Goal: Task Accomplishment & Management: Complete application form

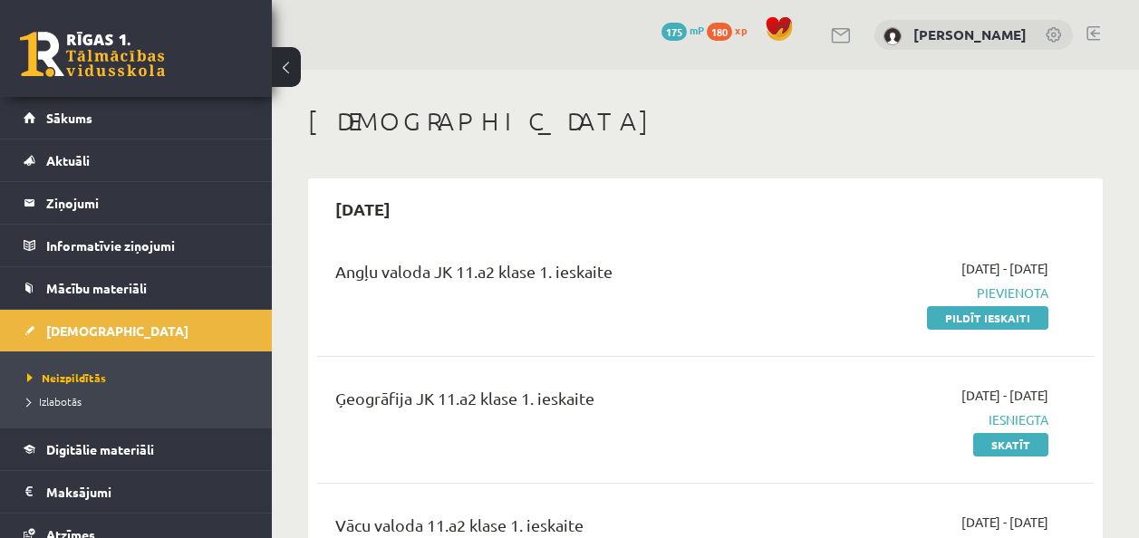
scroll to position [108, 0]
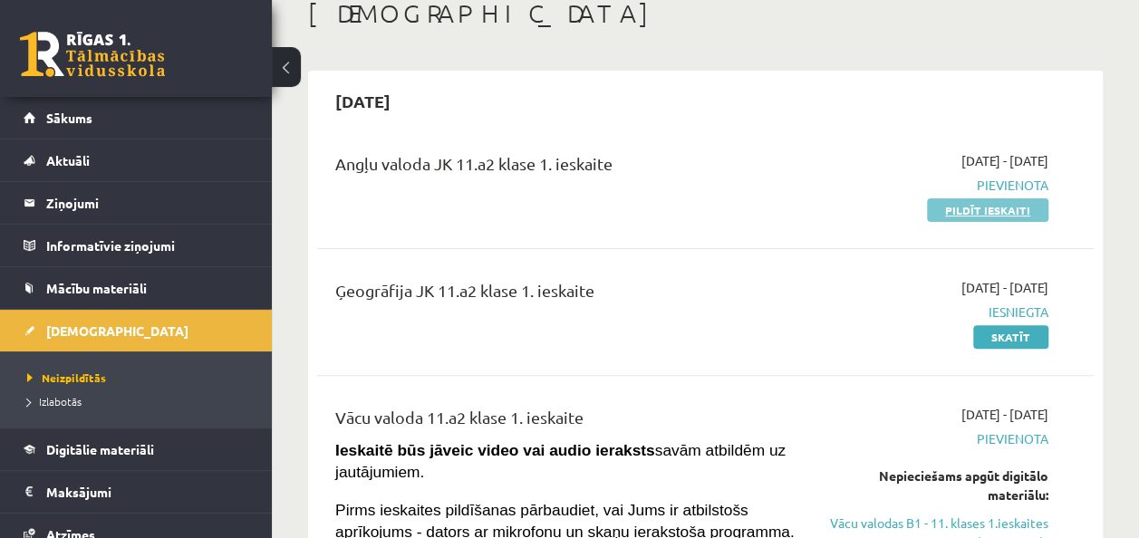
click at [962, 213] on link "Pildīt ieskaiti" at bounding box center [987, 210] width 121 height 24
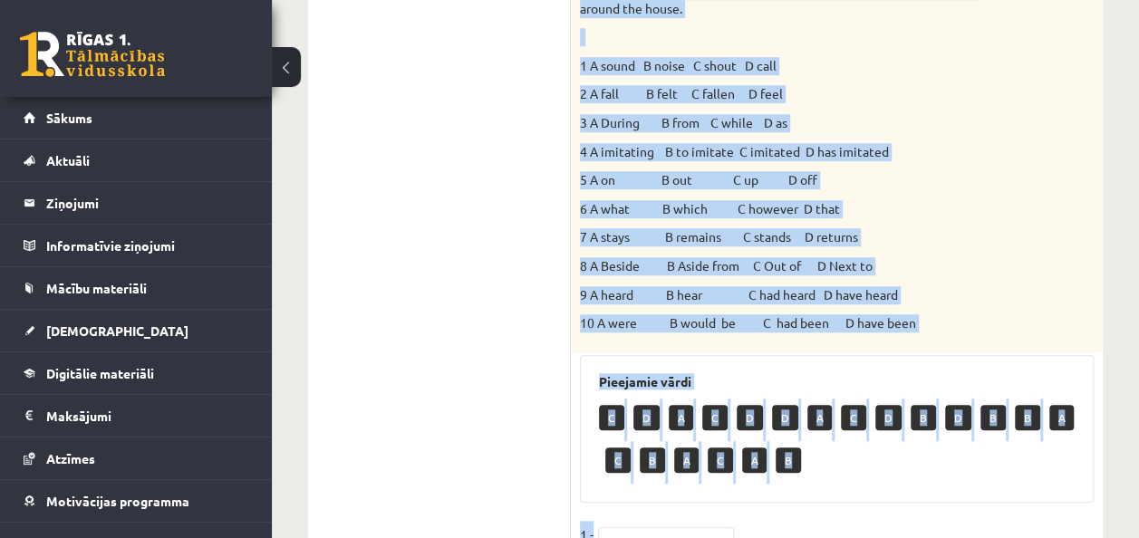
scroll to position [798, 0]
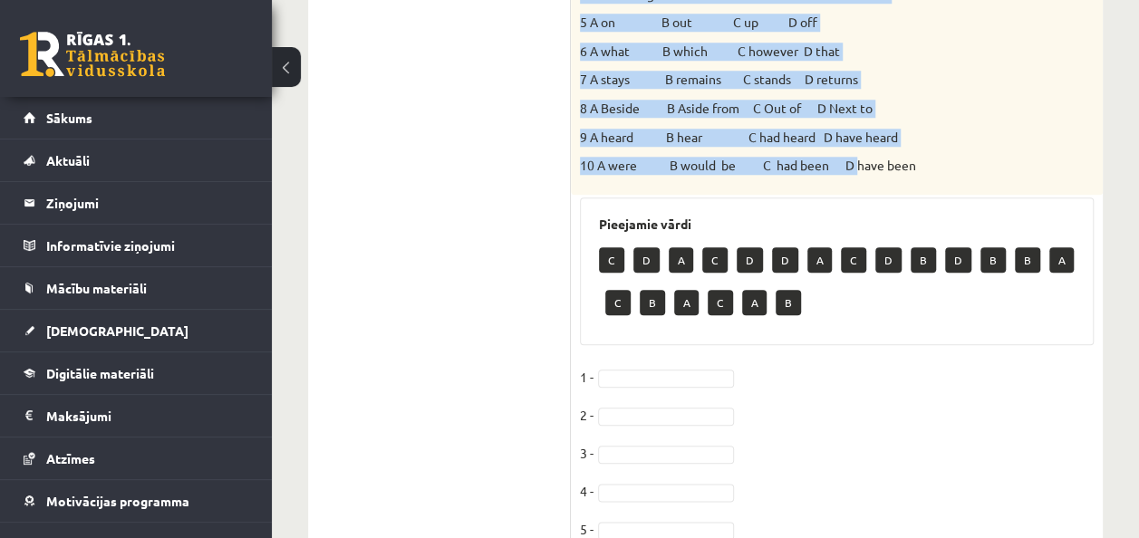
drag, startPoint x: 578, startPoint y: 48, endPoint x: 865, endPoint y: 152, distance: 305.4
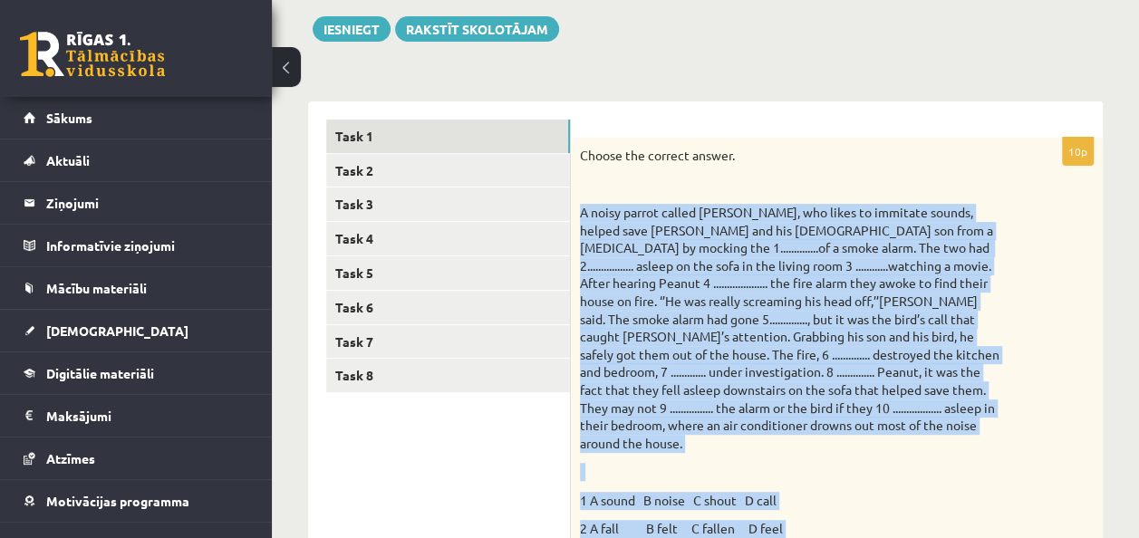
scroll to position [151, 0]
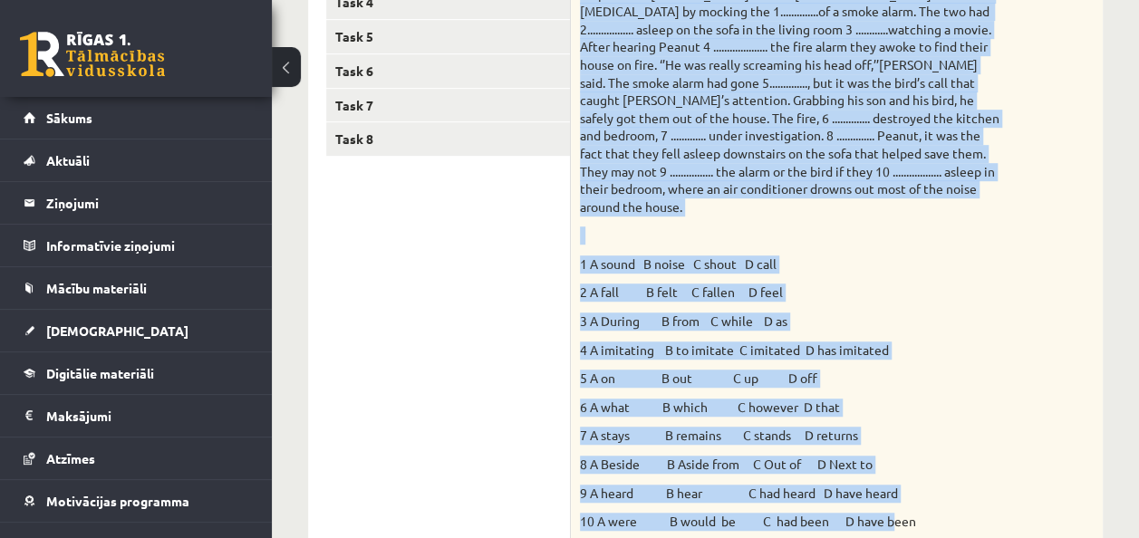
scroll to position [471, 0]
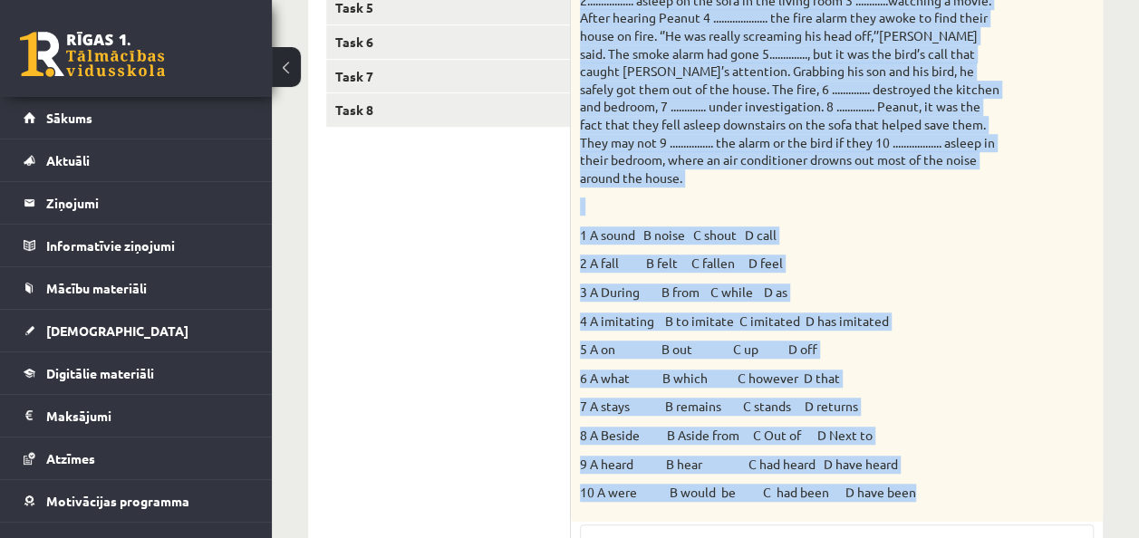
drag, startPoint x: 580, startPoint y: 11, endPoint x: 935, endPoint y: 473, distance: 582.6
click at [935, 473] on div "Choose the correct answer. 1 A sound B noise C shout D call 2 A fall B felt C f…" at bounding box center [837, 196] width 532 height 649
copy div "A noisy parrot called Peanut, who likes to immitate sounds, helped save Kenny D…"
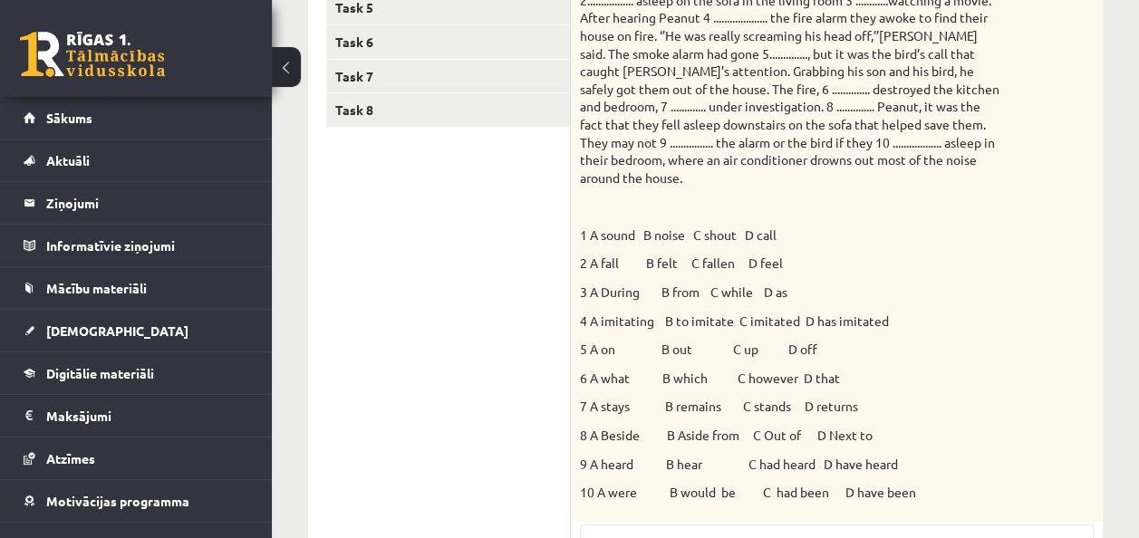
click at [459, 228] on ul "Task 1 Task 2 Task 3 Task 4 Task 5 Task 6 Task 7 Task 8" at bounding box center [448, 466] width 245 height 1225
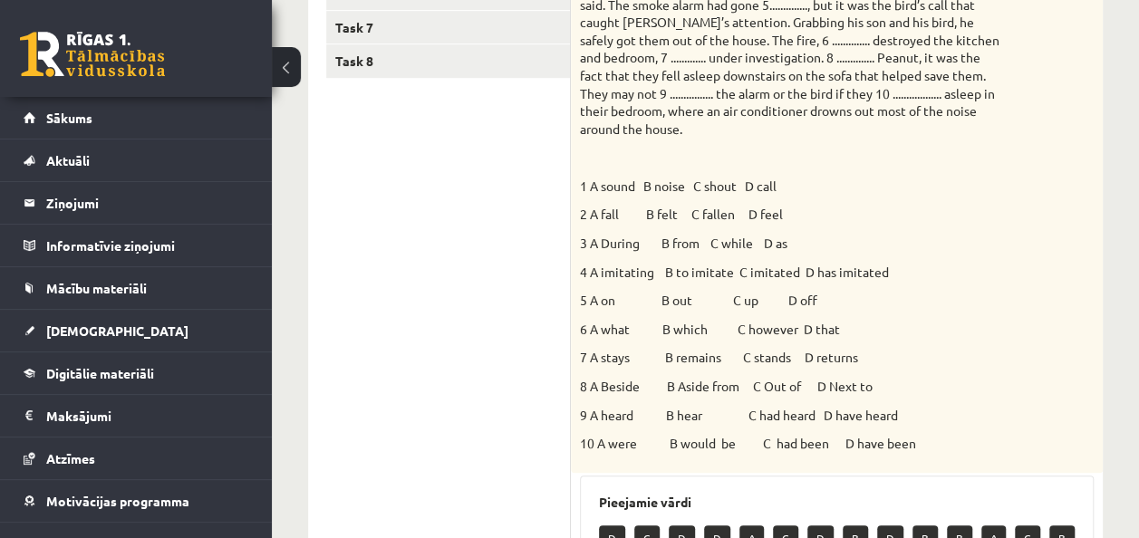
scroll to position [527, 0]
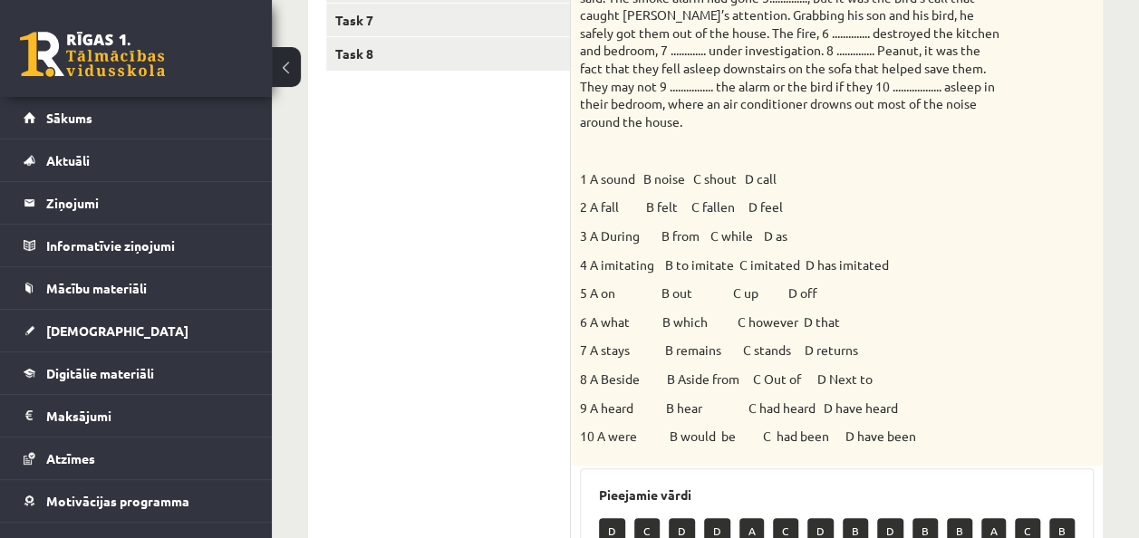
click at [582, 170] on p "1 A sound B noise C shout D call" at bounding box center [791, 179] width 423 height 18
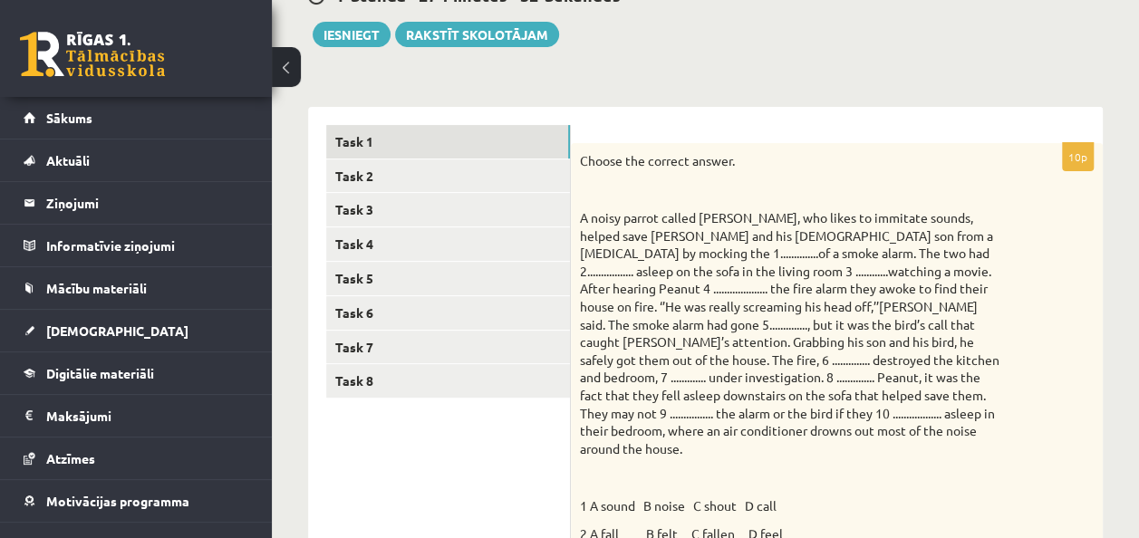
scroll to position [198, 0]
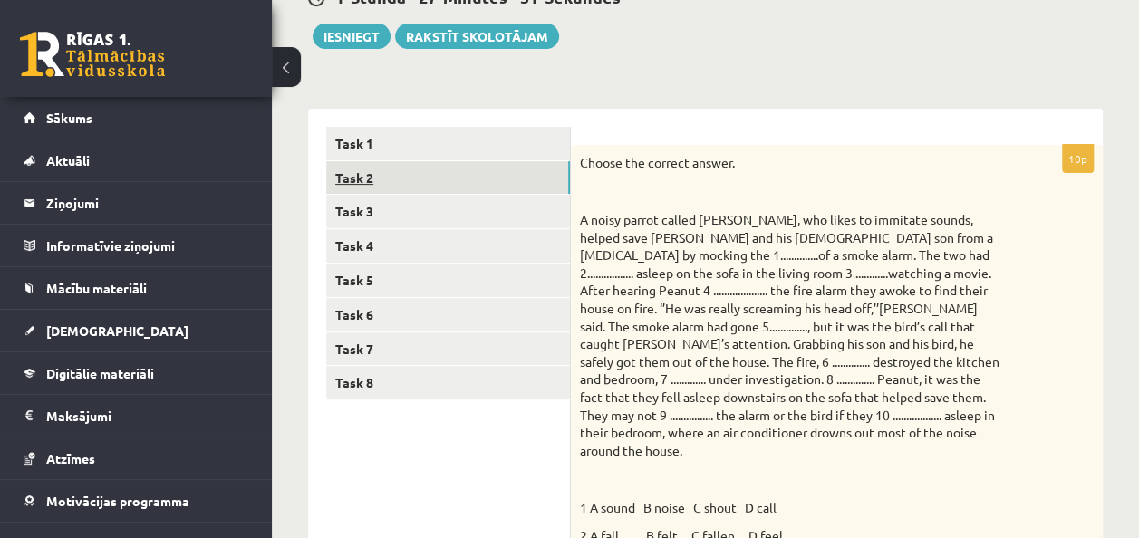
click at [389, 182] on link "Task 2" at bounding box center [448, 178] width 244 height 34
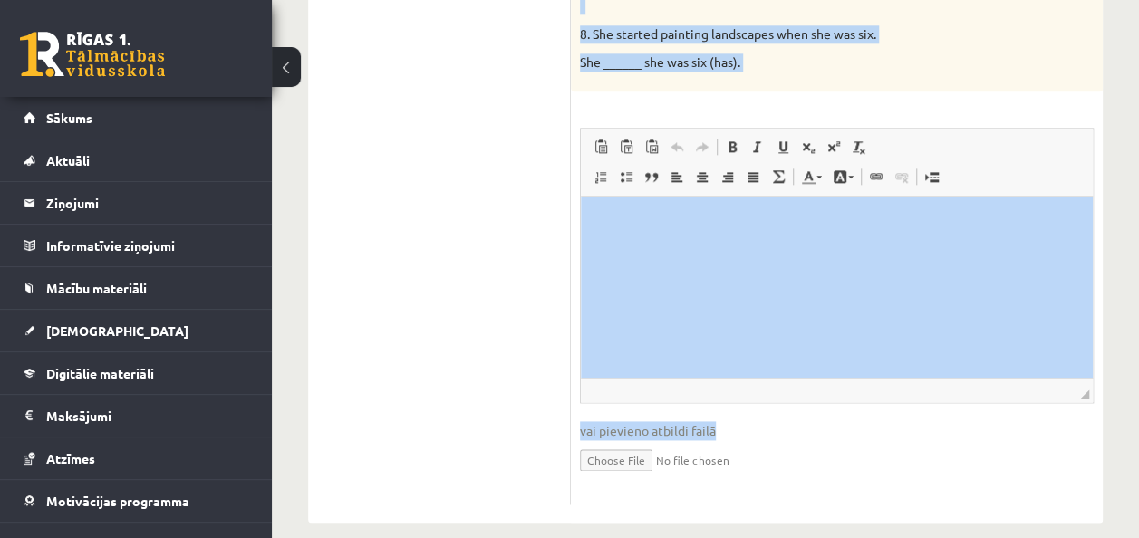
scroll to position [1077, 0]
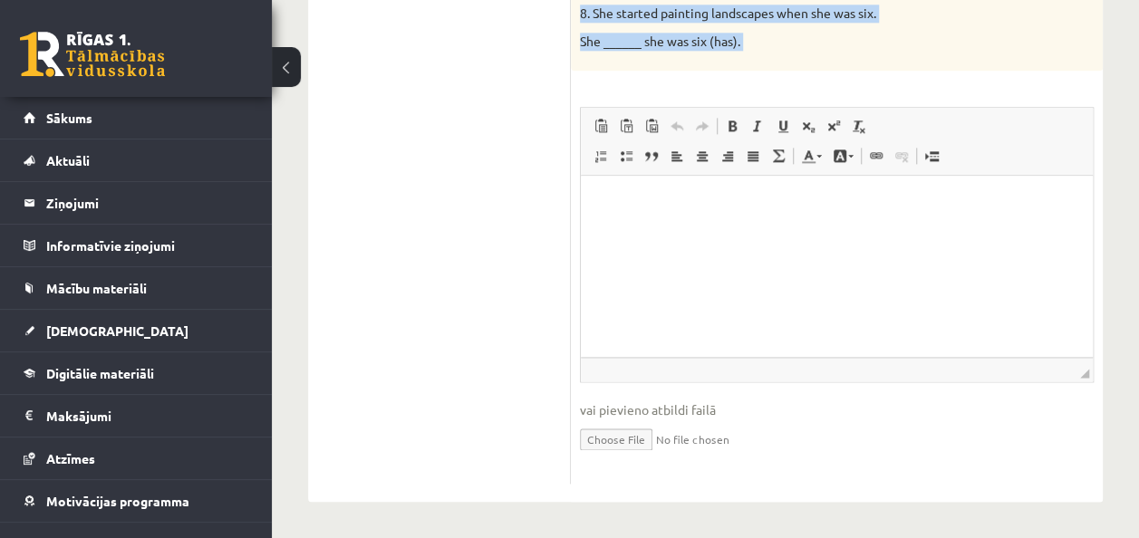
drag, startPoint x: 577, startPoint y: 17, endPoint x: 799, endPoint y: 94, distance: 234.9
copy div "Complete the second sentence so that it has a similar meaning to the first sent…"
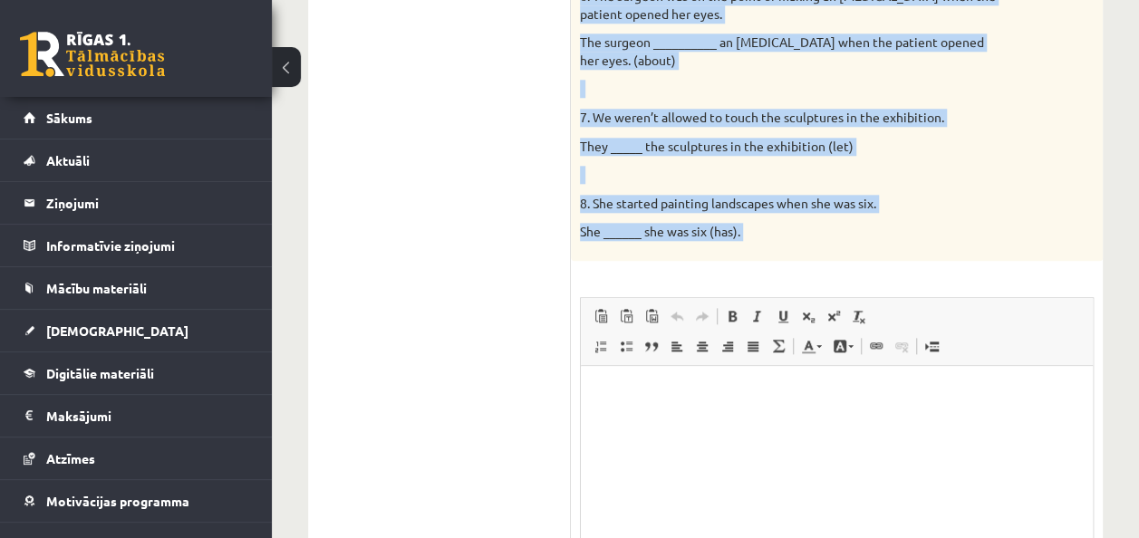
click at [773, 53] on p "The surgeon __________ an incision when the patient opened her eyes. (about)" at bounding box center [791, 51] width 423 height 35
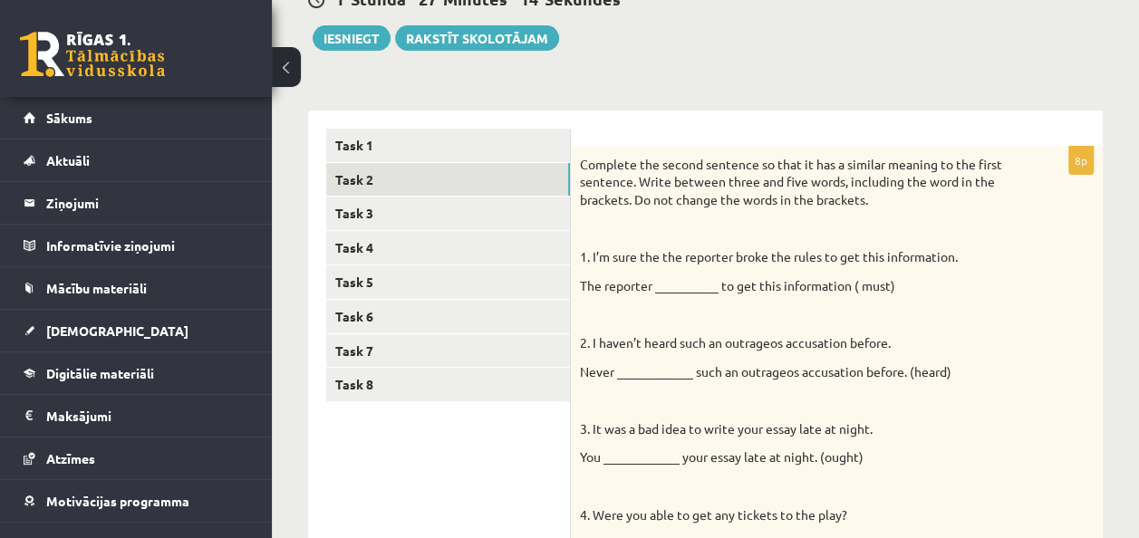
scroll to position [198, 0]
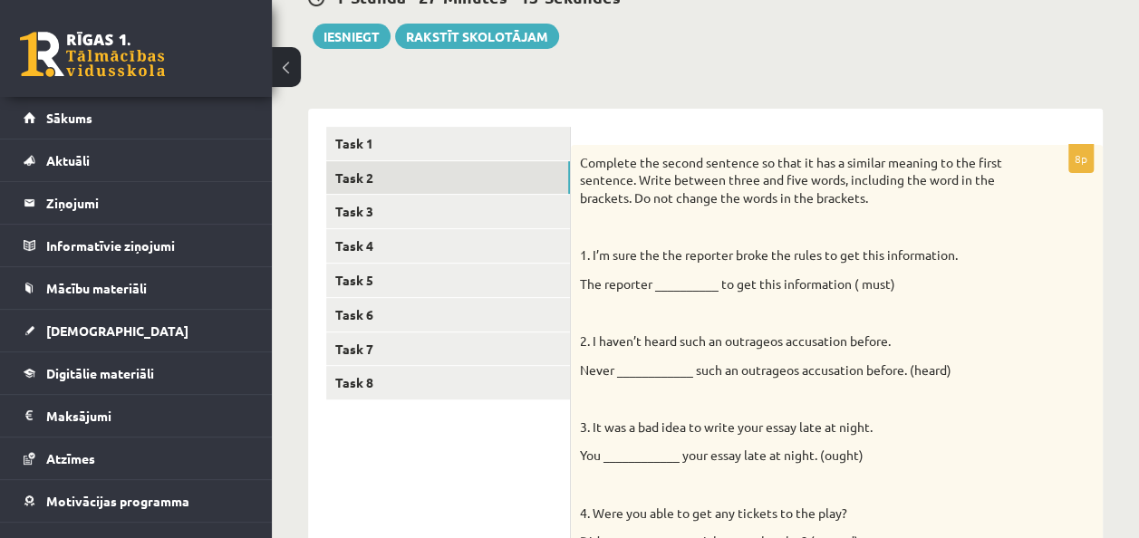
click at [661, 284] on p "The reporter __________ to get this information ( must)" at bounding box center [791, 284] width 423 height 18
click at [687, 277] on p "The reporter __________ to get this information ( must)" at bounding box center [791, 284] width 423 height 18
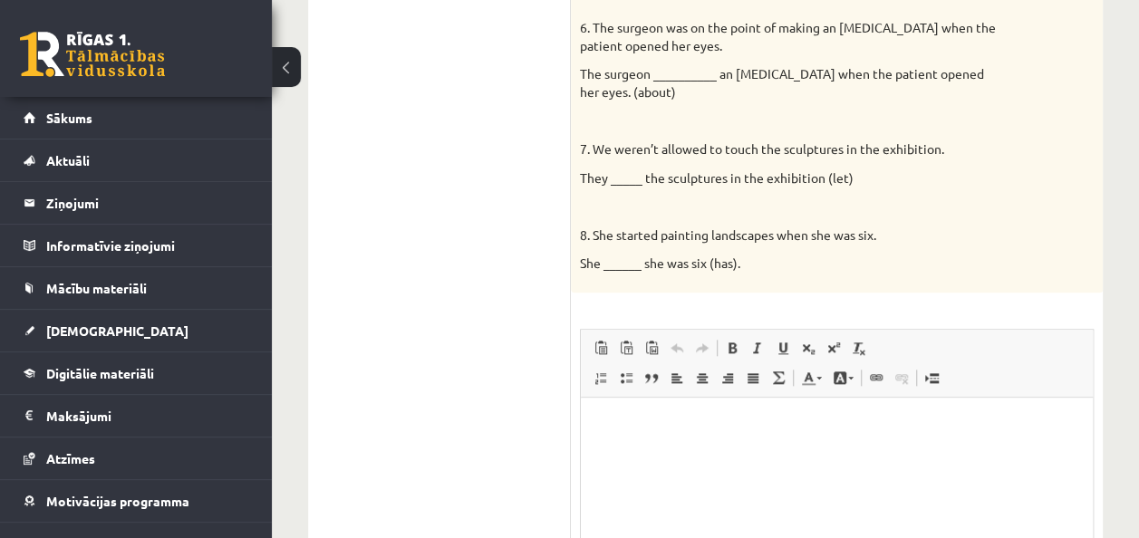
scroll to position [1077, 0]
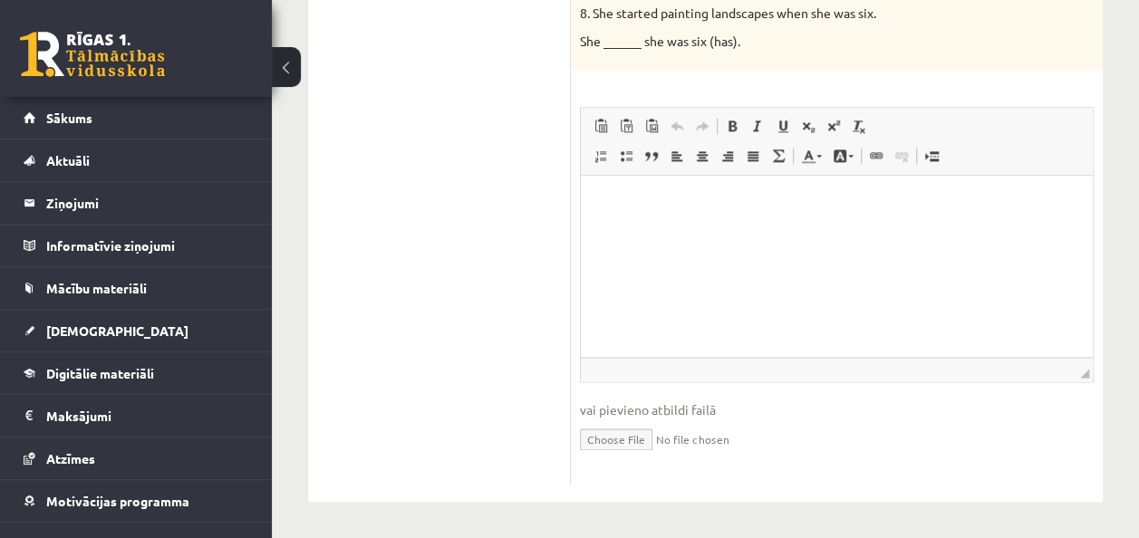
click at [593, 202] on html at bounding box center [837, 203] width 512 height 55
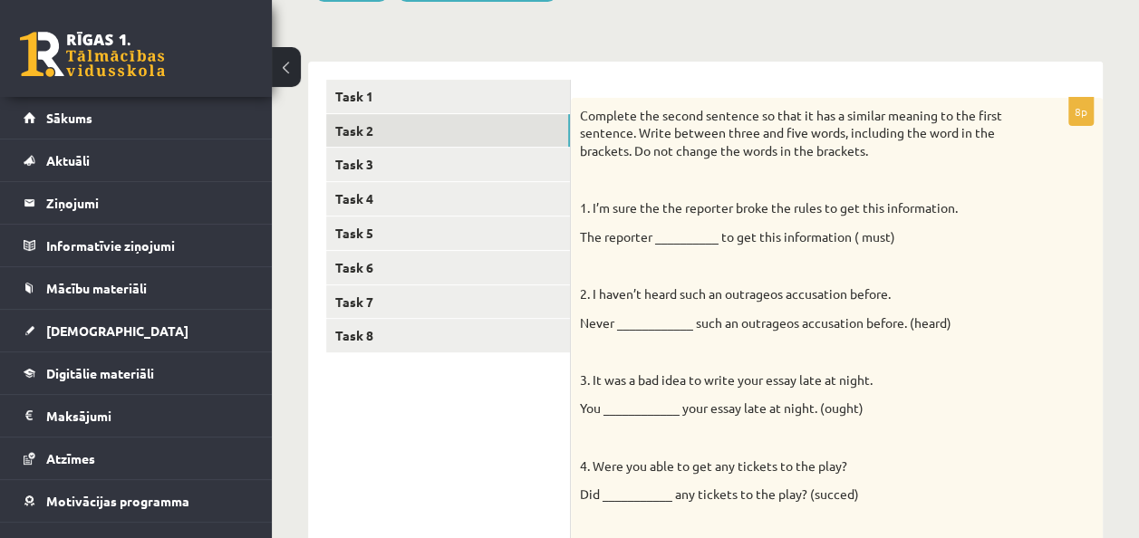
scroll to position [188, 0]
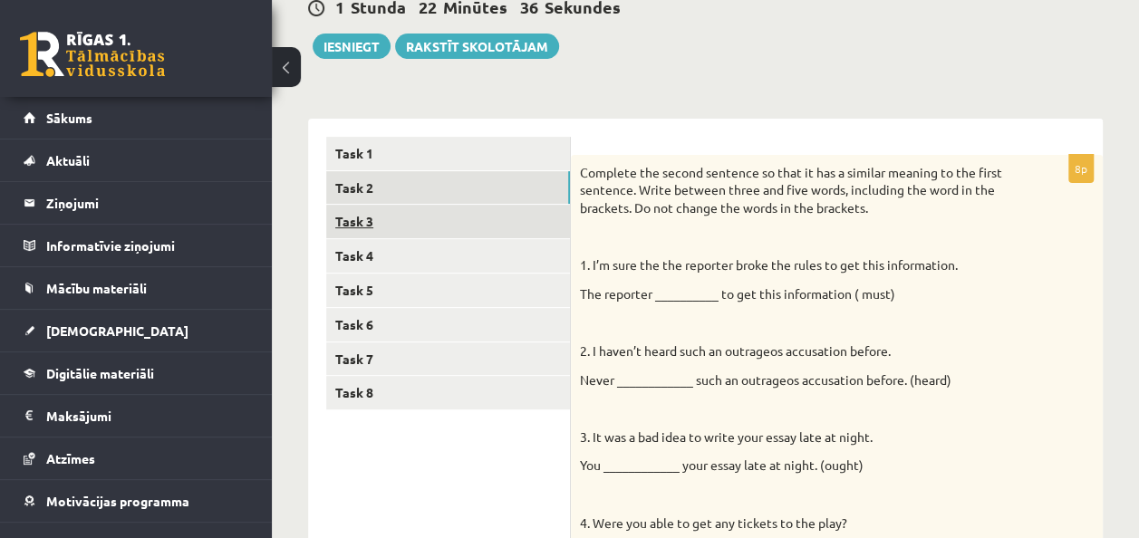
click at [362, 217] on link "Task 3" at bounding box center [448, 222] width 244 height 34
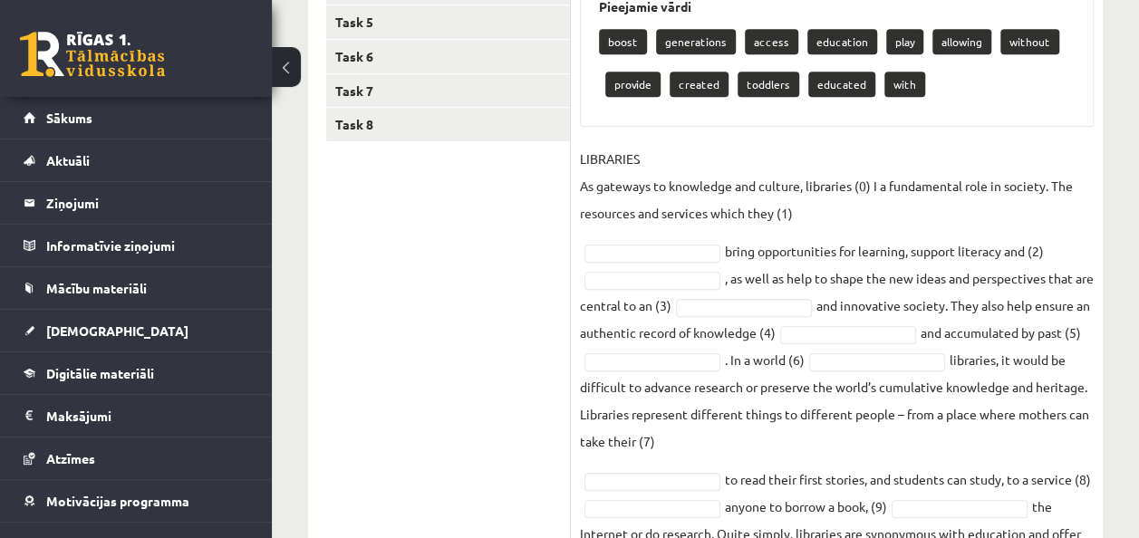
scroll to position [610, 0]
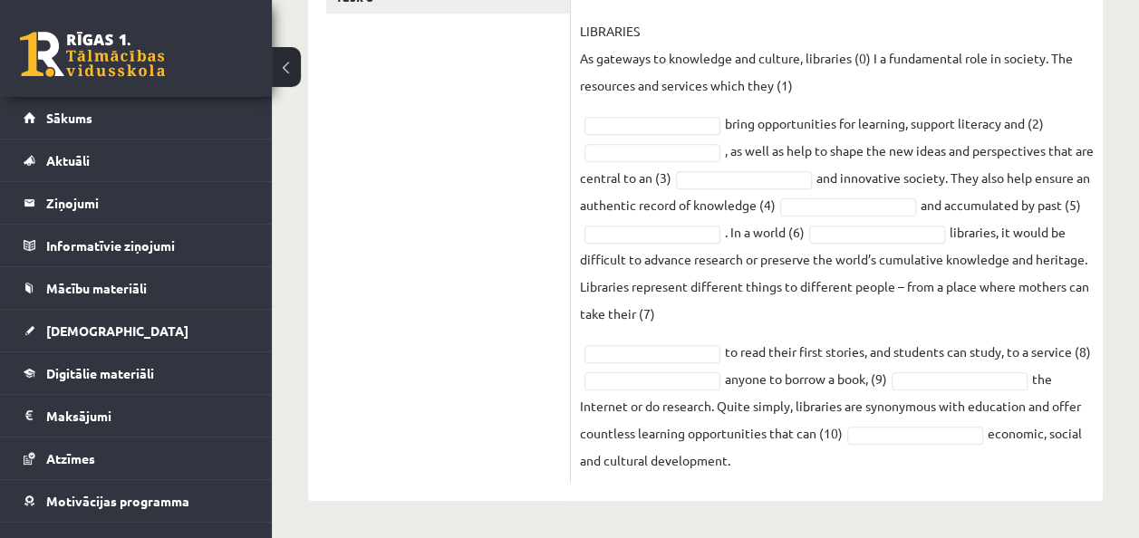
drag, startPoint x: 578, startPoint y: 126, endPoint x: 985, endPoint y: 456, distance: 524.8
click at [985, 456] on div "10p Fill each of the numbered gaps in the following passage with the most appro…" at bounding box center [837, 121] width 532 height 725
copy div "Fill each of the numbered gaps in the following passage with the most appropria…"
click at [395, 193] on ul "Task 1 Task 2 Task 3 Task 4 Task 5 Task 6 Task 7 Task 8" at bounding box center [448, 112] width 245 height 743
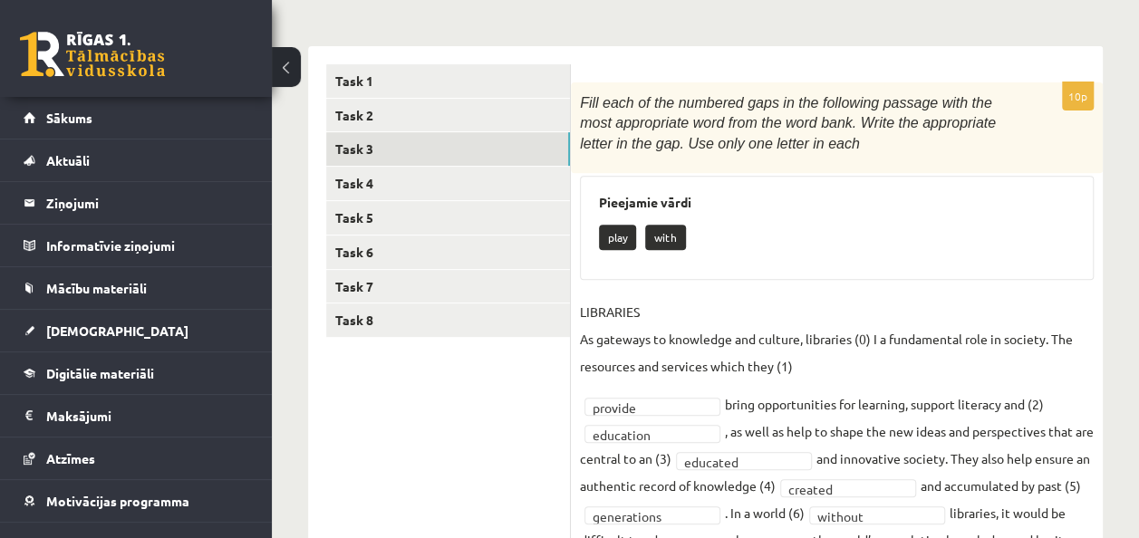
scroll to position [259, 0]
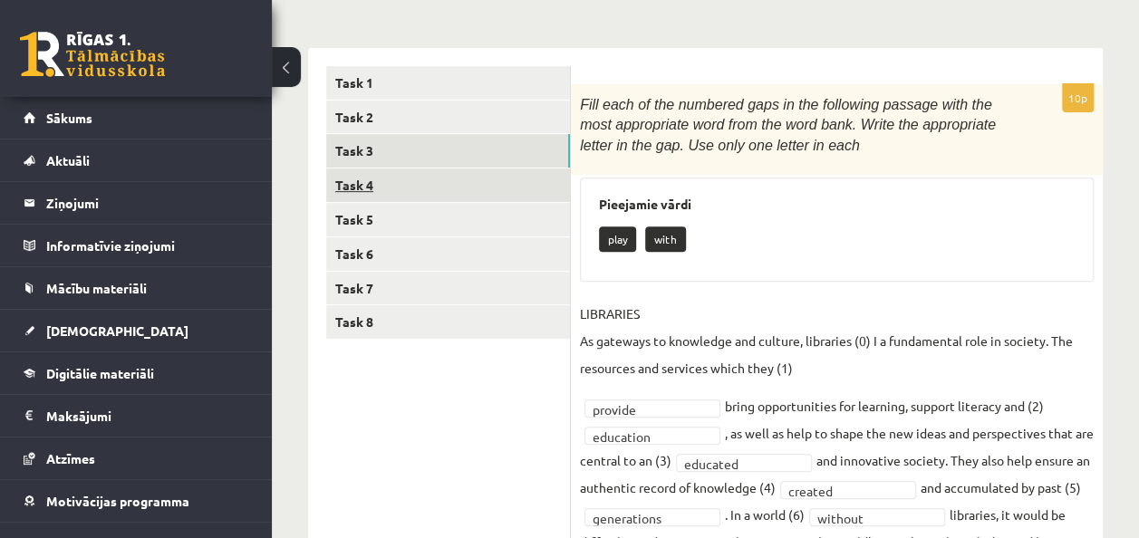
click at [434, 181] on link "Task 4" at bounding box center [448, 185] width 244 height 34
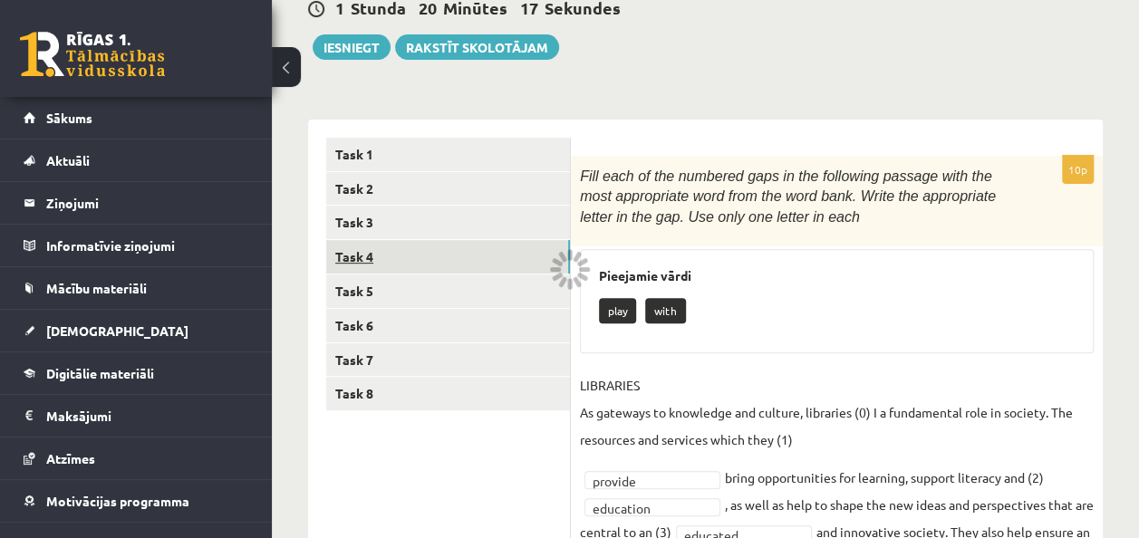
scroll to position [207, 0]
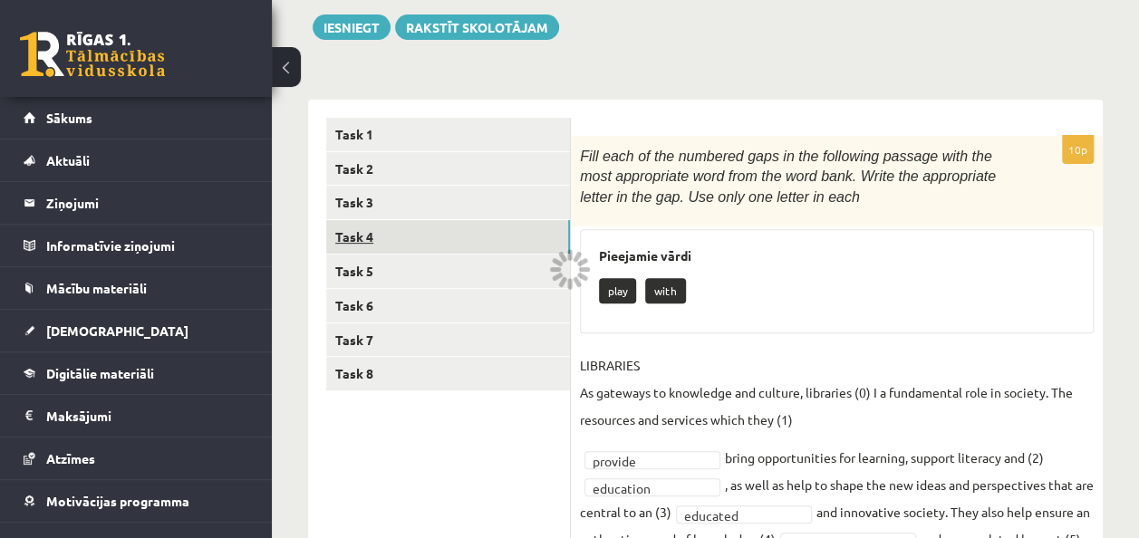
click at [355, 241] on link "Task 4" at bounding box center [448, 237] width 244 height 34
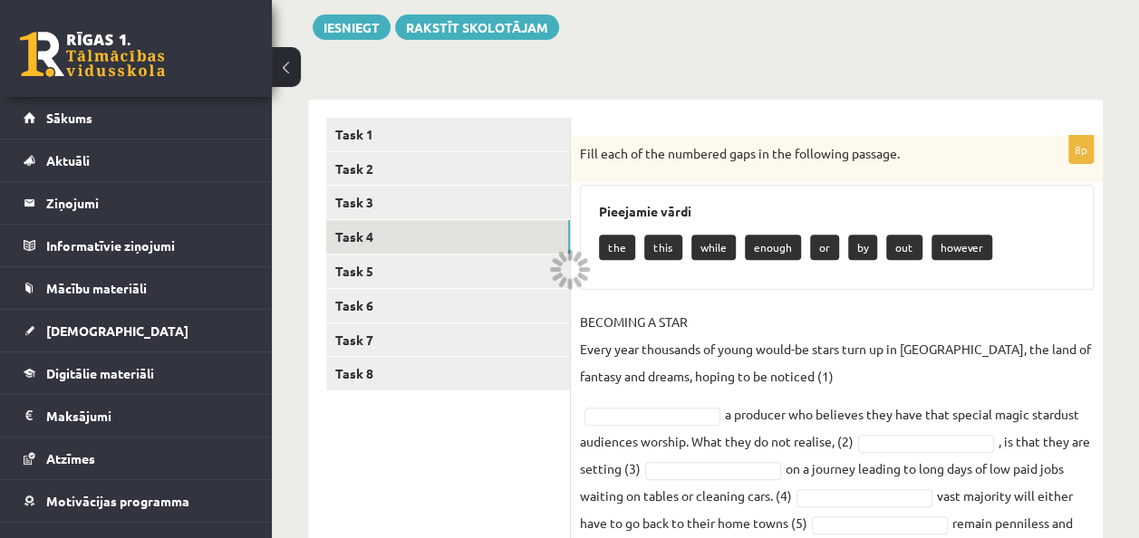
click at [782, 281] on div "Pieejamie vārdi the this while enough or by out however" at bounding box center [837, 237] width 514 height 105
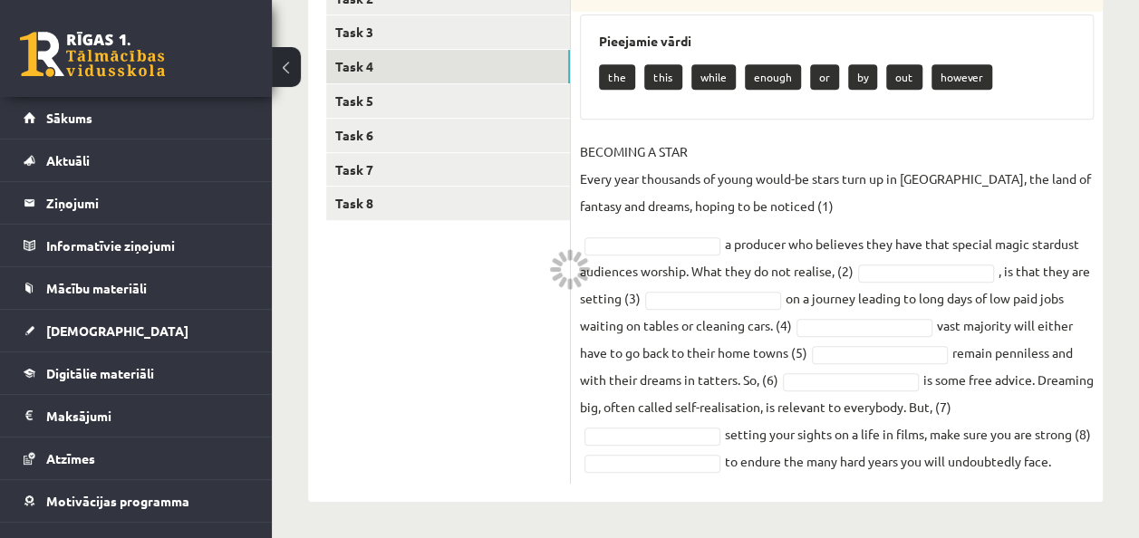
drag, startPoint x: 579, startPoint y: 150, endPoint x: 1092, endPoint y: 482, distance: 611.3
click at [1092, 482] on div "8p Fill each of the numbered gaps in the following passage. Pieejamie vārdi the…" at bounding box center [837, 225] width 532 height 518
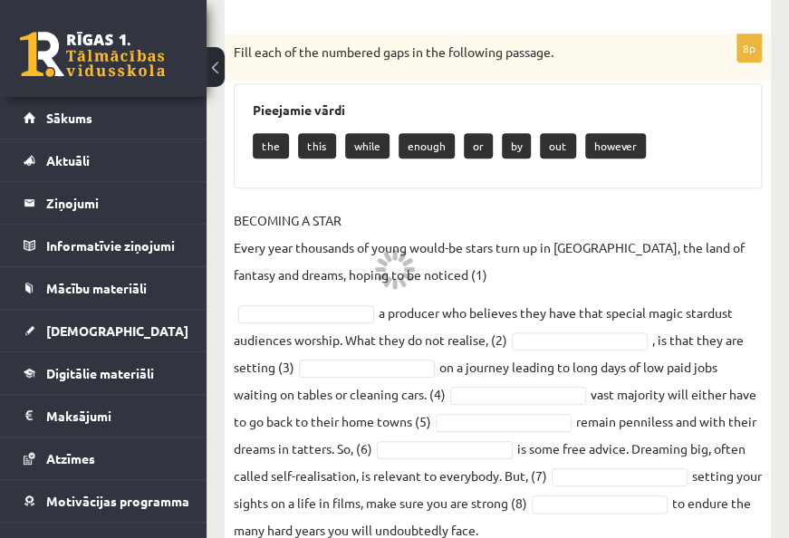
click at [716, 207] on p "BECOMING A STAR Every year thousands of young would-be stars turn up in Hollywo…" at bounding box center [498, 248] width 528 height 82
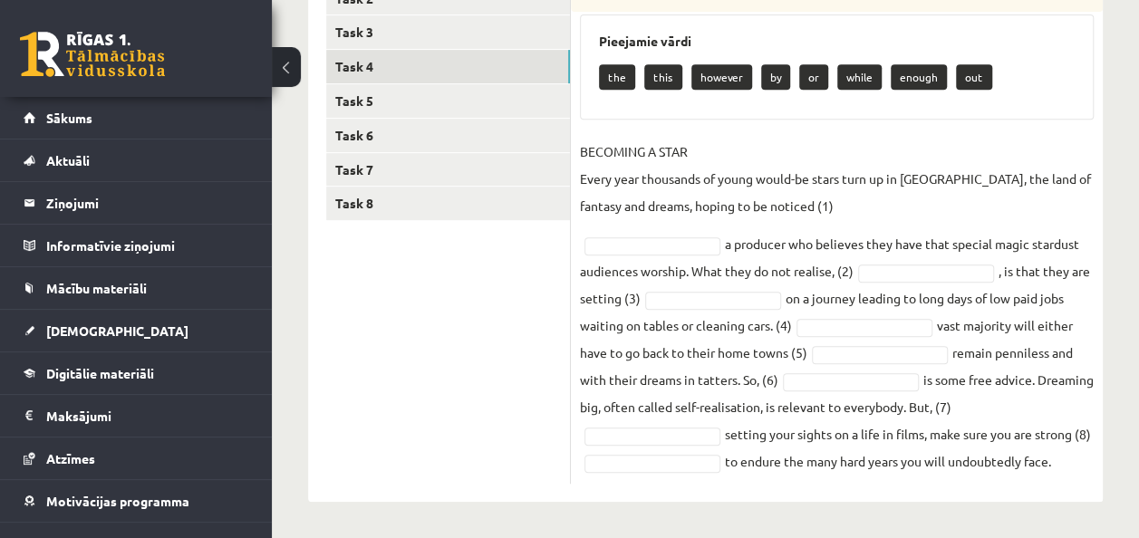
drag, startPoint x: 580, startPoint y: 102, endPoint x: 1155, endPoint y: 472, distance: 683.6
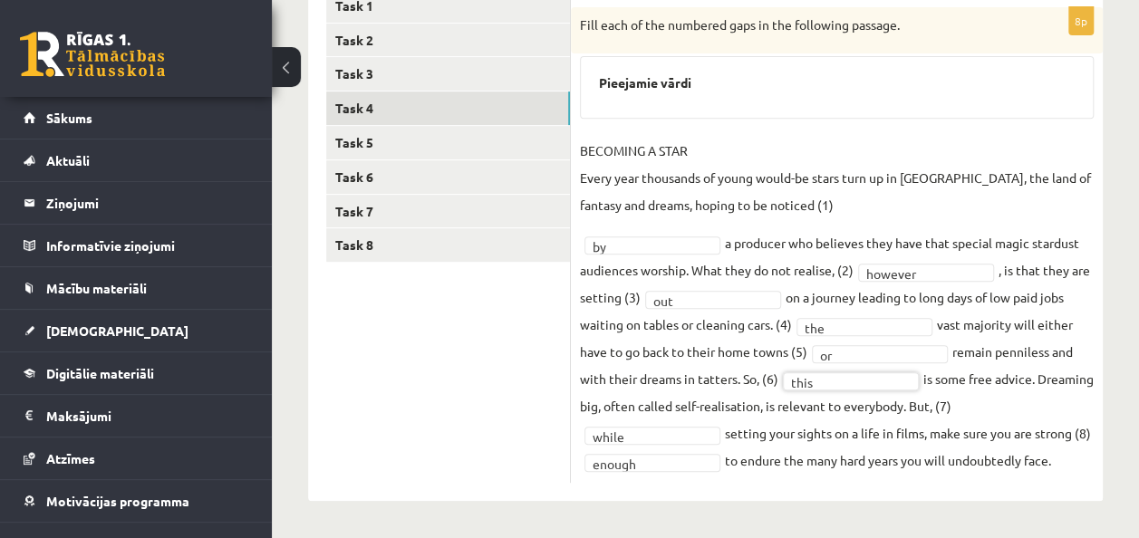
scroll to position [335, 0]
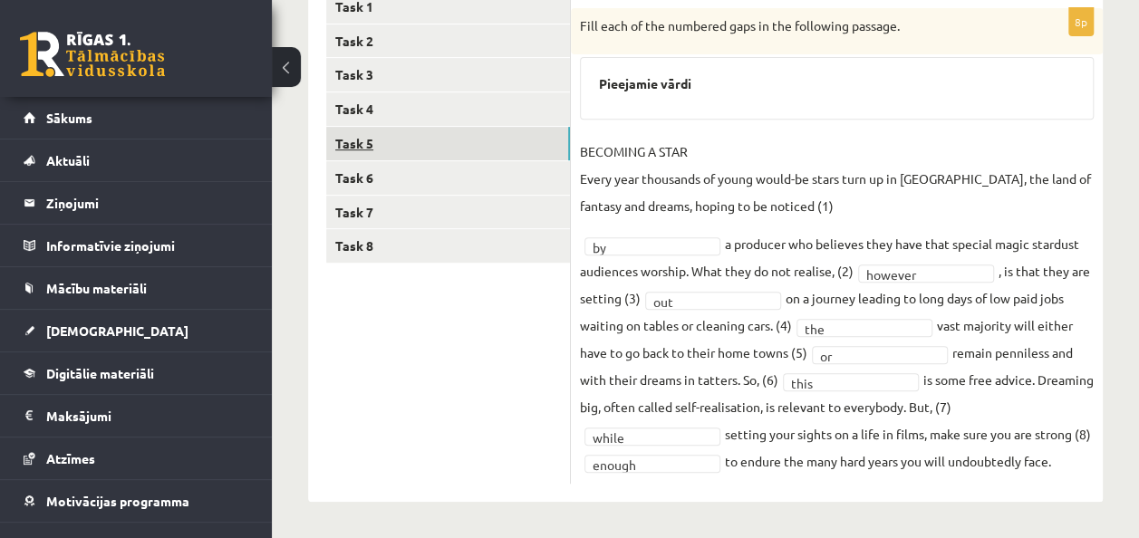
click at [370, 144] on link "Task 5" at bounding box center [448, 144] width 244 height 34
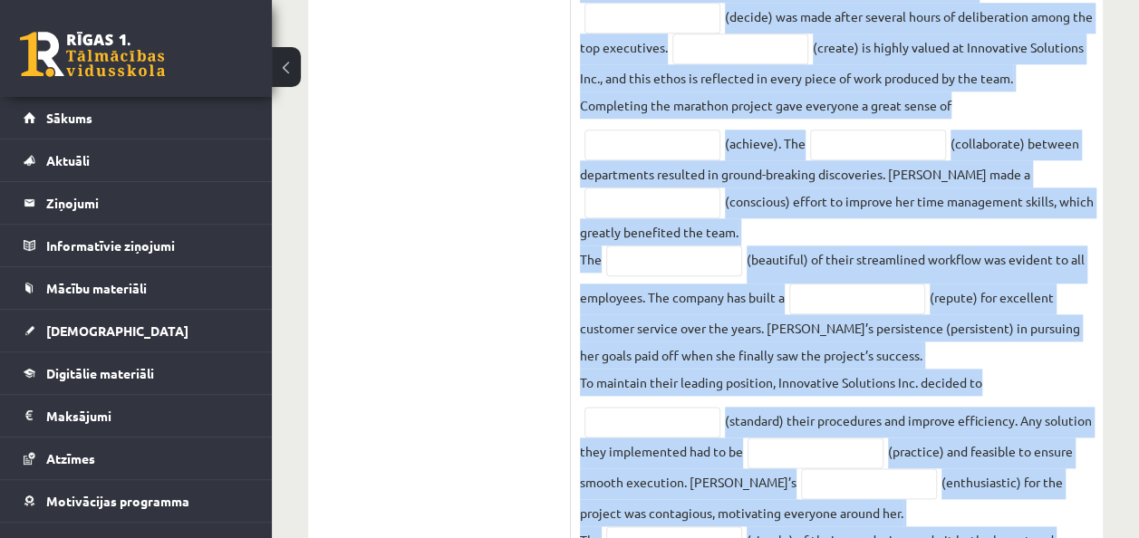
scroll to position [1027, 0]
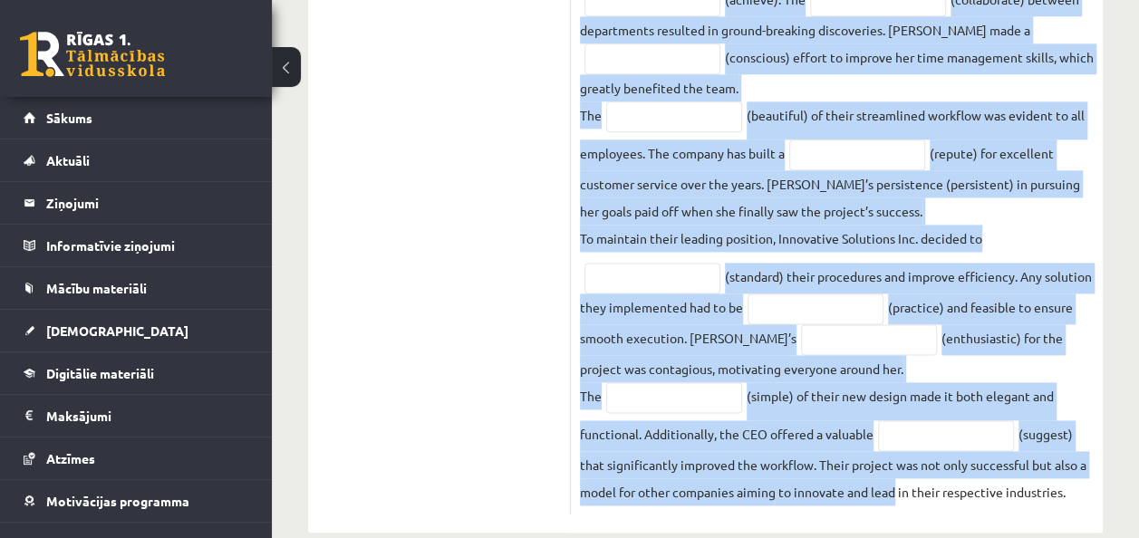
drag, startPoint x: 578, startPoint y: 1, endPoint x: 1125, endPoint y: 467, distance: 718.9
copy div "Read the text and complete the gaps with the words formed from the words in bra…"
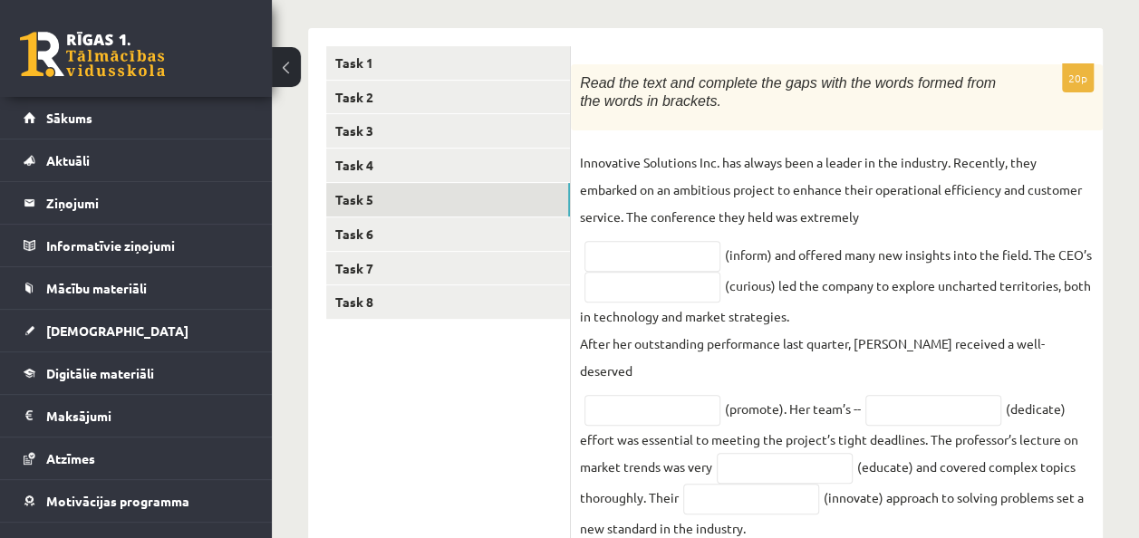
scroll to position [275, 0]
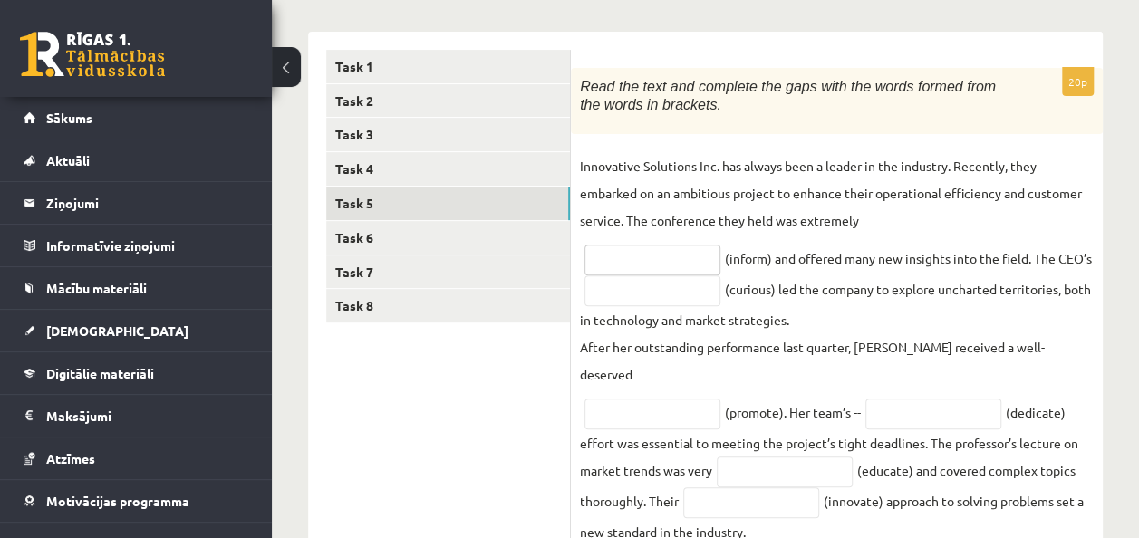
click at [631, 259] on input "text" at bounding box center [652, 260] width 136 height 31
type input "**********"
click at [658, 290] on input "text" at bounding box center [652, 290] width 136 height 31
type input "*********"
click at [643, 399] on input "text" at bounding box center [652, 414] width 136 height 31
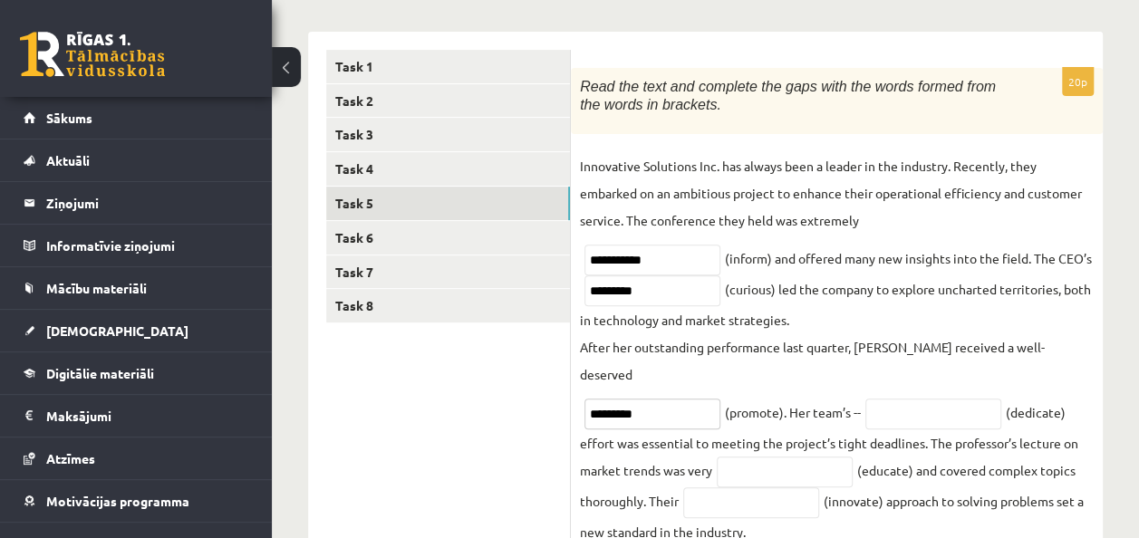
type input "*********"
click at [922, 399] on input "text" at bounding box center [933, 414] width 136 height 31
type input "*********"
click at [779, 456] on input "text" at bounding box center [784, 471] width 136 height 31
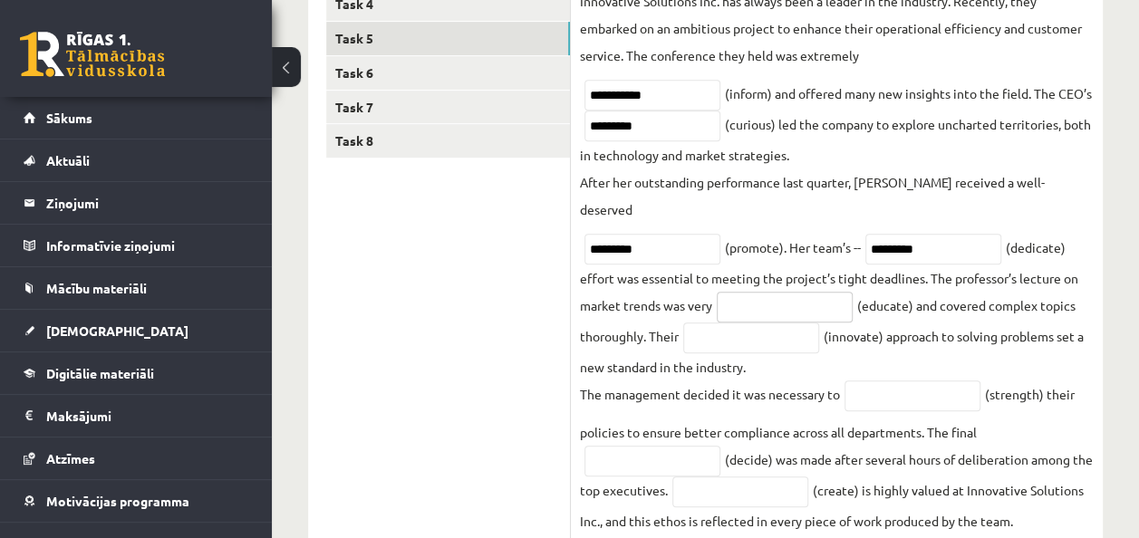
scroll to position [449, 0]
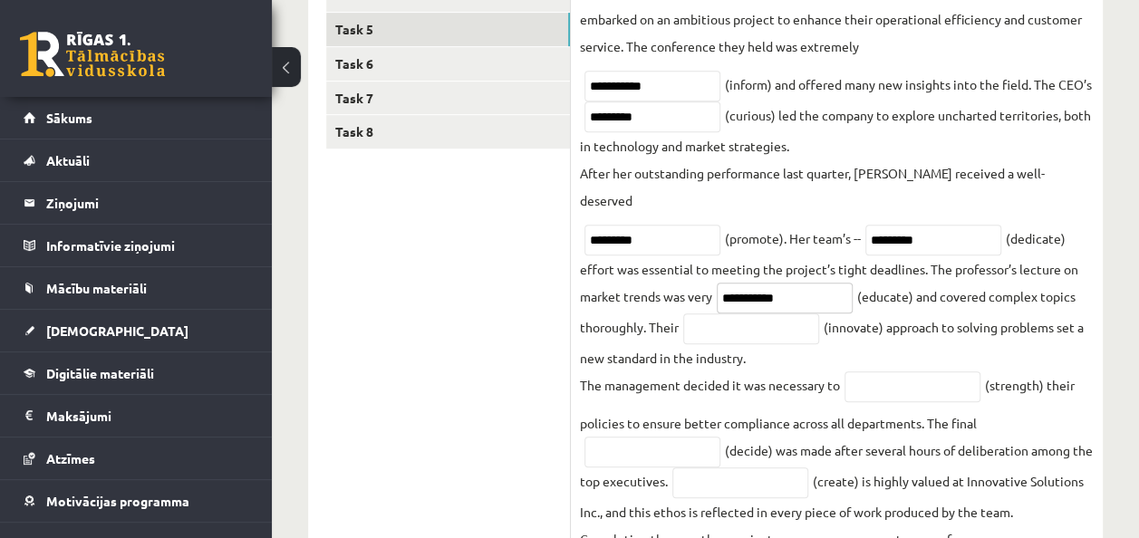
type input "**********"
click at [739, 313] on input "text" at bounding box center [751, 328] width 136 height 31
type input "**********"
click at [868, 371] on input "text" at bounding box center [912, 386] width 136 height 31
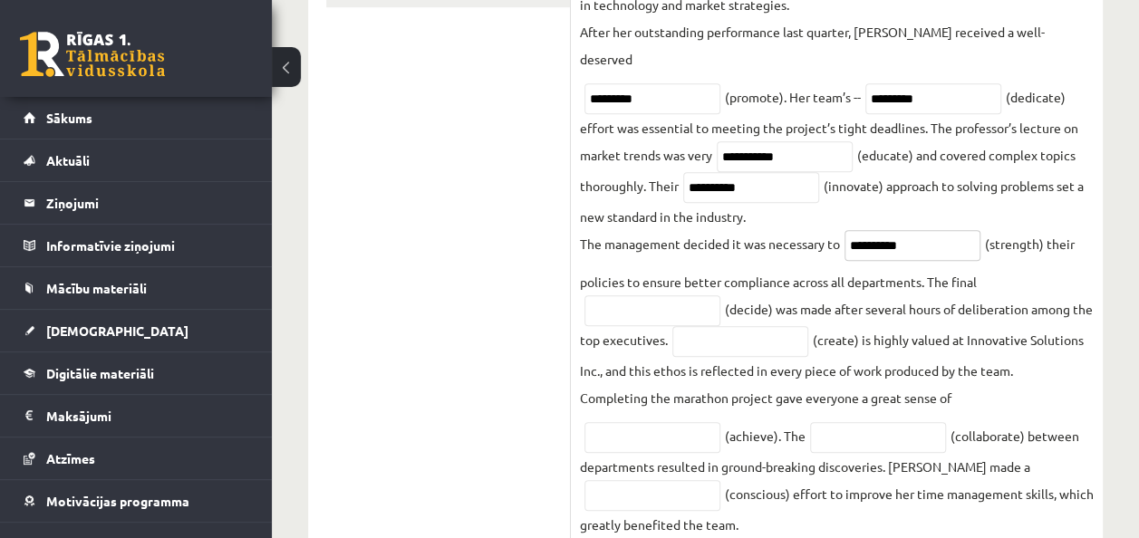
scroll to position [596, 0]
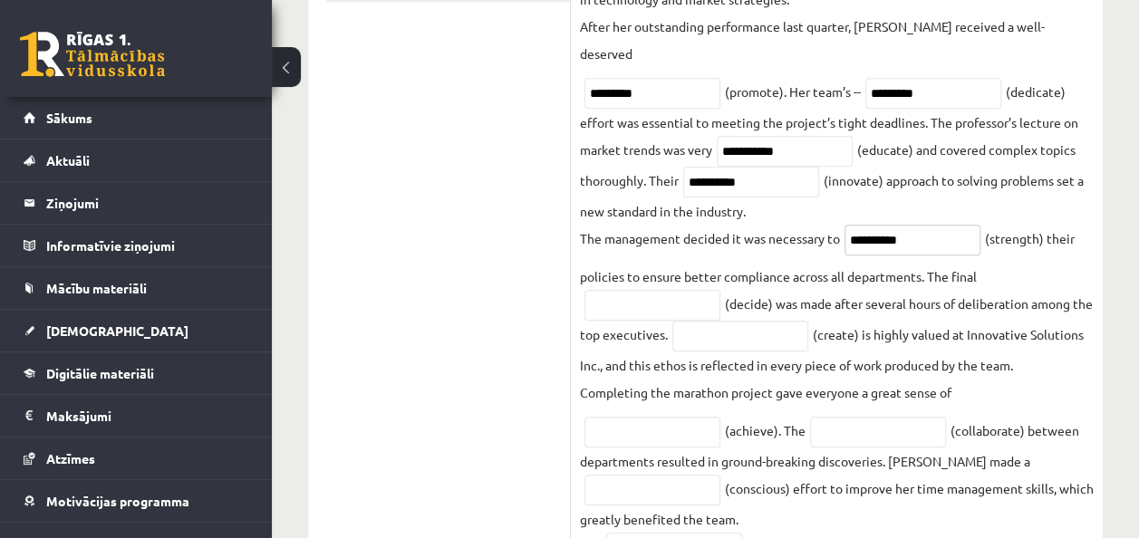
type input "**********"
click at [683, 290] on input "text" at bounding box center [652, 305] width 136 height 31
type input "********"
click at [747, 321] on input "text" at bounding box center [740, 336] width 136 height 31
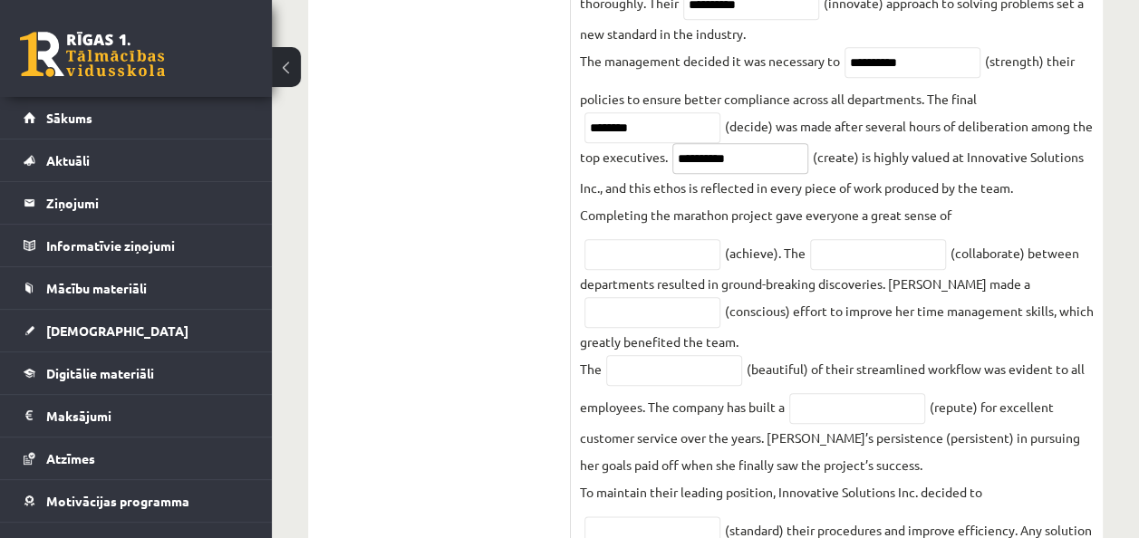
scroll to position [774, 0]
type input "**********"
click at [687, 239] on input "text" at bounding box center [652, 254] width 136 height 31
type input "**********"
click at [850, 239] on input "text" at bounding box center [878, 254] width 136 height 31
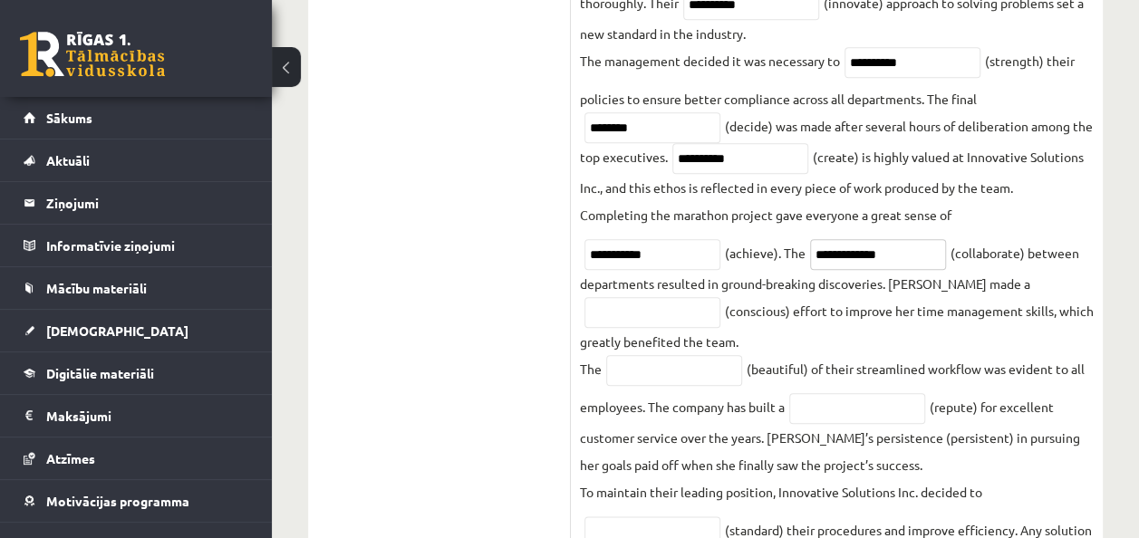
type input "**********"
click at [628, 297] on input "text" at bounding box center [652, 312] width 136 height 31
type input "*********"
click at [669, 355] on input "text" at bounding box center [674, 370] width 136 height 31
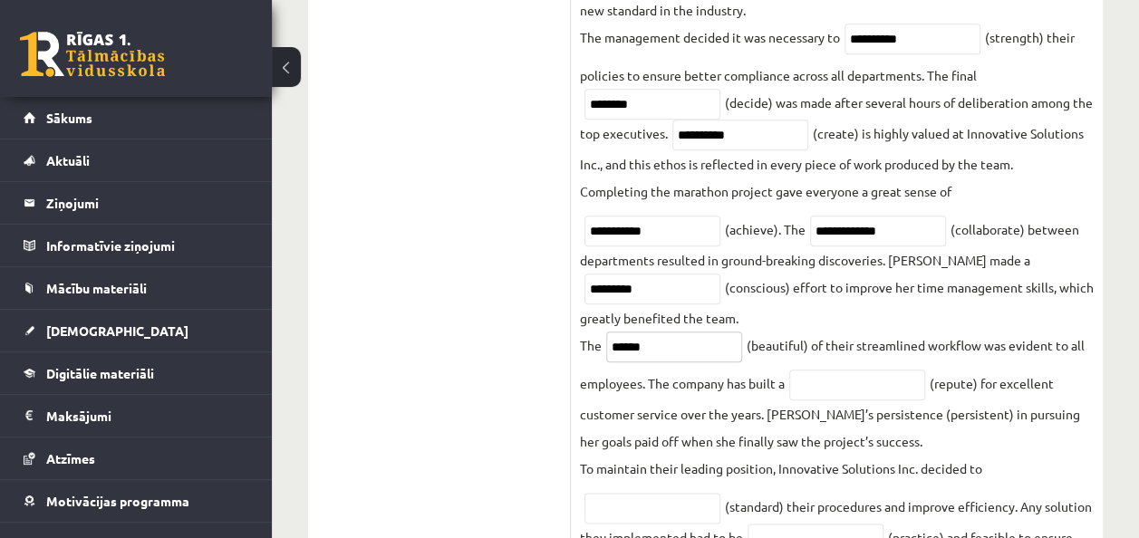
scroll to position [797, 0]
type input "******"
click at [708, 337] on fieldset "**********" at bounding box center [837, 182] width 514 height 1105
click at [863, 370] on input "text" at bounding box center [857, 385] width 136 height 31
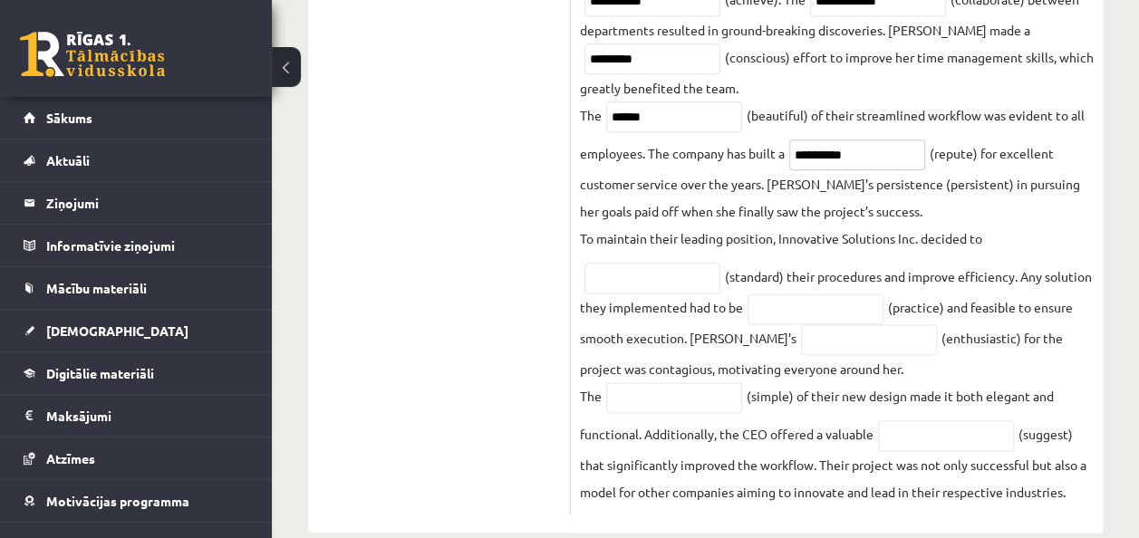
type input "**********"
click at [692, 263] on input "text" at bounding box center [652, 278] width 136 height 31
type input "**********"
click at [828, 293] on input "text" at bounding box center [815, 308] width 136 height 31
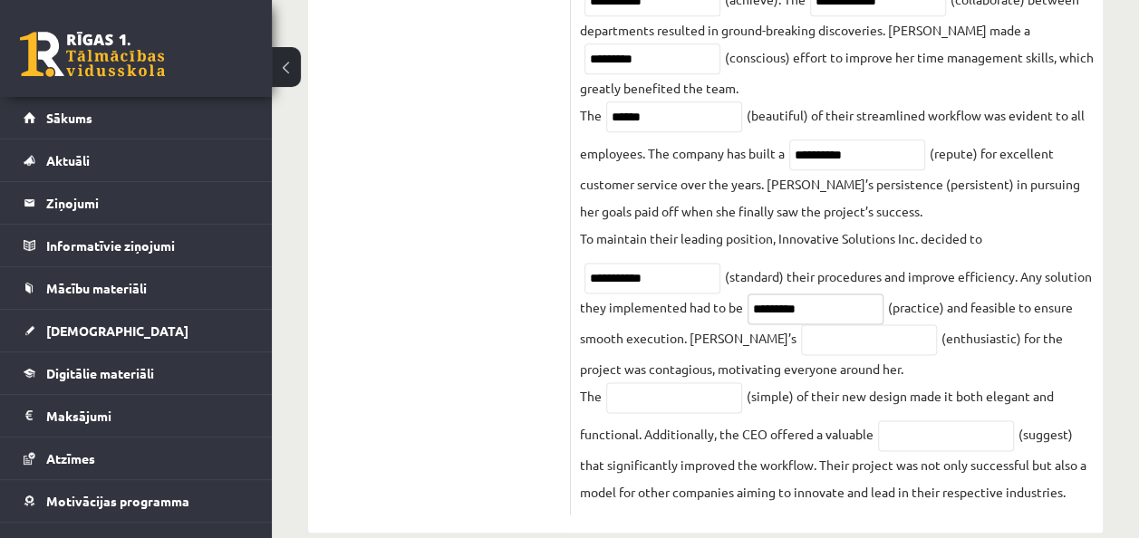
type input "*********"
click at [822, 324] on input "text" at bounding box center [869, 339] width 136 height 31
type input "**********"
click at [687, 382] on input "text" at bounding box center [674, 397] width 136 height 31
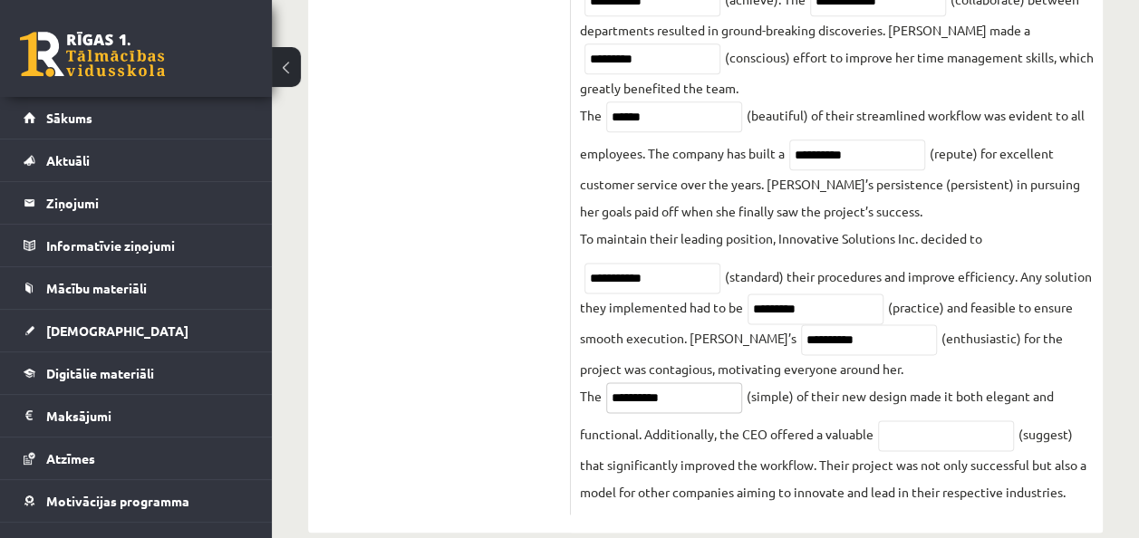
type input "**********"
click at [902, 420] on input "text" at bounding box center [946, 435] width 136 height 31
type input "*"
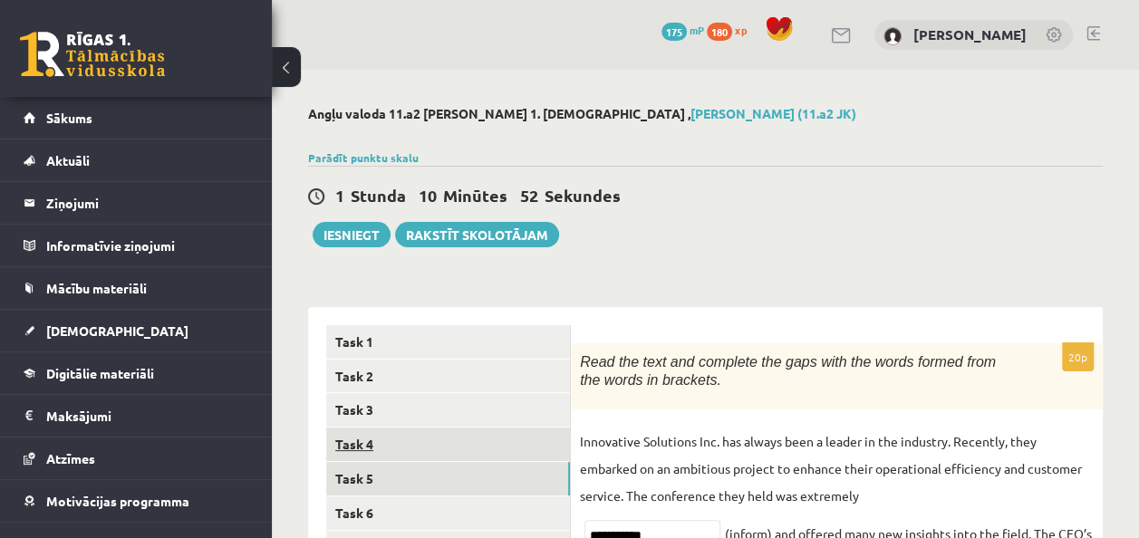
scroll to position [111, 0]
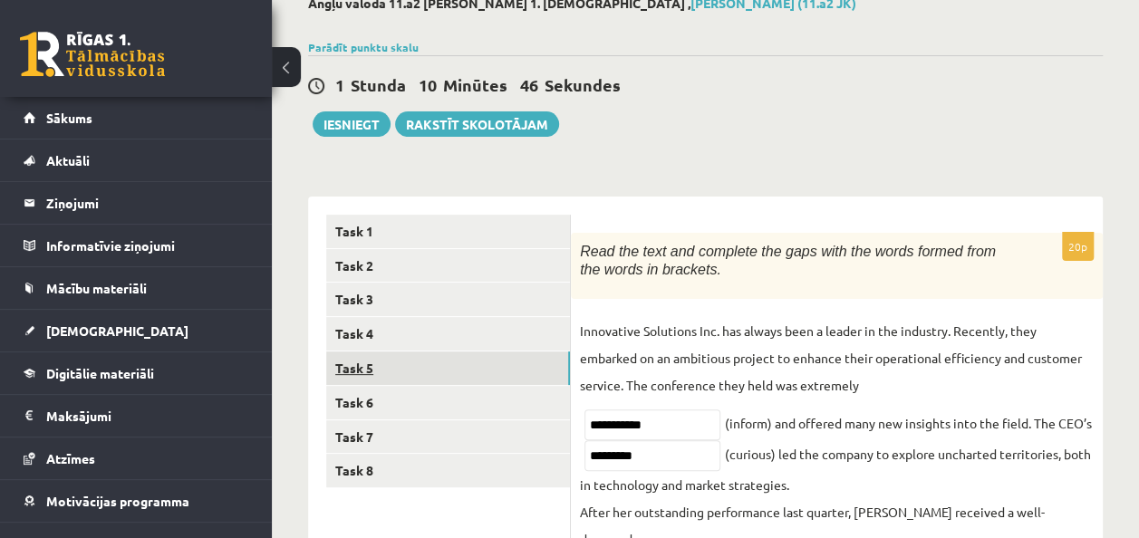
type input "**********"
click at [369, 369] on link "Task 5" at bounding box center [448, 368] width 244 height 34
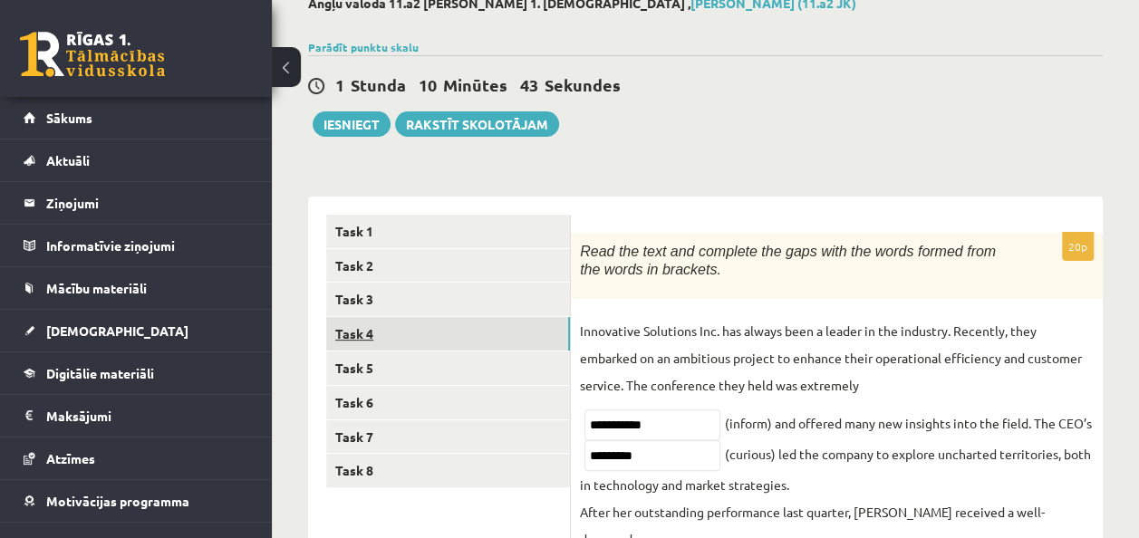
click at [364, 337] on link "Task 4" at bounding box center [448, 334] width 244 height 34
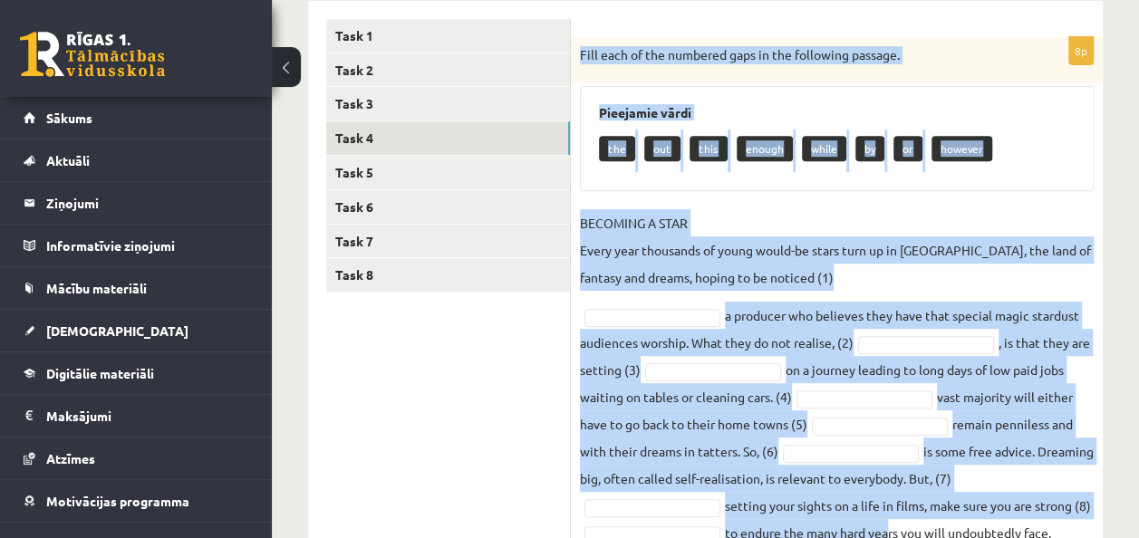
scroll to position [378, 0]
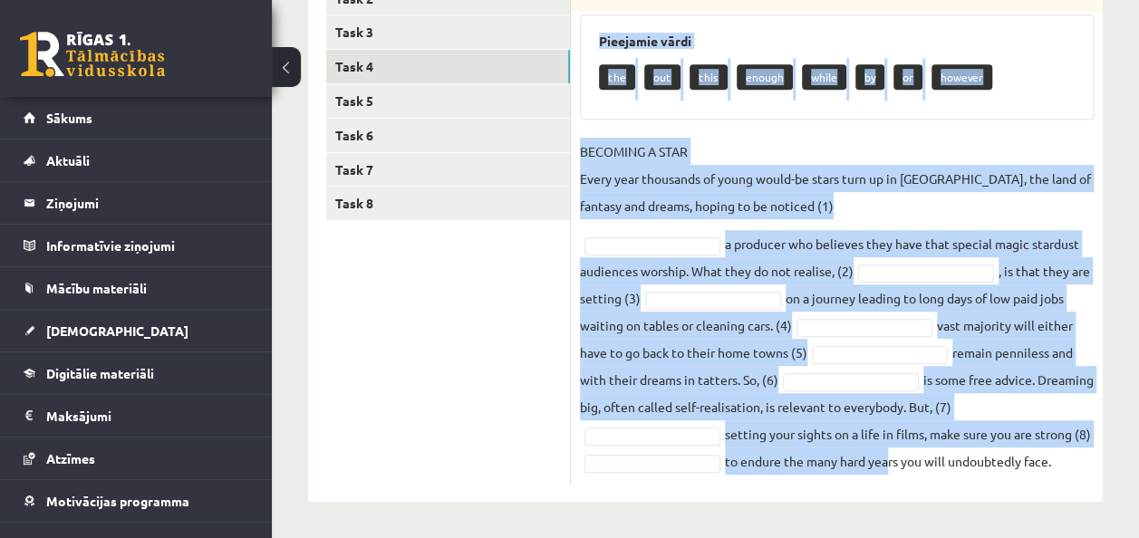
drag, startPoint x: 581, startPoint y: 53, endPoint x: 1130, endPoint y: 451, distance: 679.0
click at [1130, 451] on div "Angļu valoda 11.a2 JK klase 1. ieskaite , Dēlija Lavrova (11.a2 JK) Parādīt pun…" at bounding box center [705, 115] width 867 height 846
copy div "Fill each of the numbered gaps in the following passage. Pieejamie vārdi the ou…"
click at [346, 28] on link "Task 3" at bounding box center [448, 32] width 244 height 34
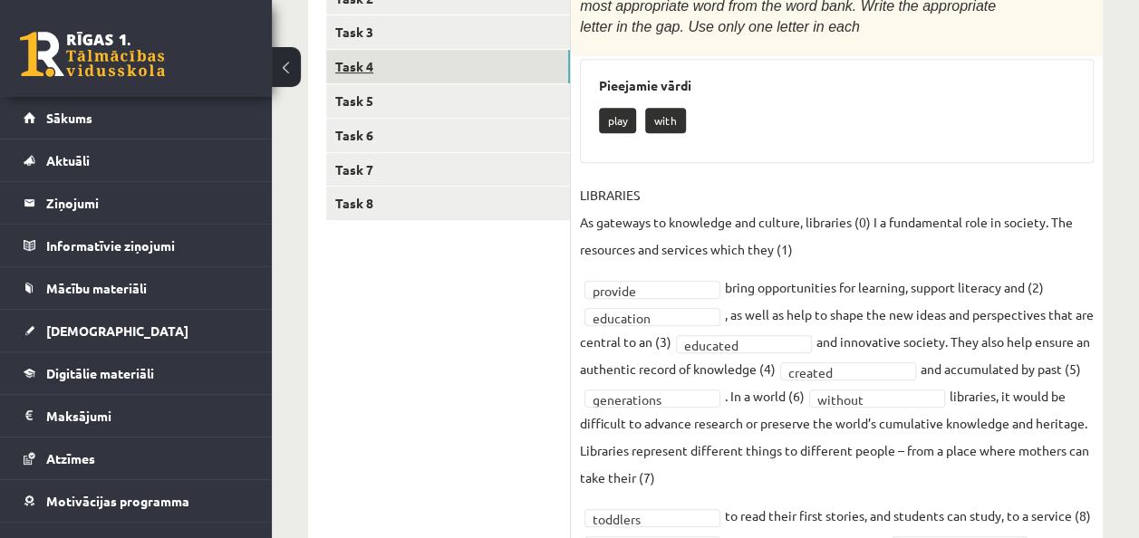
click at [375, 65] on link "Task 4" at bounding box center [448, 67] width 244 height 34
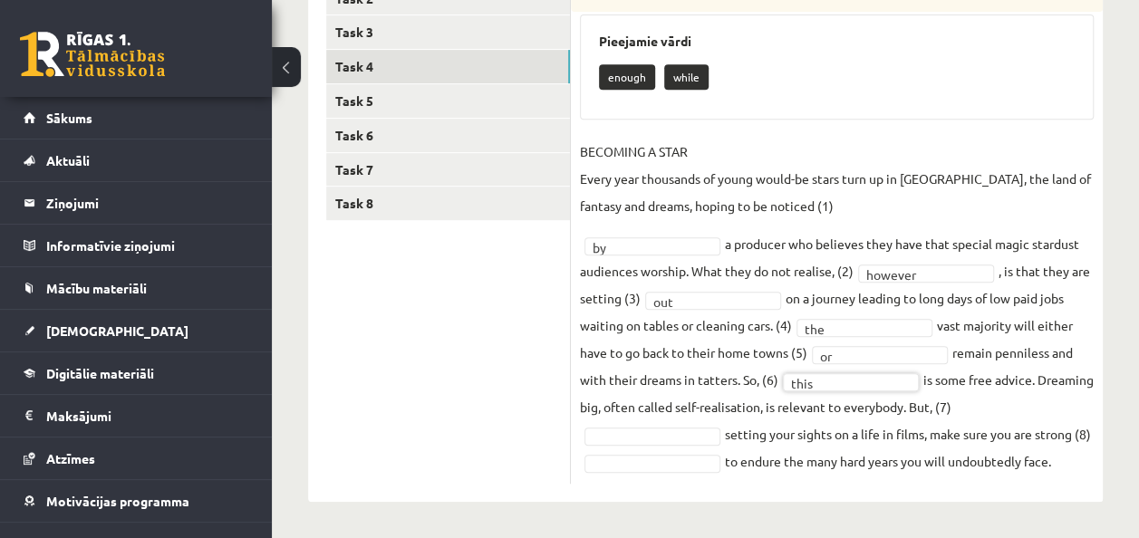
click at [679, 423] on fieldset "BECOMING A STAR Every year thousands of young would-be stars turn up in Hollywo…" at bounding box center [837, 306] width 514 height 337
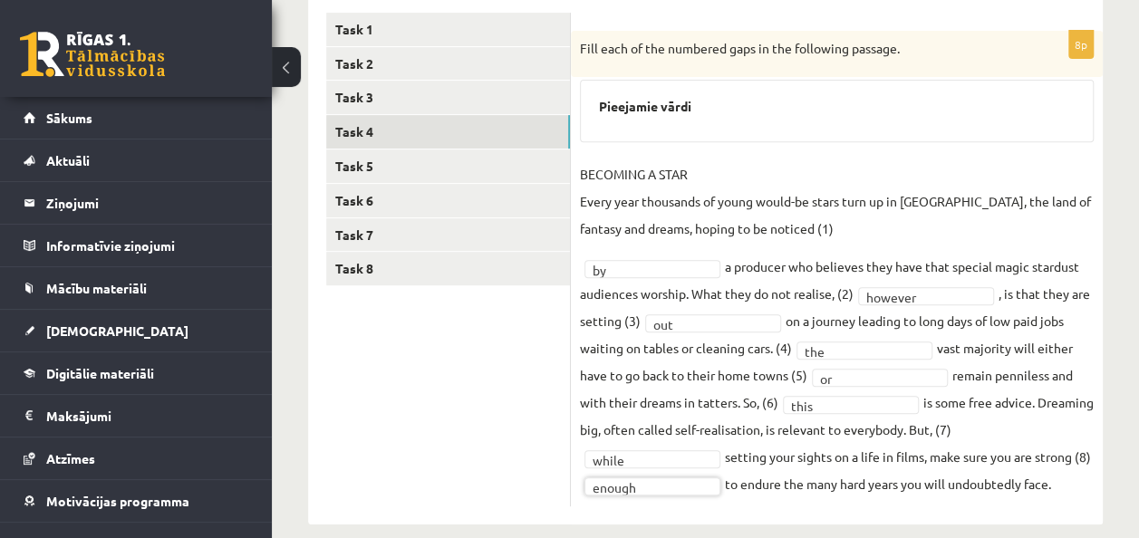
scroll to position [335, 0]
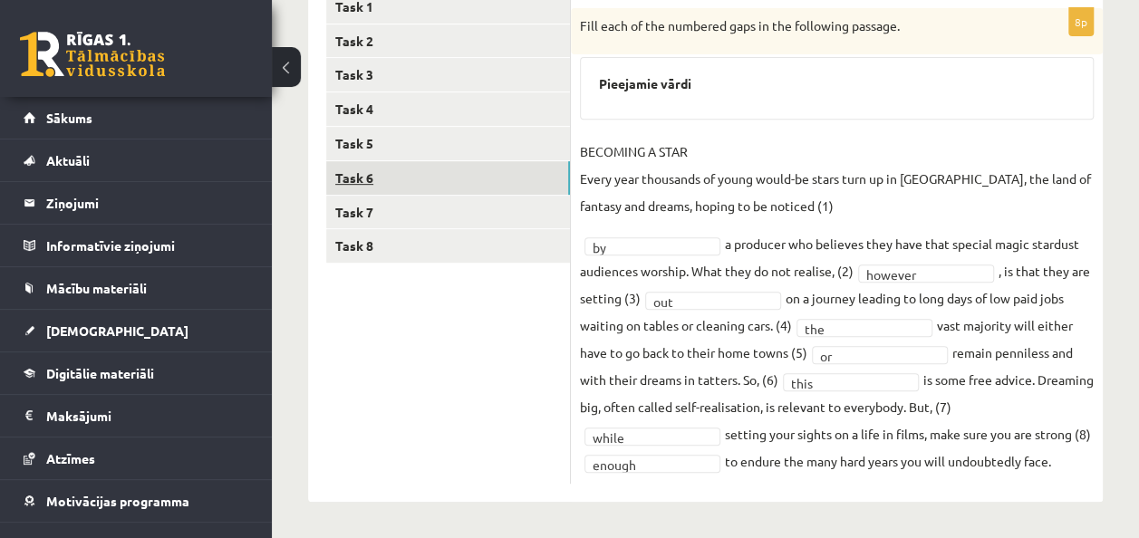
click at [338, 172] on link "Task 6" at bounding box center [448, 178] width 244 height 34
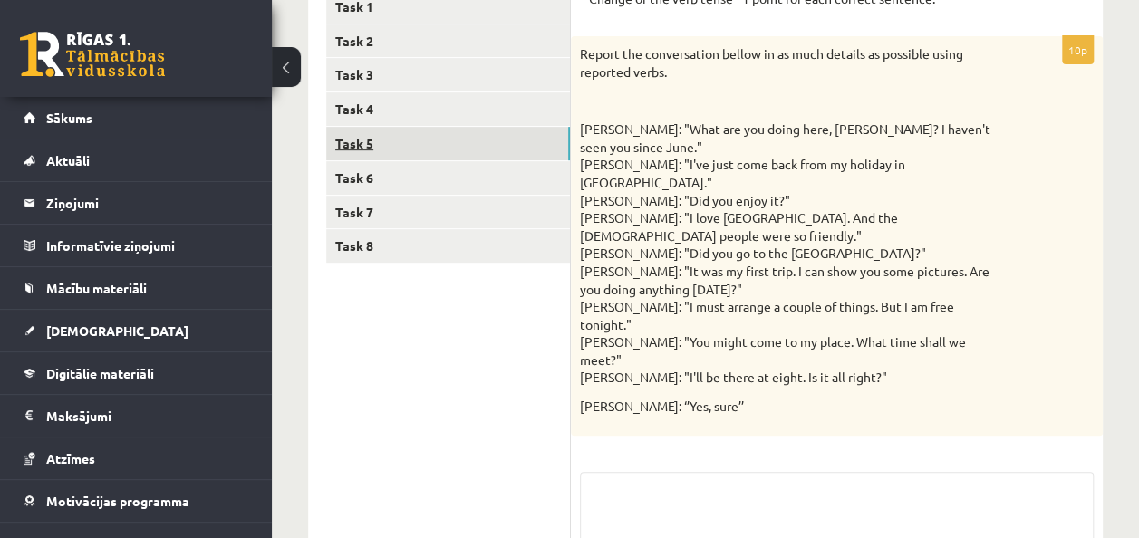
click at [350, 148] on link "Task 5" at bounding box center [448, 144] width 244 height 34
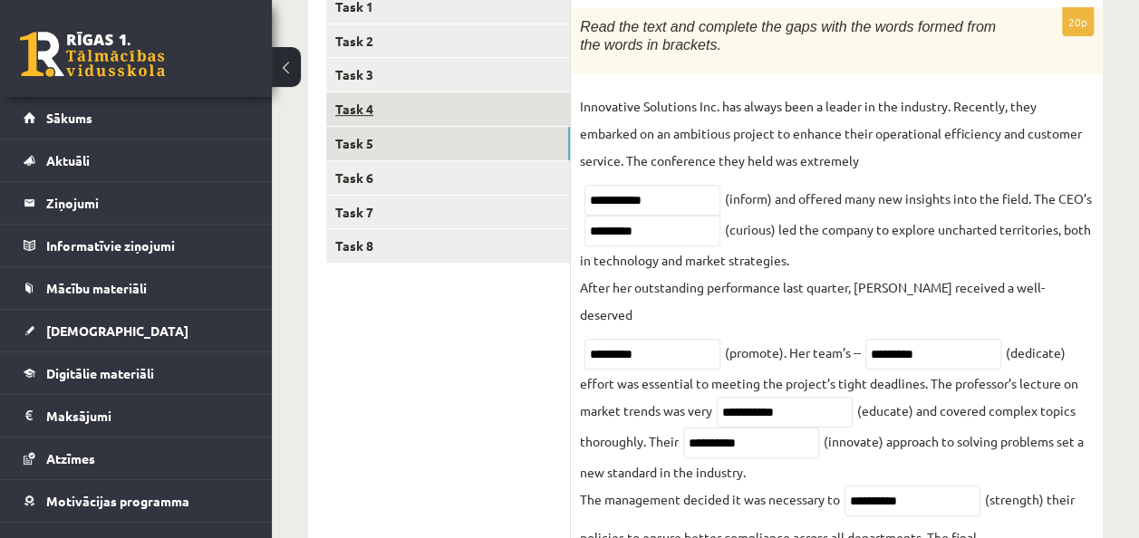
click at [360, 116] on link "Task 4" at bounding box center [448, 109] width 244 height 34
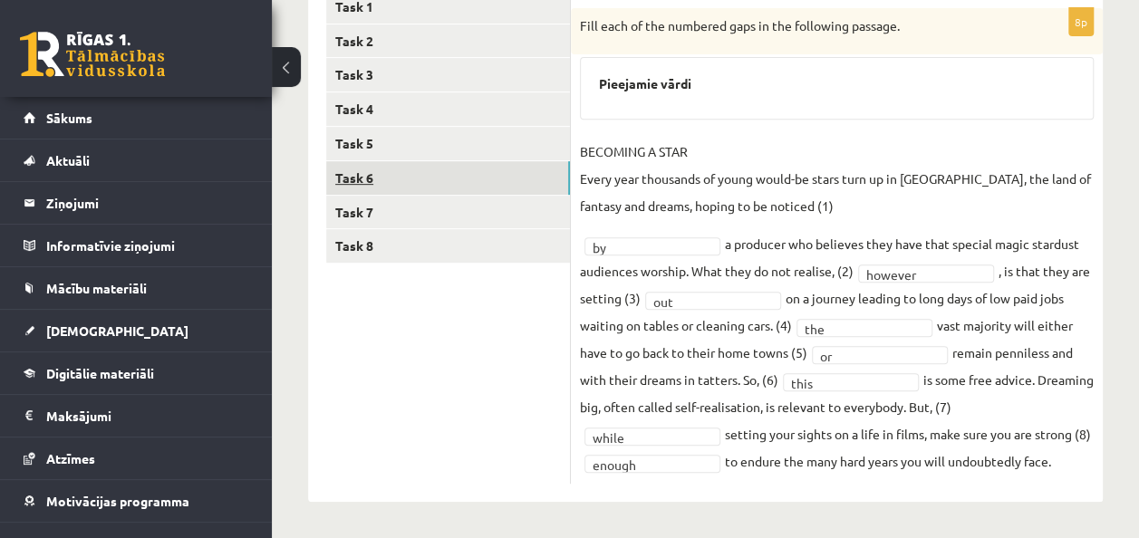
click at [361, 175] on link "Task 6" at bounding box center [448, 178] width 244 height 34
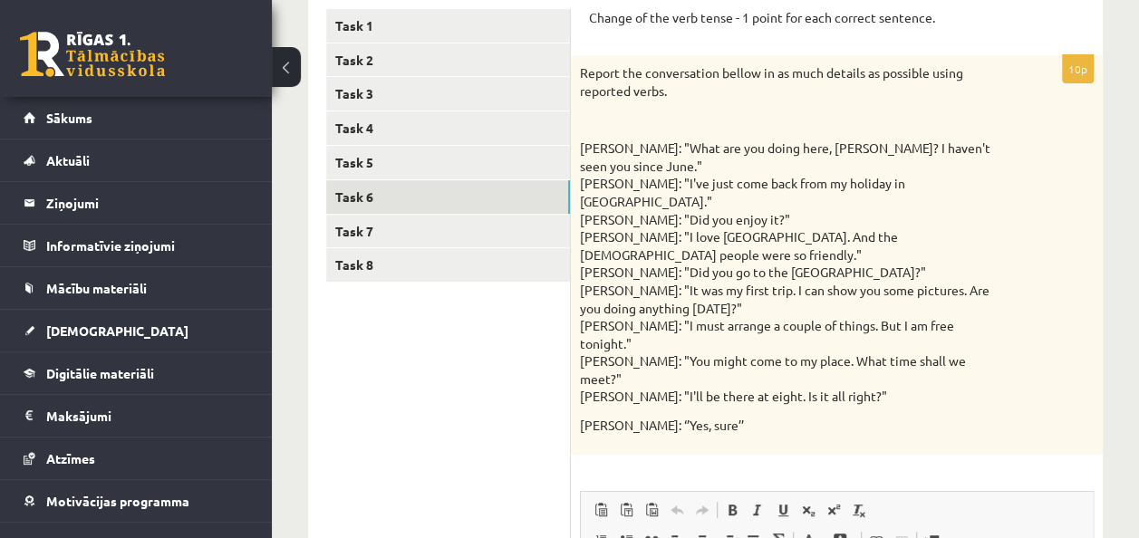
scroll to position [317, 0]
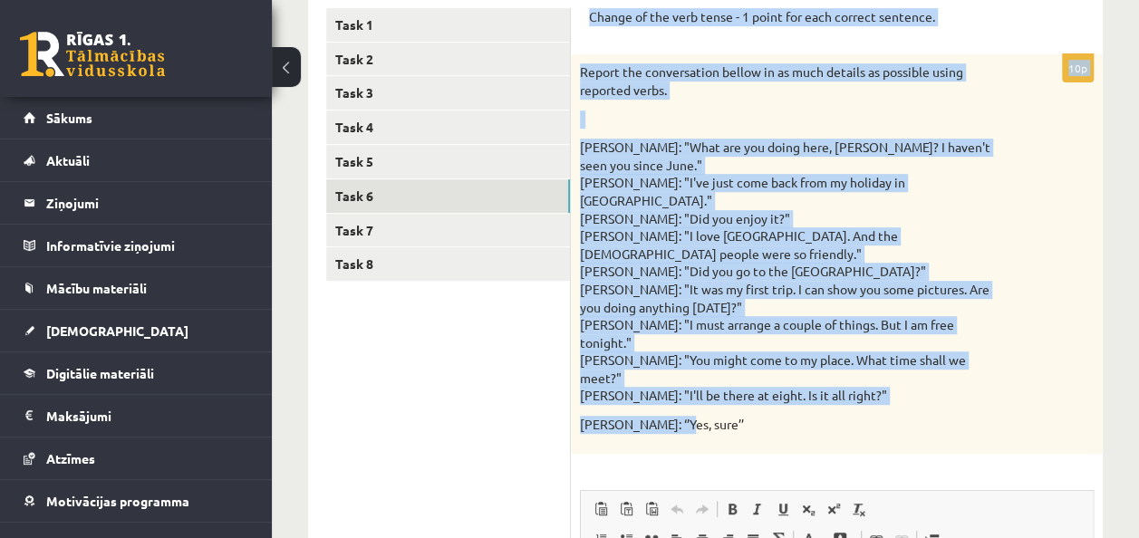
drag, startPoint x: 585, startPoint y: 11, endPoint x: 764, endPoint y: 351, distance: 383.7
click at [764, 351] on div "Change of the verb tense - 1 point for each correct sentence. 10p Report the co…" at bounding box center [837, 437] width 532 height 895
copy form "Change of the verb tense - 1 point for each correct sentence. 10p Report the co…"
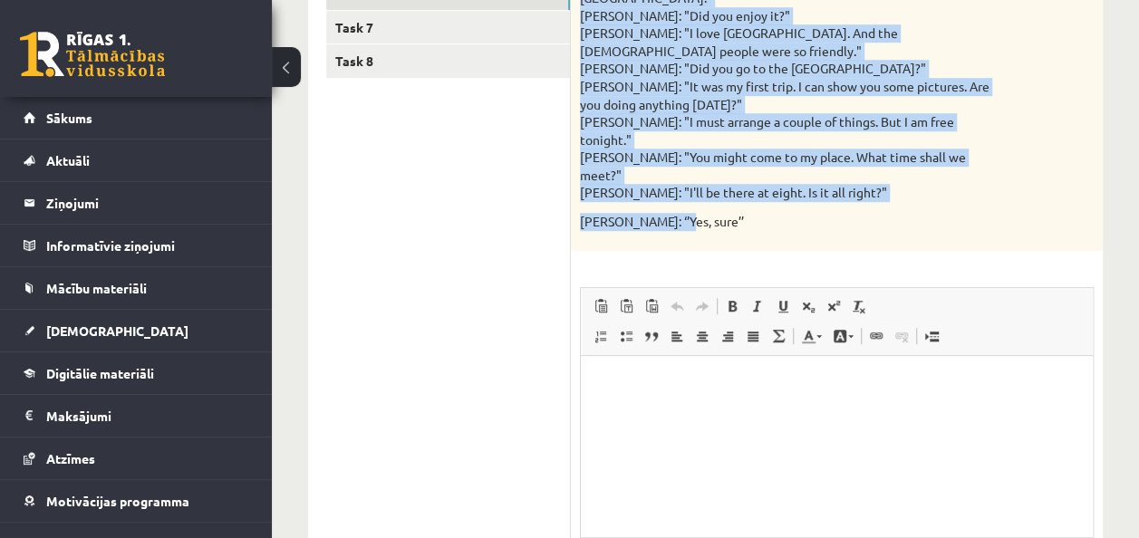
scroll to position [521, 0]
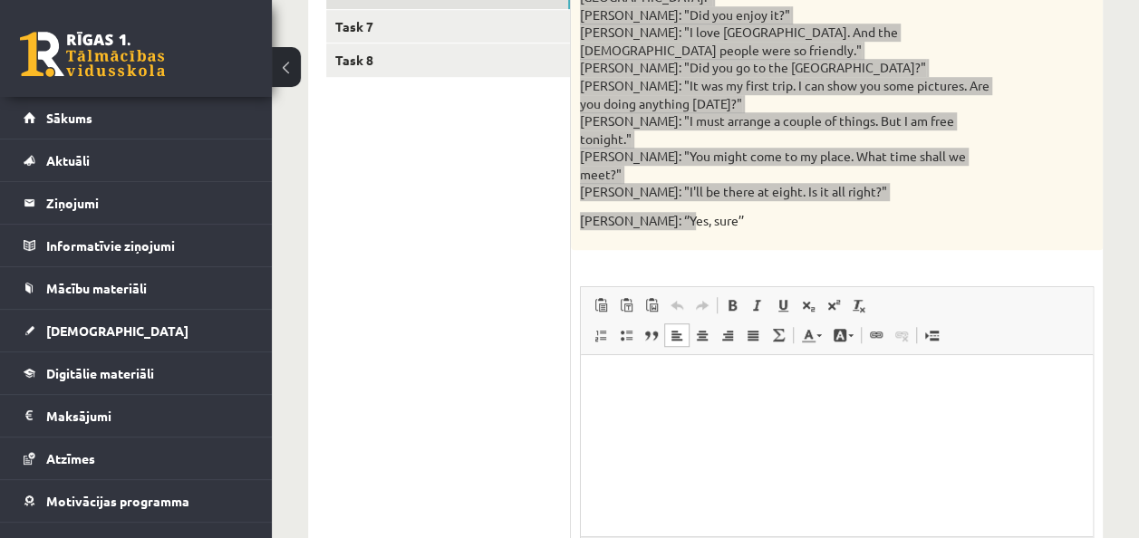
click at [684, 409] on html at bounding box center [837, 381] width 512 height 55
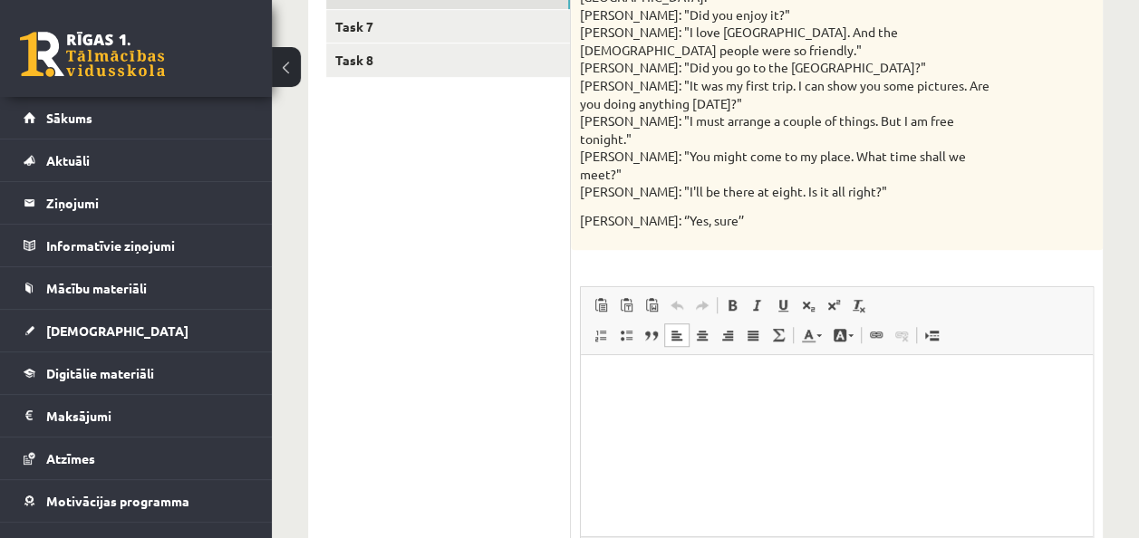
click at [755, 172] on div "10p Report the conversation bellow in as much details as possible using reporte…" at bounding box center [837, 257] width 532 height 812
click at [677, 407] on html at bounding box center [837, 381] width 512 height 55
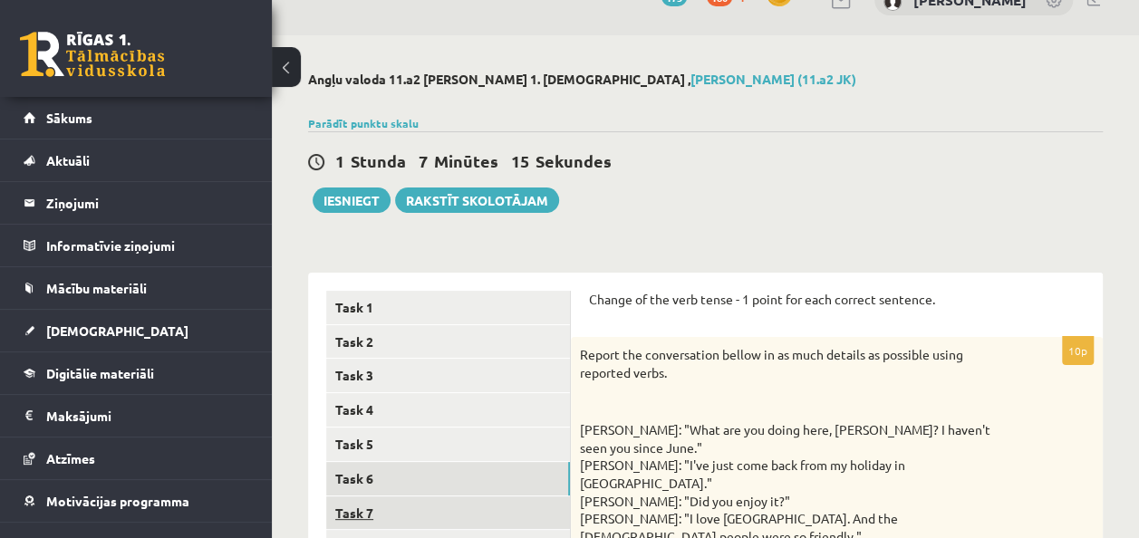
scroll to position [139, 0]
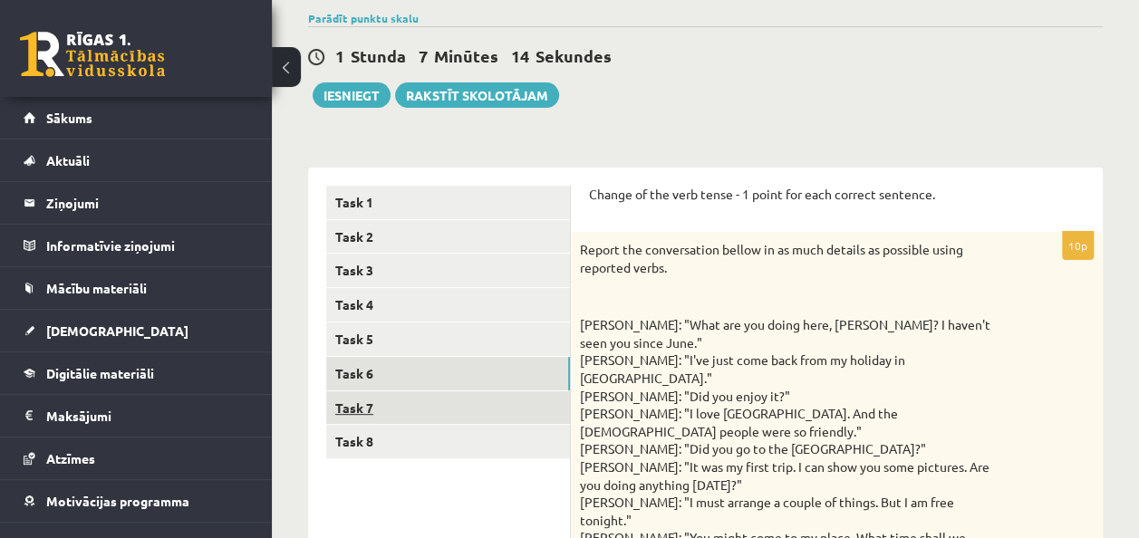
click at [364, 415] on link "Task 7" at bounding box center [448, 408] width 244 height 34
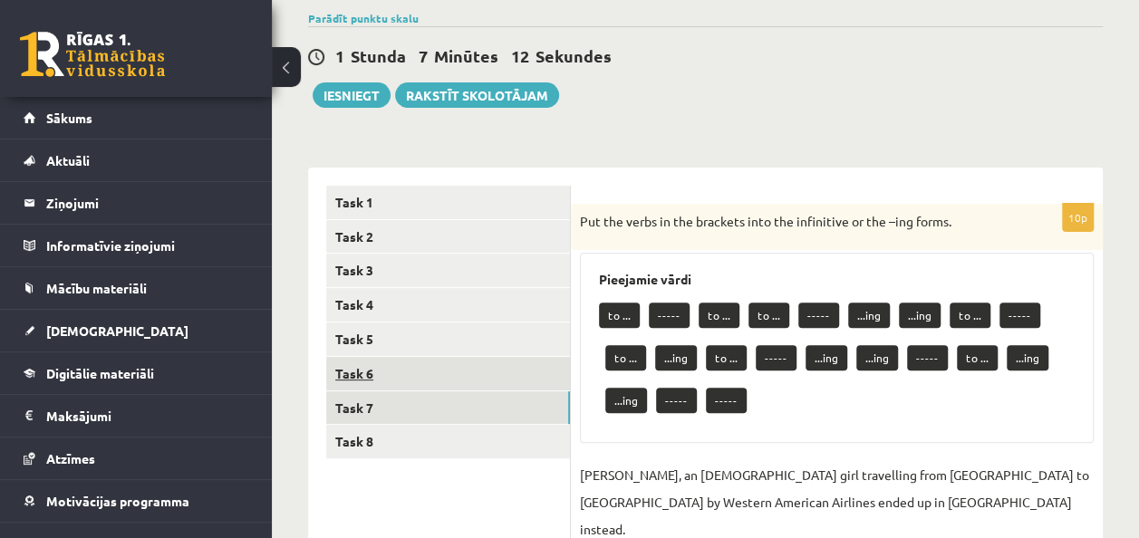
click at [352, 370] on link "Task 6" at bounding box center [448, 374] width 244 height 34
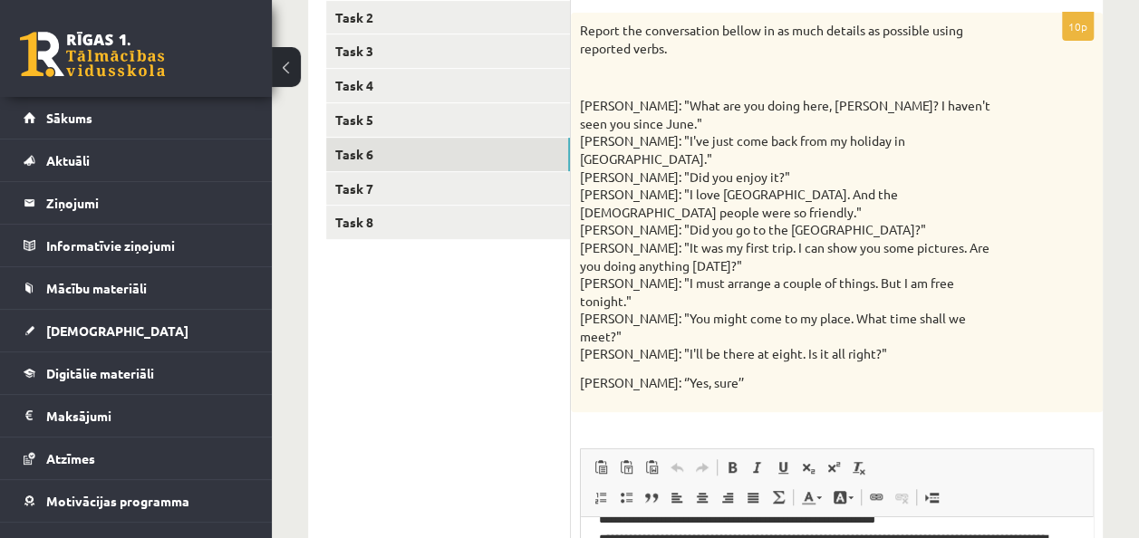
scroll to position [358, 0]
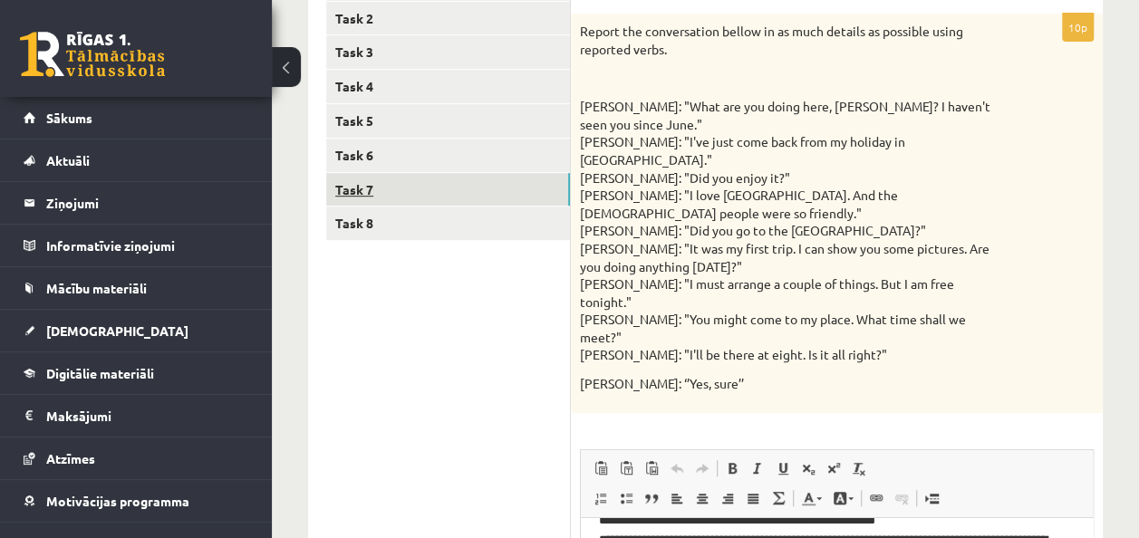
click at [346, 185] on link "Task 7" at bounding box center [448, 190] width 244 height 34
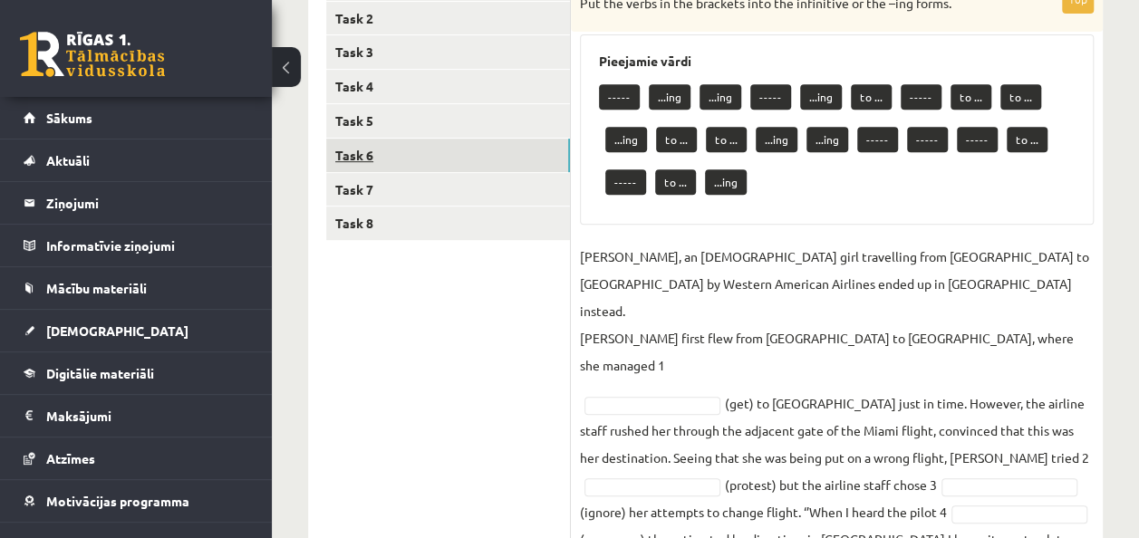
click at [352, 152] on link "Task 6" at bounding box center [448, 156] width 244 height 34
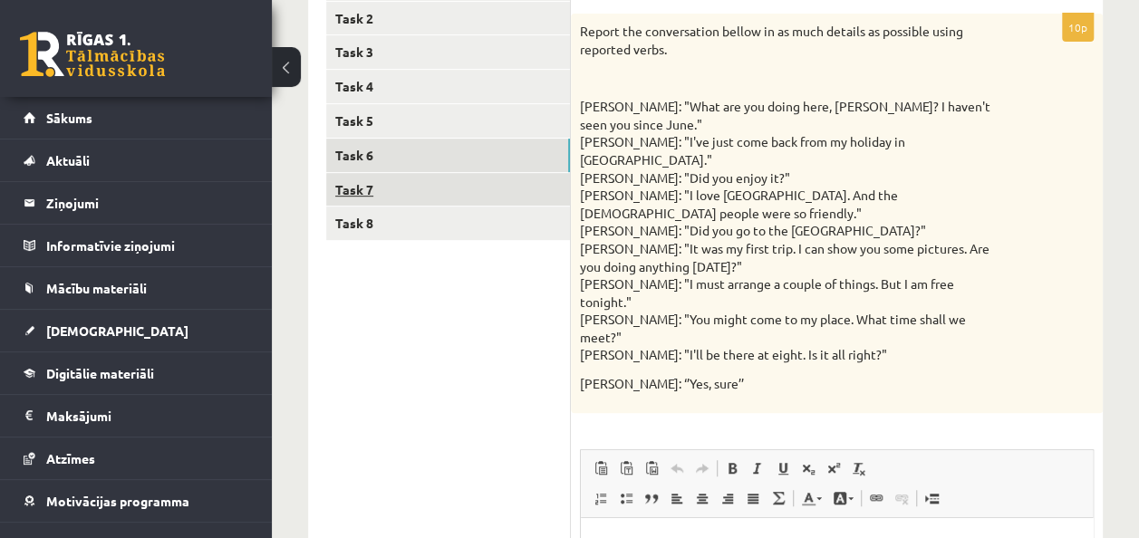
scroll to position [0, 0]
click at [357, 161] on link "Task 6" at bounding box center [448, 156] width 244 height 34
click at [368, 190] on link "Task 7" at bounding box center [448, 190] width 244 height 34
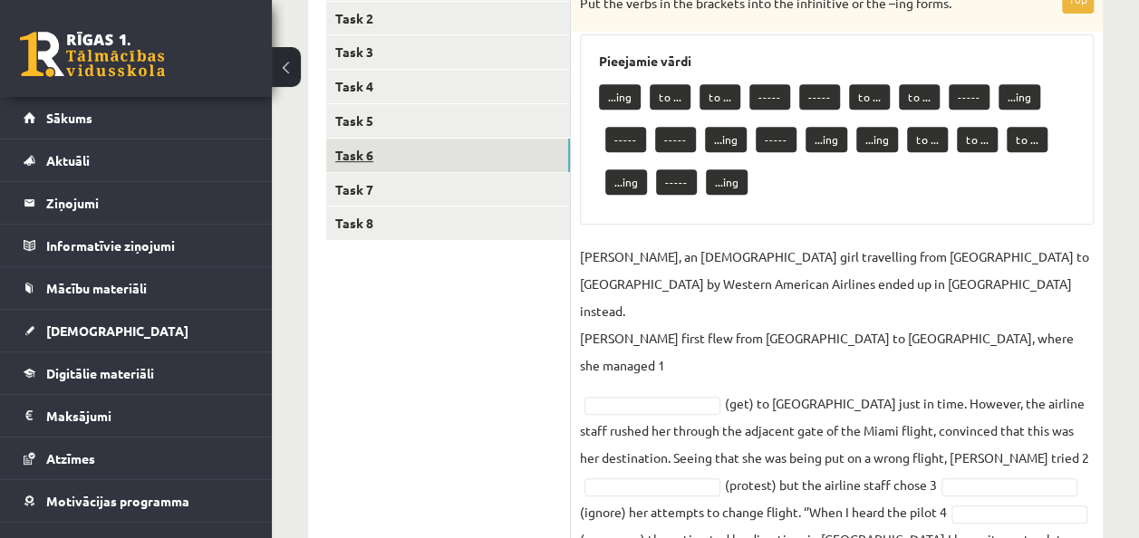
click at [354, 156] on link "Task 6" at bounding box center [448, 156] width 244 height 34
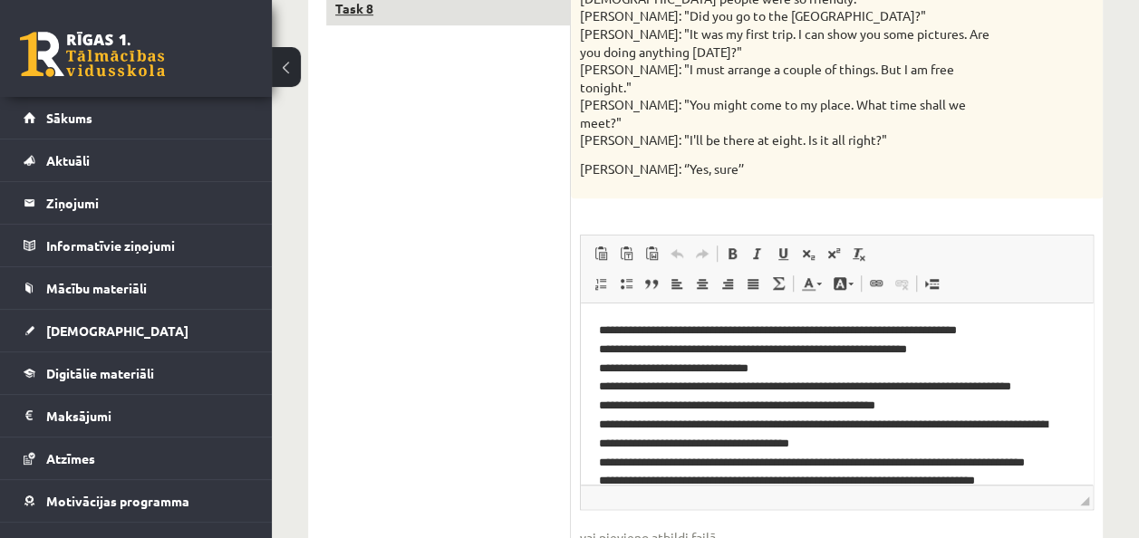
click at [438, 16] on link "Task 8" at bounding box center [448, 9] width 244 height 34
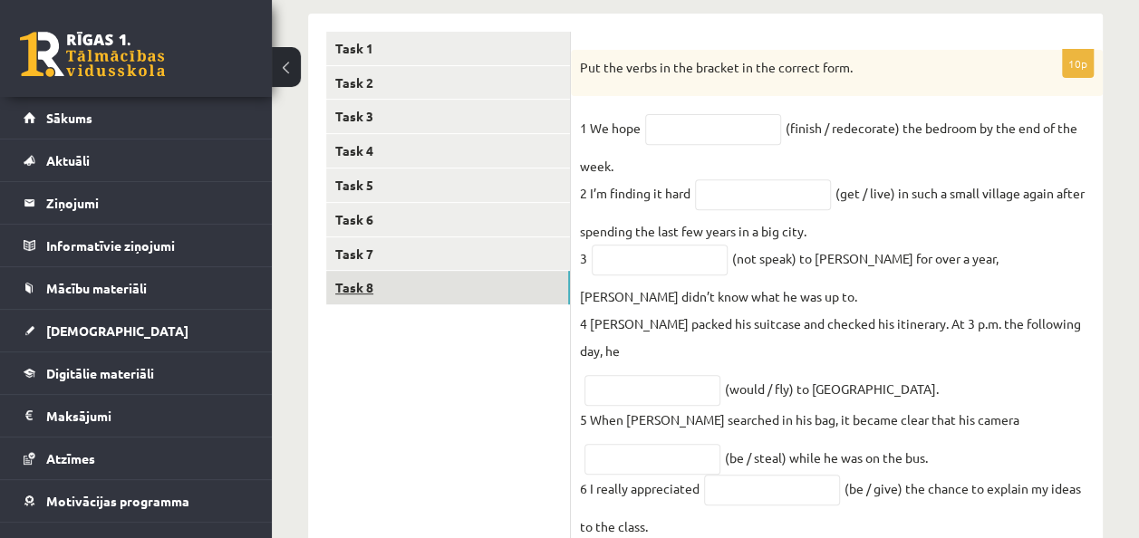
scroll to position [292, 0]
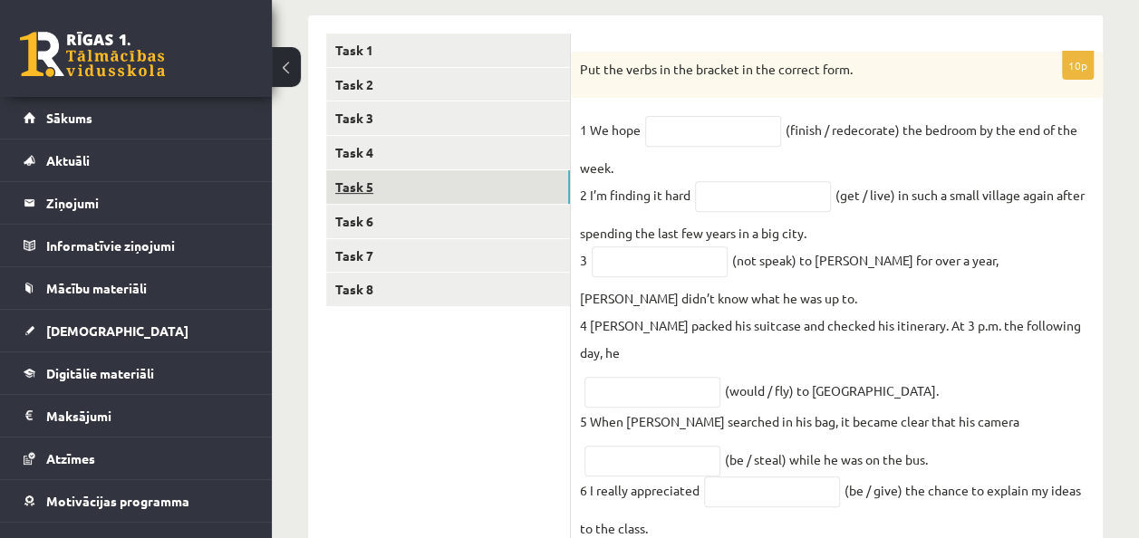
click at [373, 184] on link "Task 5" at bounding box center [448, 187] width 244 height 34
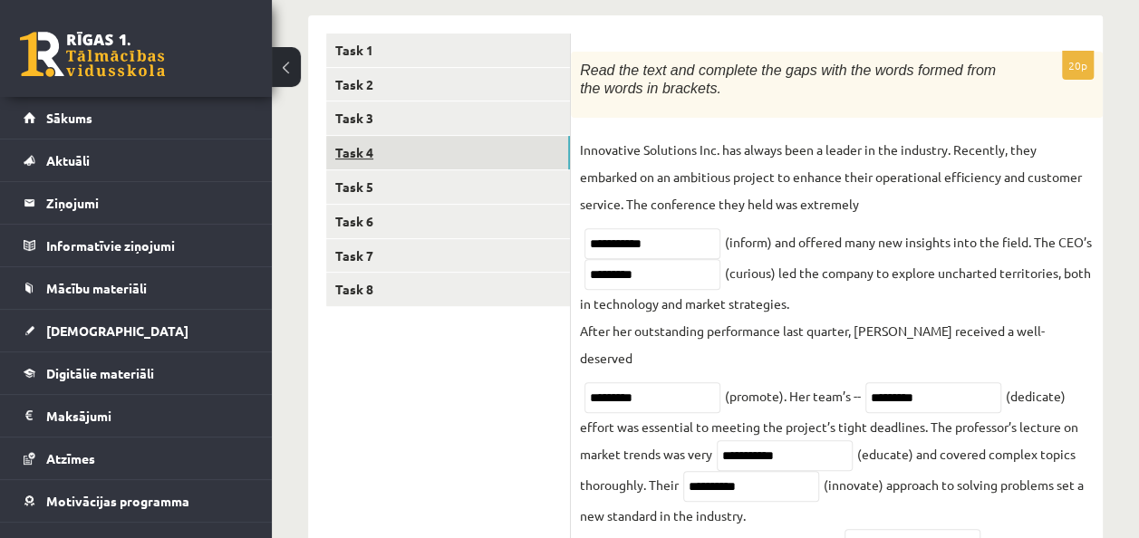
click at [353, 150] on link "Task 4" at bounding box center [448, 153] width 244 height 34
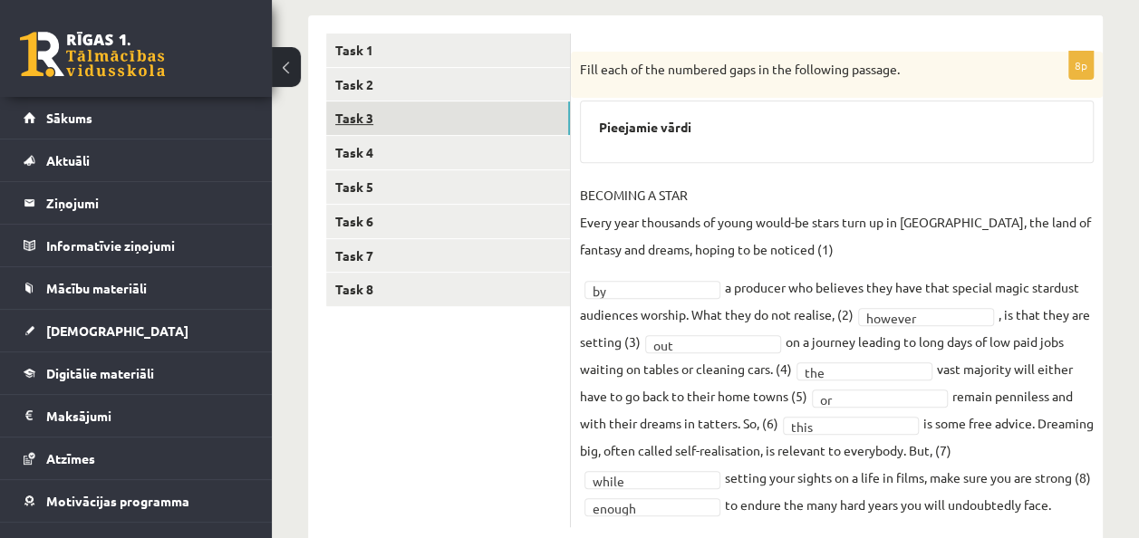
click at [357, 125] on link "Task 3" at bounding box center [448, 118] width 244 height 34
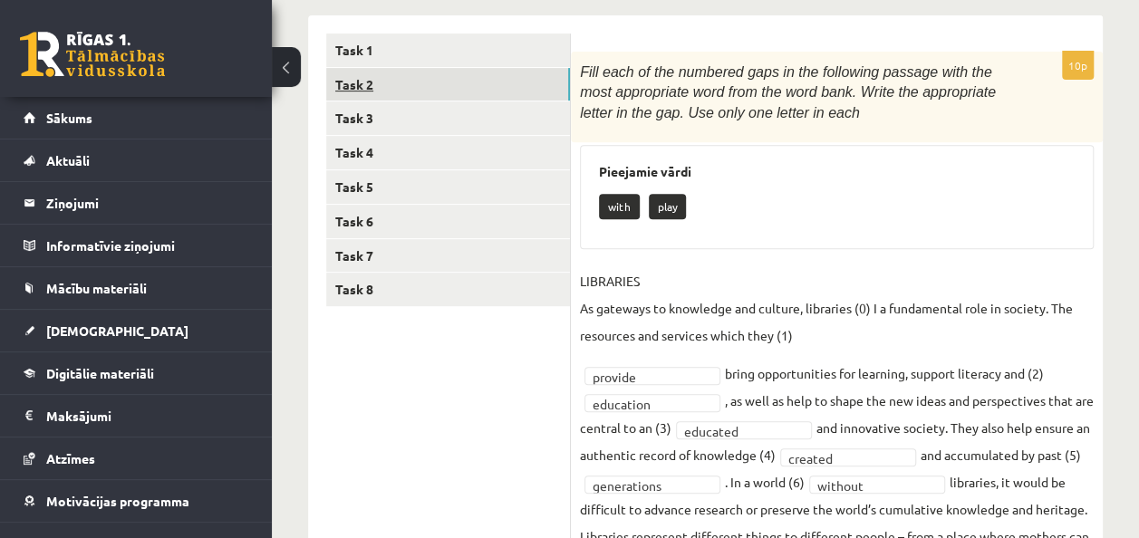
click at [345, 96] on link "Task 2" at bounding box center [448, 85] width 244 height 34
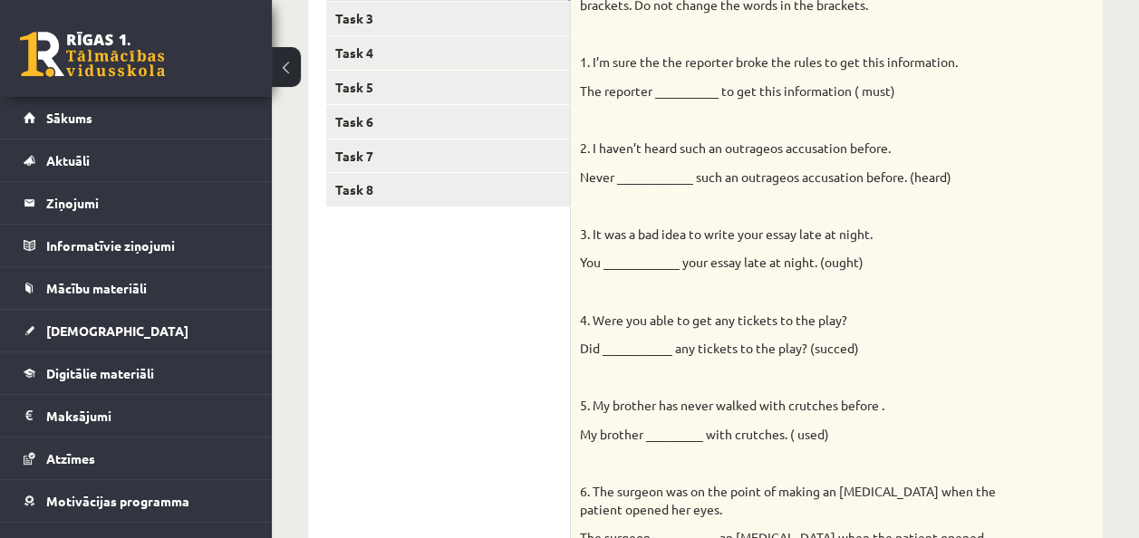
scroll to position [288, 0]
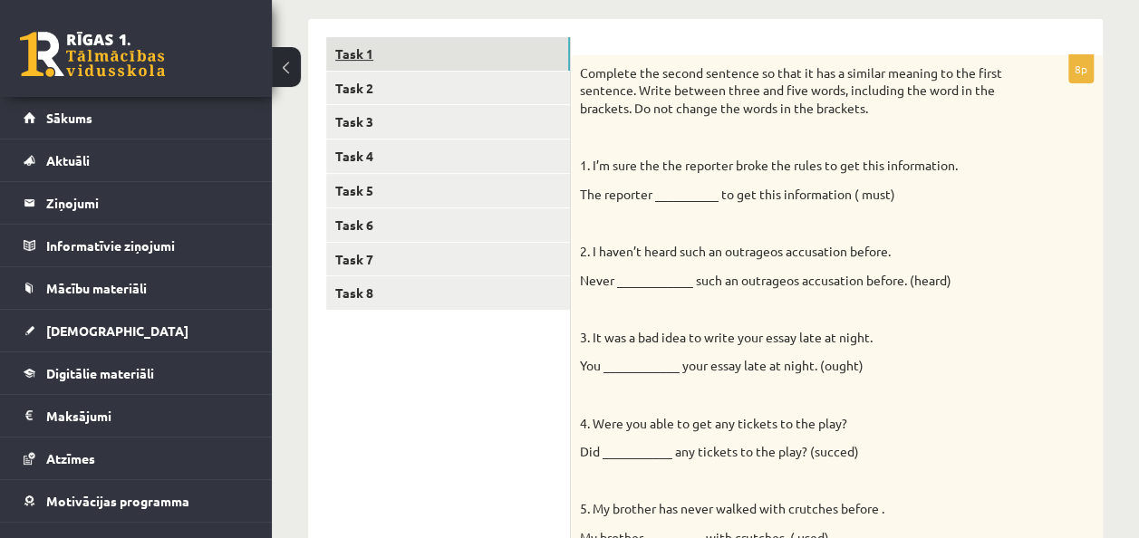
click at [413, 58] on link "Task 1" at bounding box center [448, 54] width 244 height 34
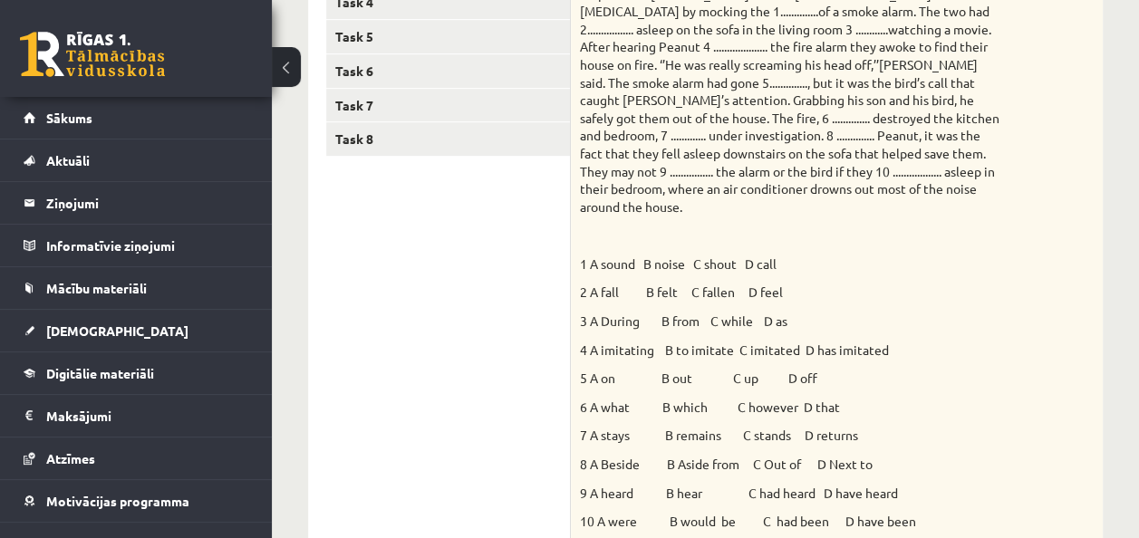
scroll to position [400, 0]
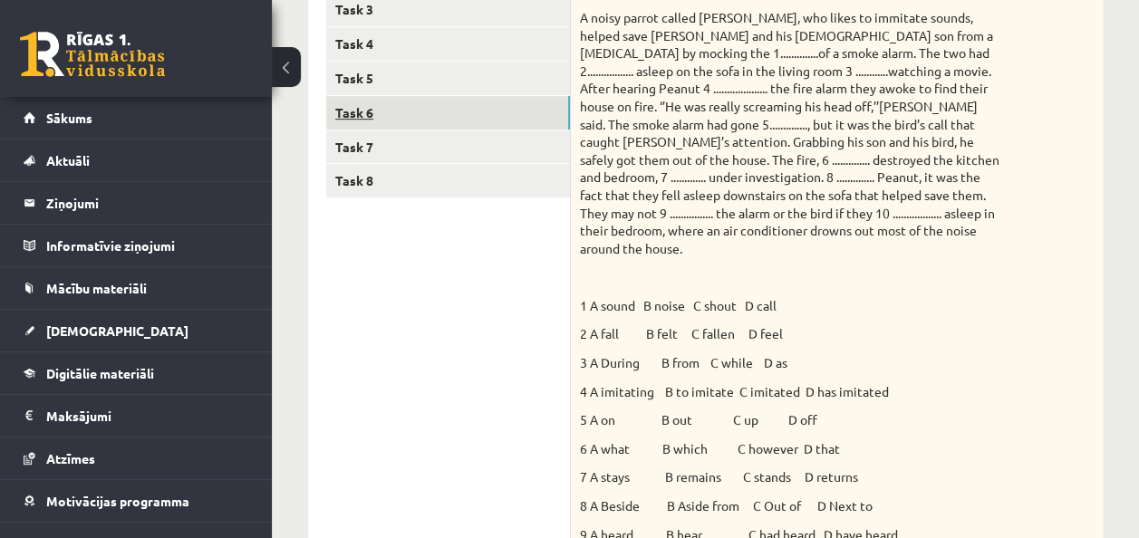
click at [357, 117] on link "Task 6" at bounding box center [448, 113] width 244 height 34
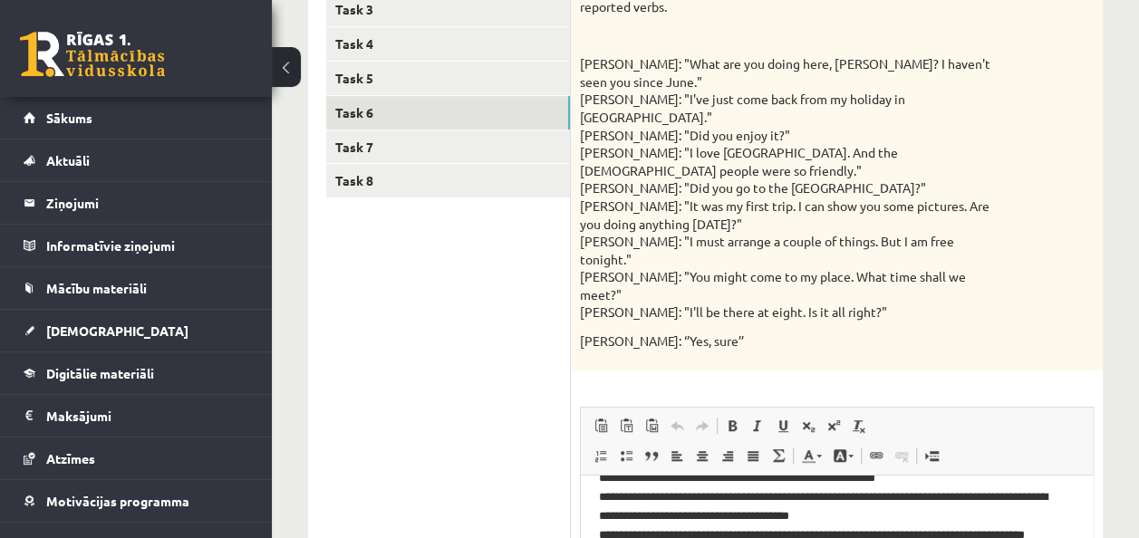
scroll to position [610, 0]
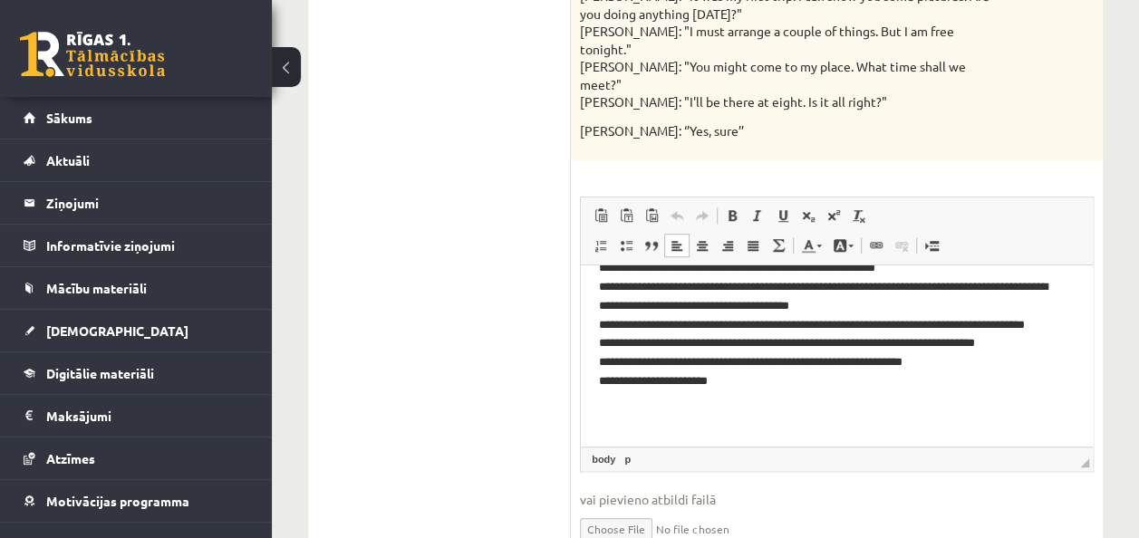
click at [722, 425] on p "**********" at bounding box center [830, 305] width 462 height 245
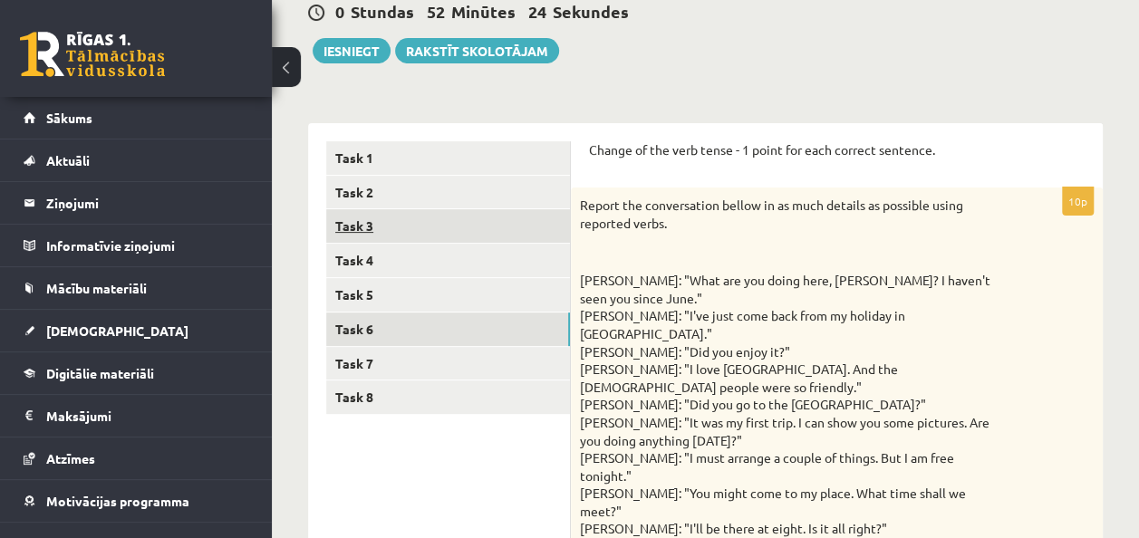
scroll to position [191, 0]
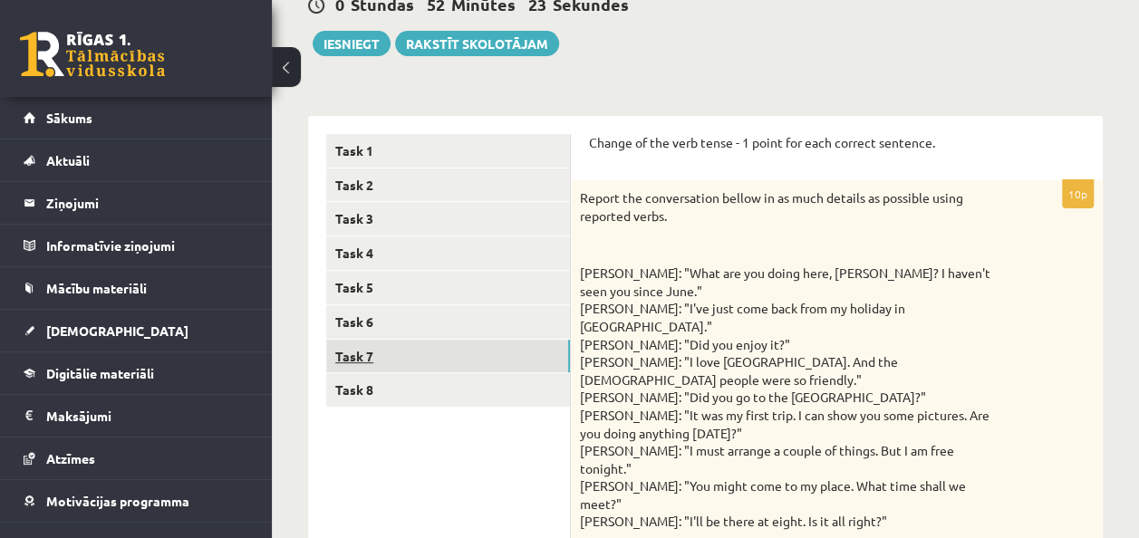
click at [368, 356] on link "Task 7" at bounding box center [448, 357] width 244 height 34
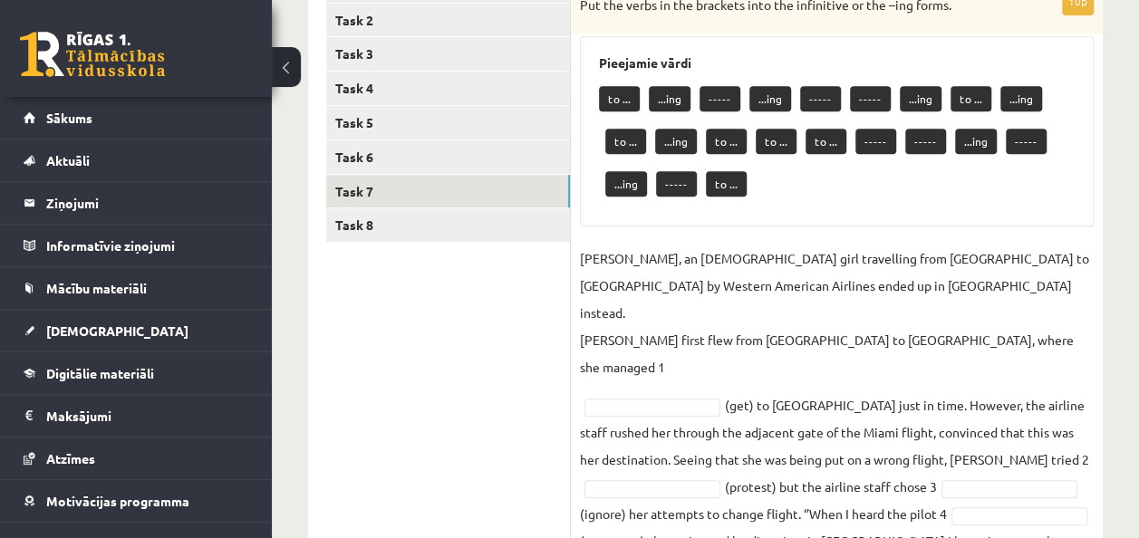
scroll to position [351, 0]
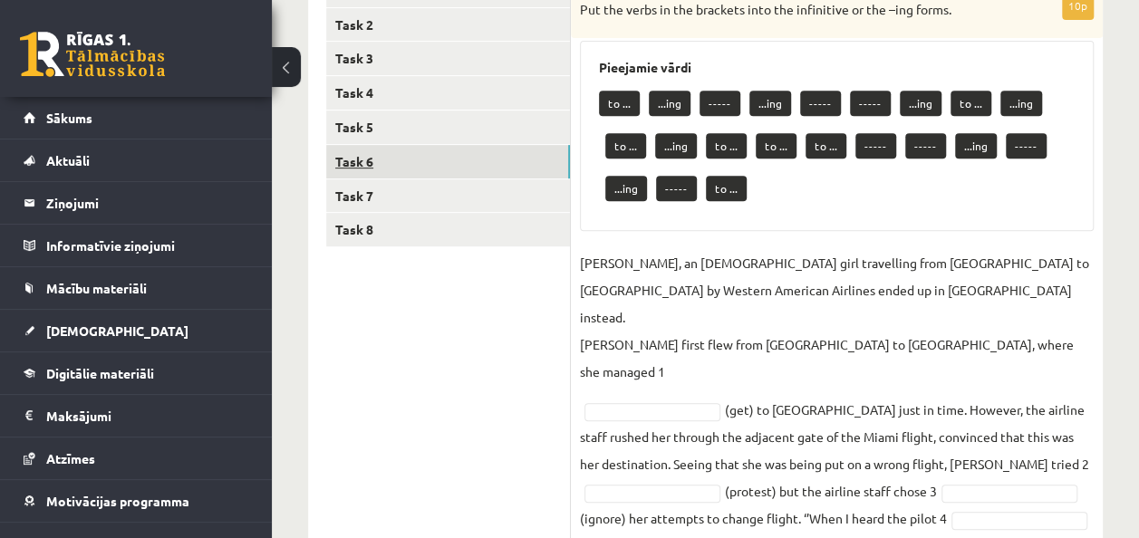
click at [364, 159] on link "Task 6" at bounding box center [448, 162] width 244 height 34
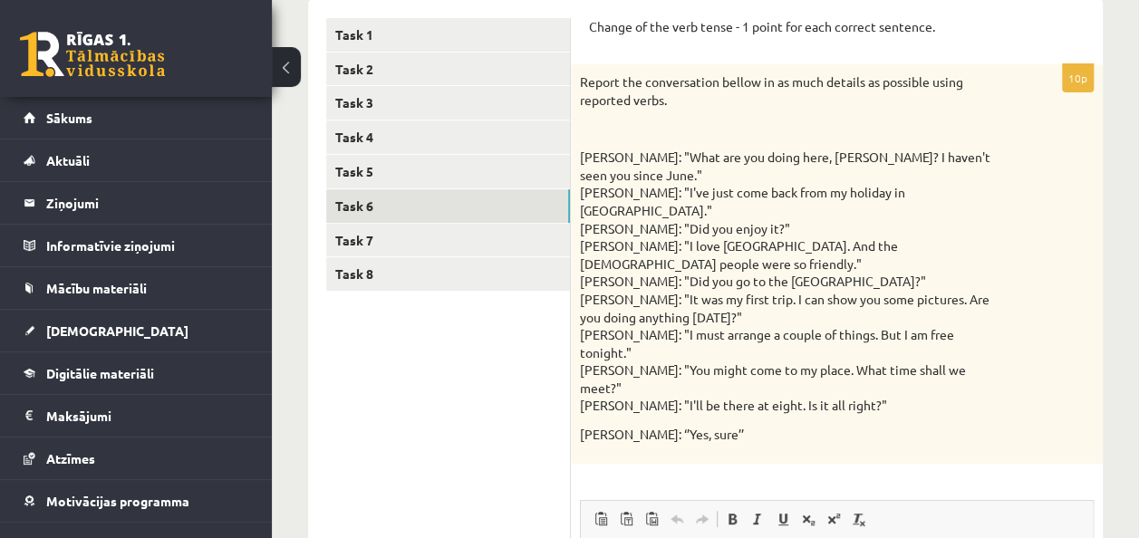
scroll to position [306, 0]
click at [359, 245] on link "Task 7" at bounding box center [448, 242] width 244 height 34
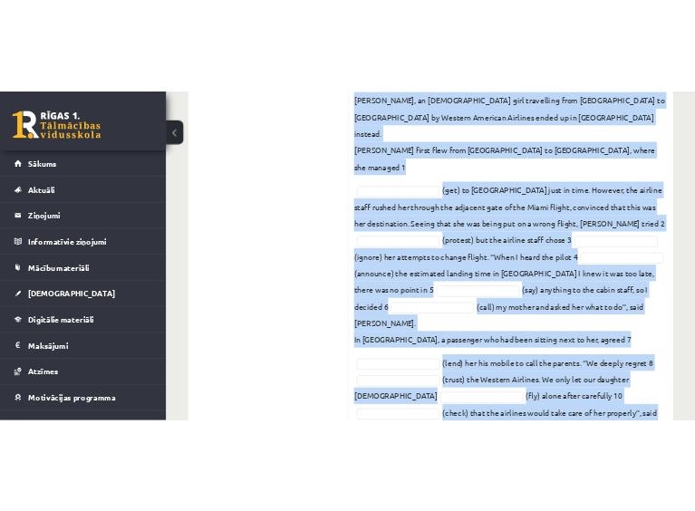
scroll to position [610, 0]
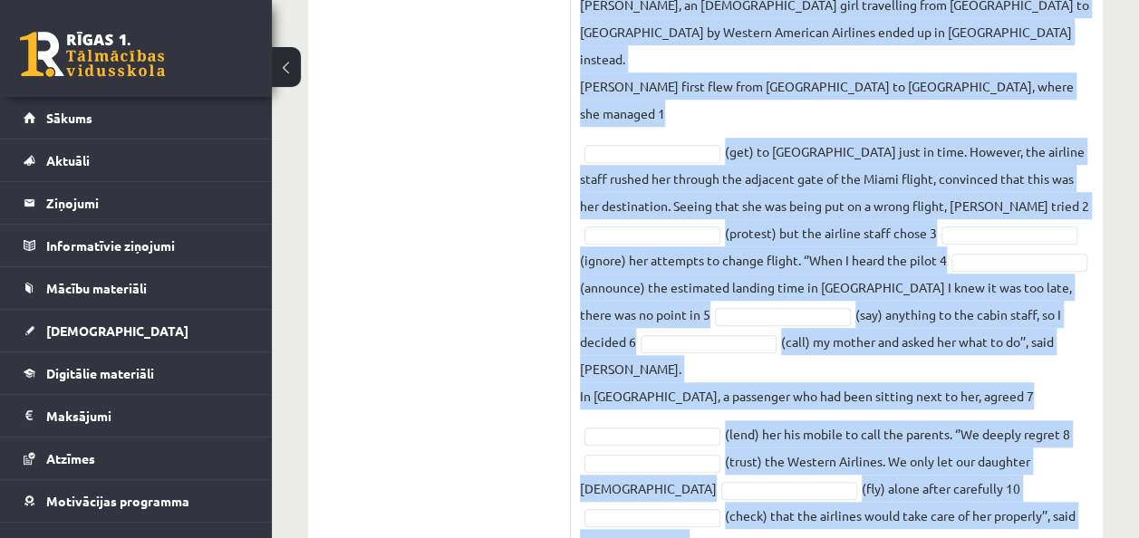
drag, startPoint x: 579, startPoint y: 51, endPoint x: 1052, endPoint y: 484, distance: 641.1
click at [1052, 484] on div "10p Put the verbs in the brackets into the infinitive or the –ing forms. Pieeja…" at bounding box center [837, 140] width 532 height 886
copy div "Put the verbs in the brackets into the infinitive or the –ing forms. Pieejamie …"
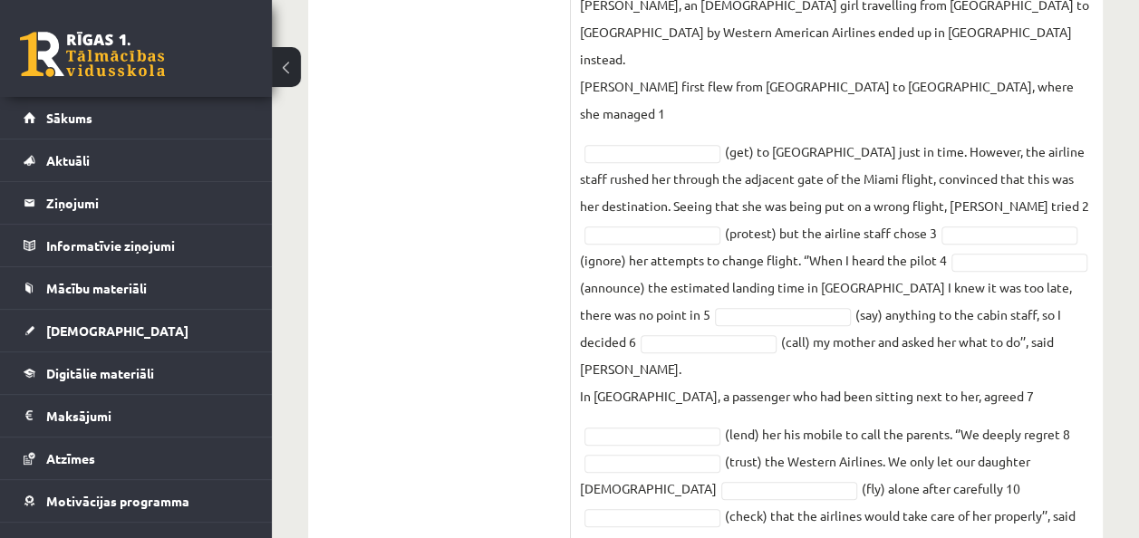
click at [507, 217] on ul "Task 1 Task 2 Task 3 Task 4 Task 5 Task 6 Task 7 Task 8" at bounding box center [448, 141] width 245 height 850
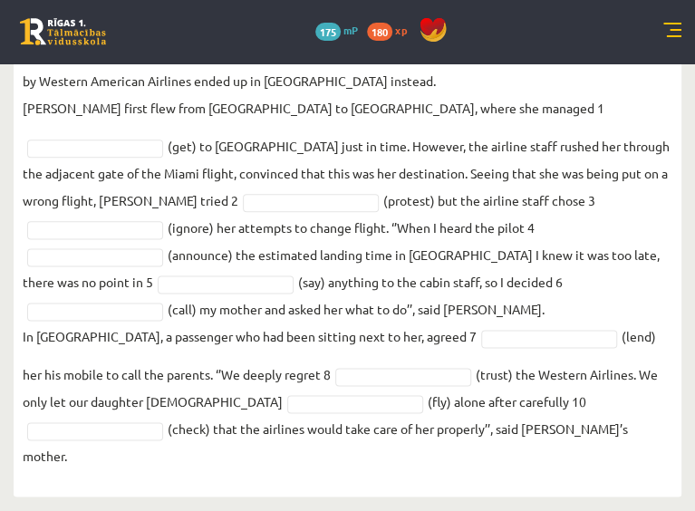
click at [0, 0] on button at bounding box center [0, 0] width 0 height 0
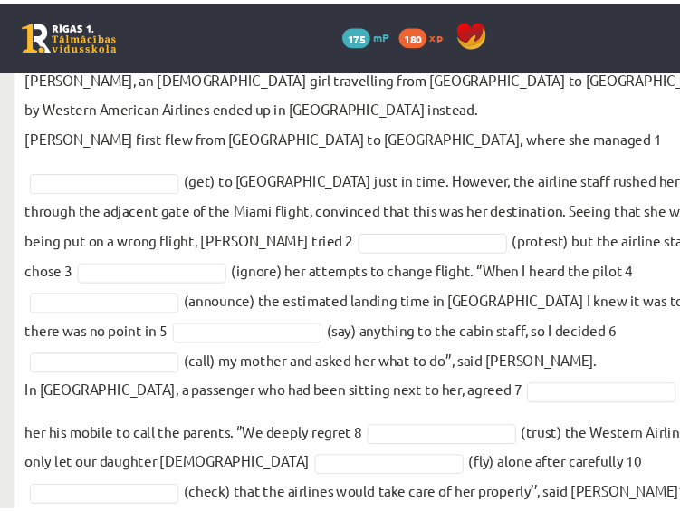
scroll to position [524, 0]
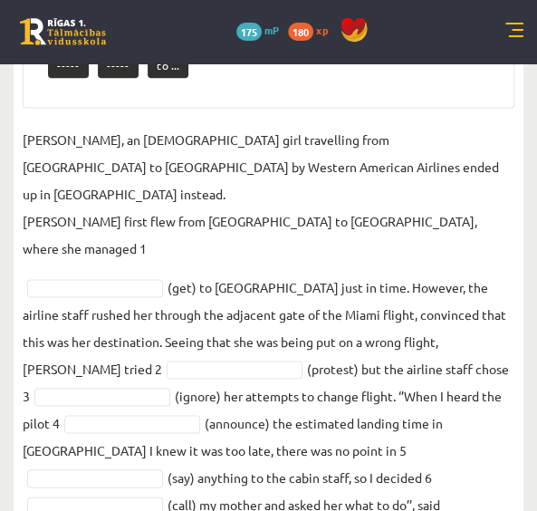
click at [0, 191] on div "Angļu valoda 11.a2 JK klase 1. ieskaite , Dēlija Lavrova (11.a2 JK) Parādīt pun…" at bounding box center [268, 149] width 537 height 1219
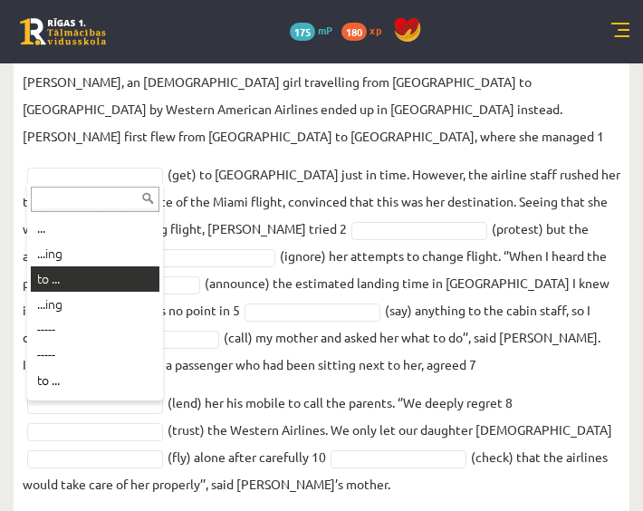
scroll to position [480, 0]
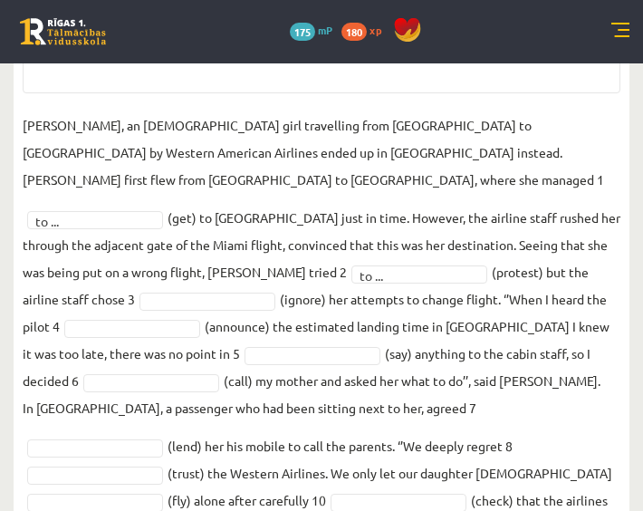
click at [123, 285] on fieldset "Jenny Adams, an 11-year-old girl travelling from San Francisco to Philadelphia …" at bounding box center [322, 325] width 598 height 429
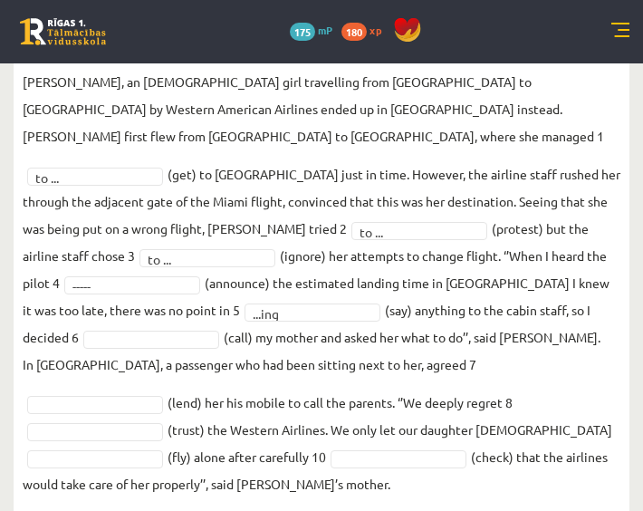
click at [154, 322] on fieldset "Jenny Adams, an 11-year-old girl travelling from San Francisco to Philadelphia …" at bounding box center [322, 282] width 598 height 429
click at [297, 442] on fieldset "Jenny Adams, an 11-year-old girl travelling from San Francisco to Philadelphia …" at bounding box center [322, 282] width 598 height 429
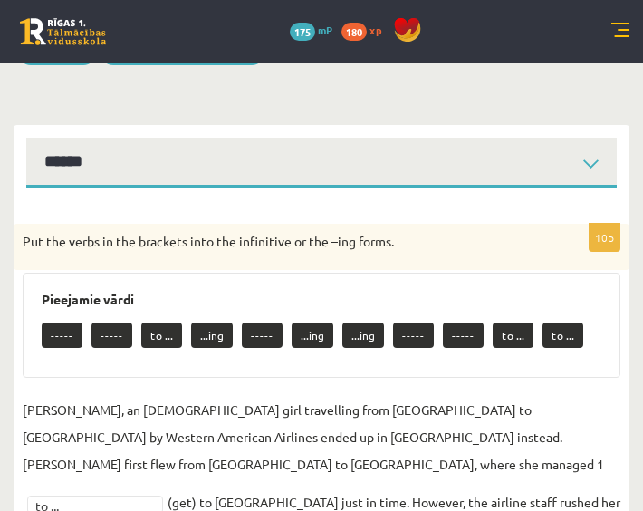
scroll to position [0, 0]
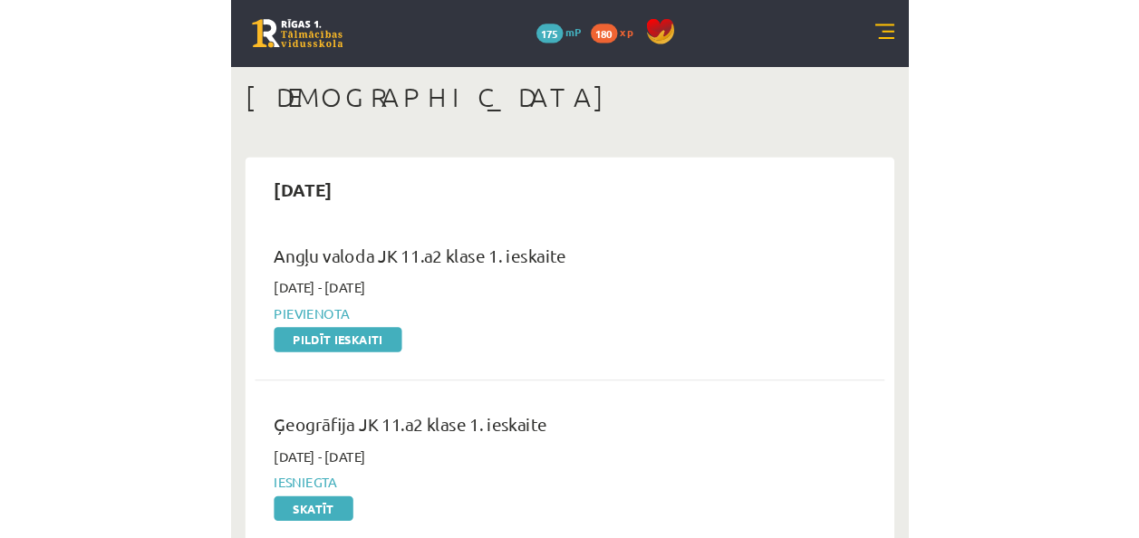
scroll to position [78, 0]
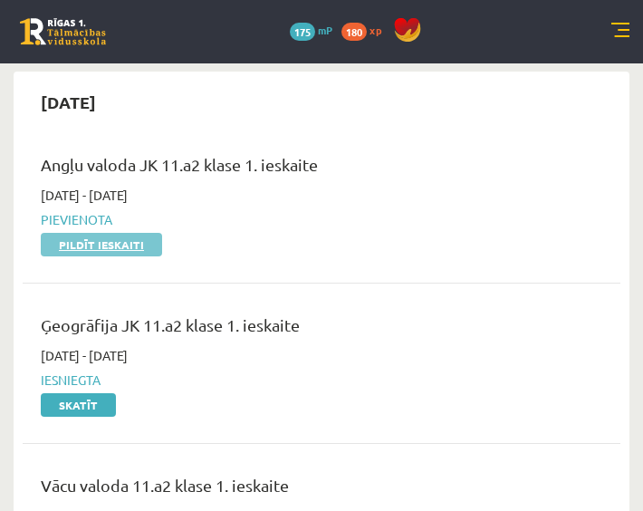
click at [111, 245] on link "Pildīt ieskaiti" at bounding box center [101, 245] width 121 height 24
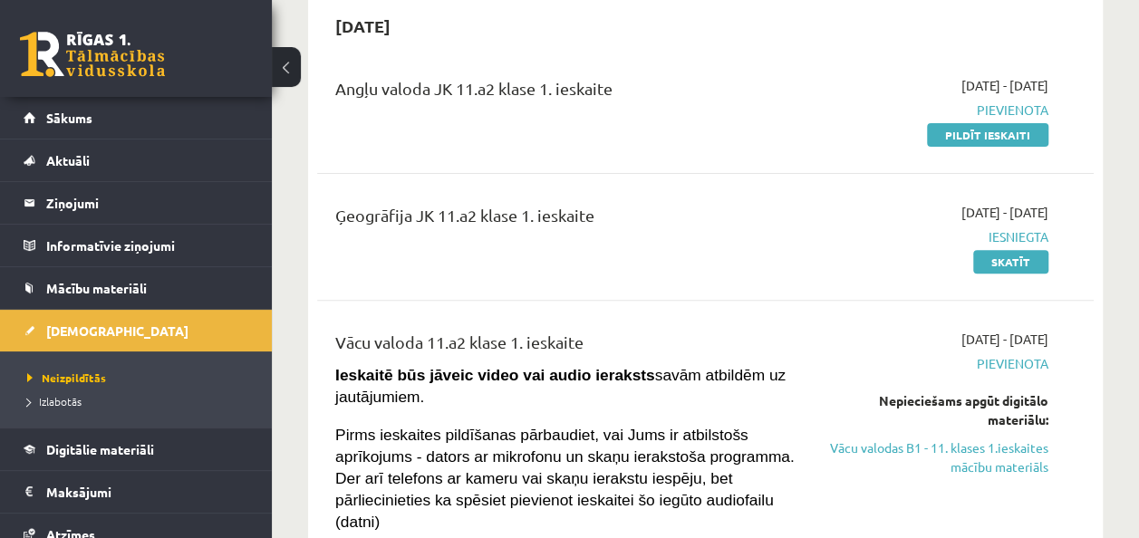
scroll to position [187, 0]
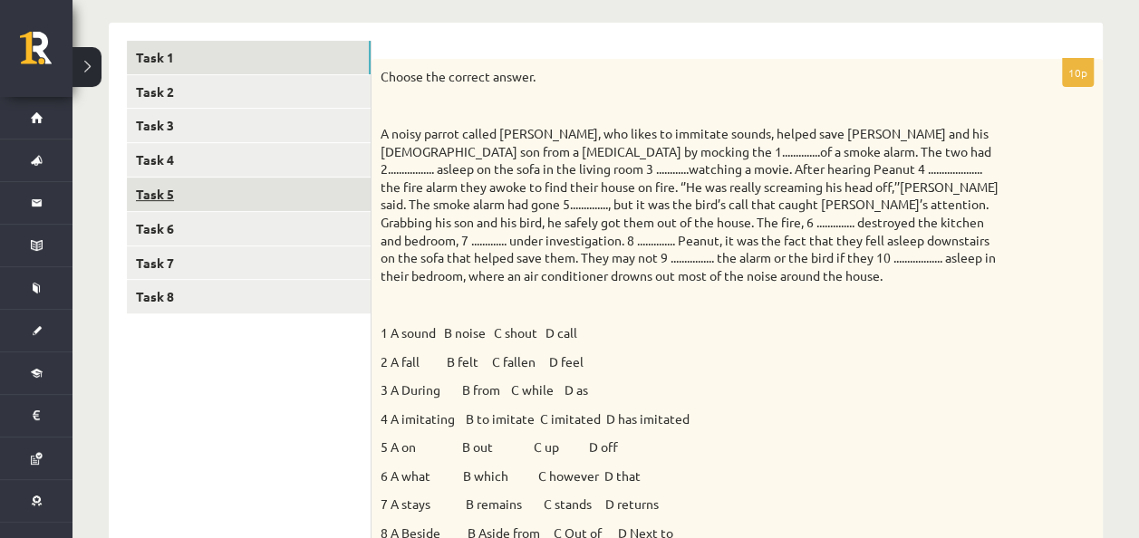
scroll to position [281, 0]
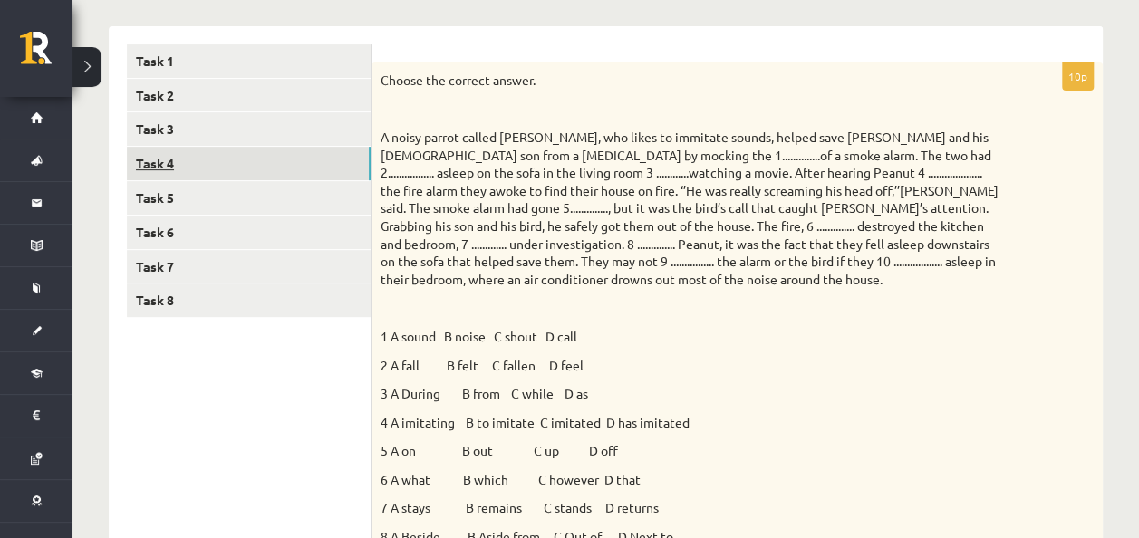
click at [159, 158] on link "Task 4" at bounding box center [249, 164] width 244 height 34
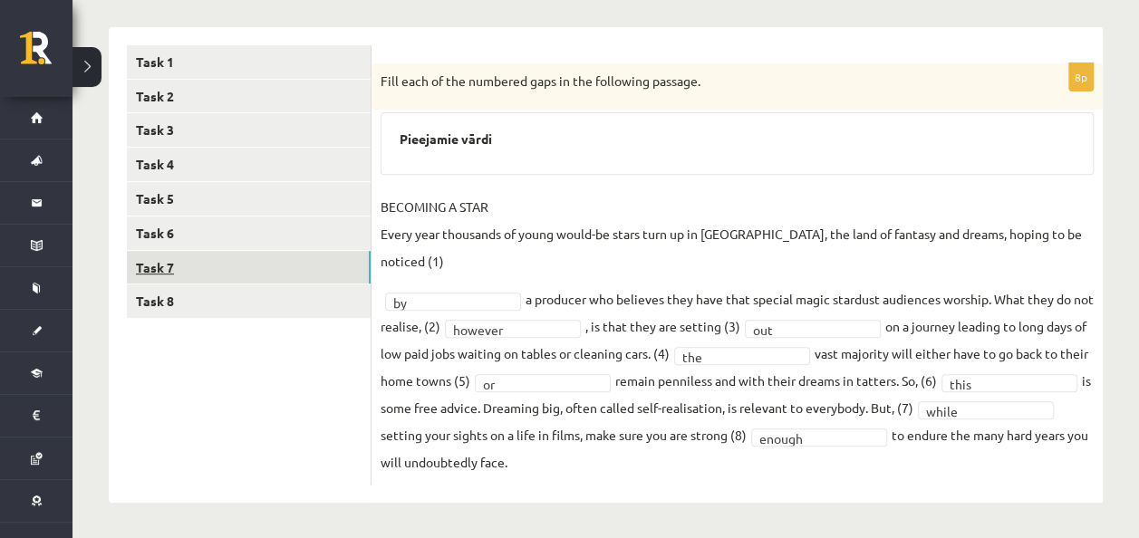
click at [181, 268] on link "Task 7" at bounding box center [249, 268] width 244 height 34
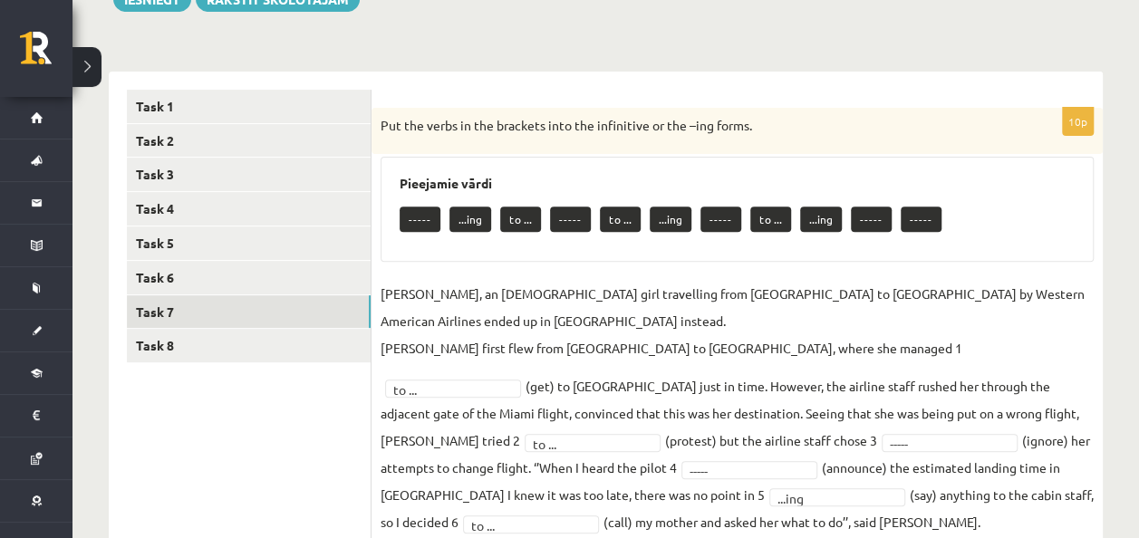
scroll to position [235, 0]
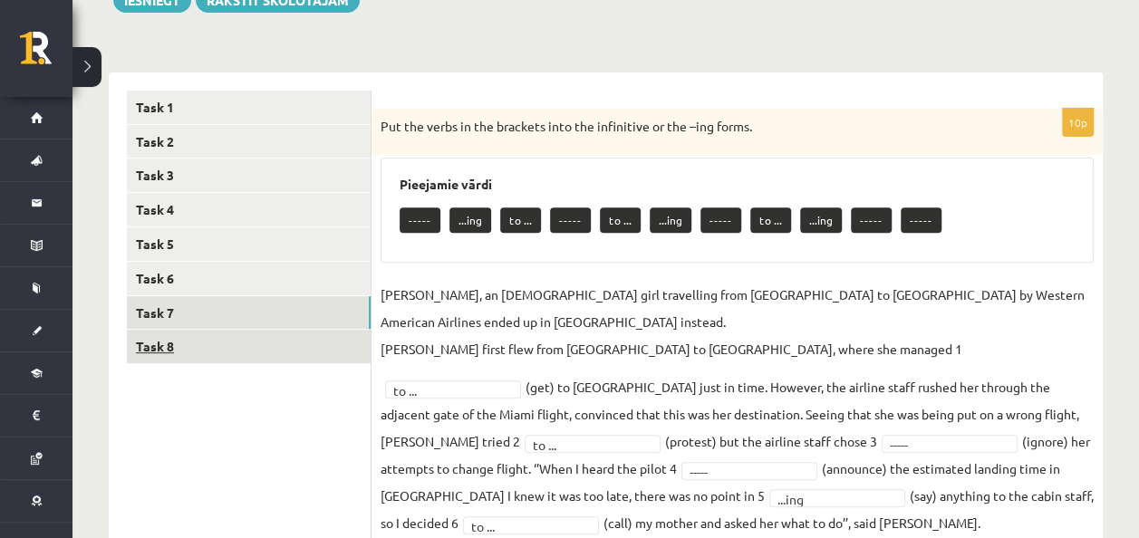
click at [149, 354] on link "Task 8" at bounding box center [249, 347] width 244 height 34
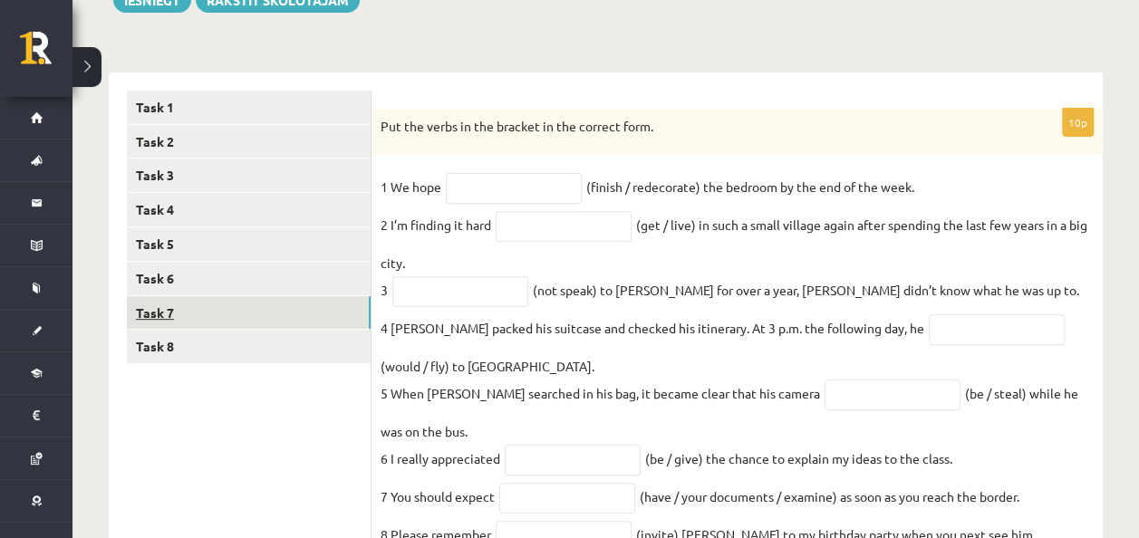
click at [146, 320] on link "Task 7" at bounding box center [249, 313] width 244 height 34
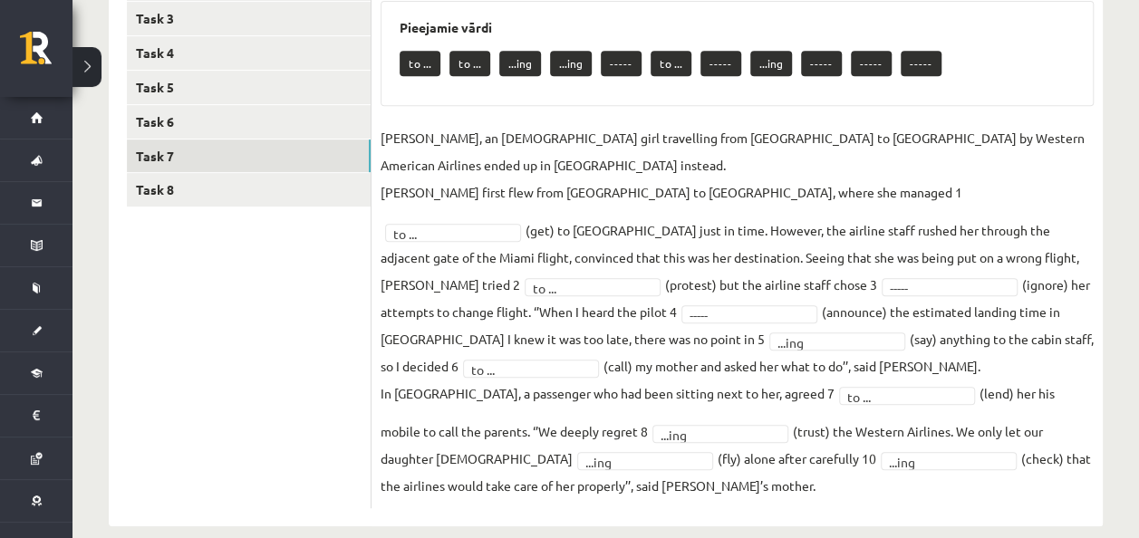
scroll to position [409, 0]
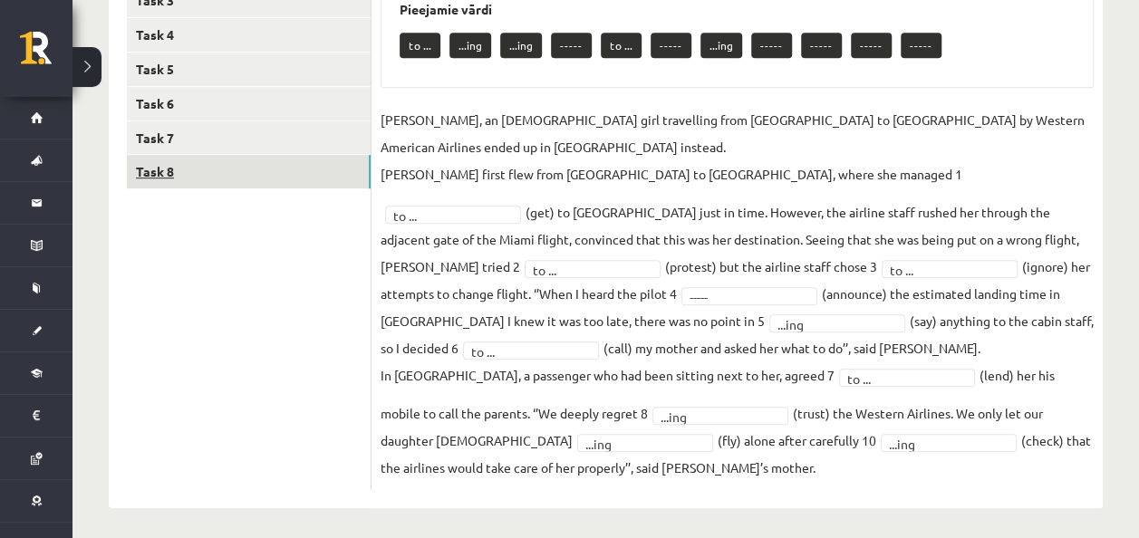
click at [147, 178] on link "Task 8" at bounding box center [249, 172] width 244 height 34
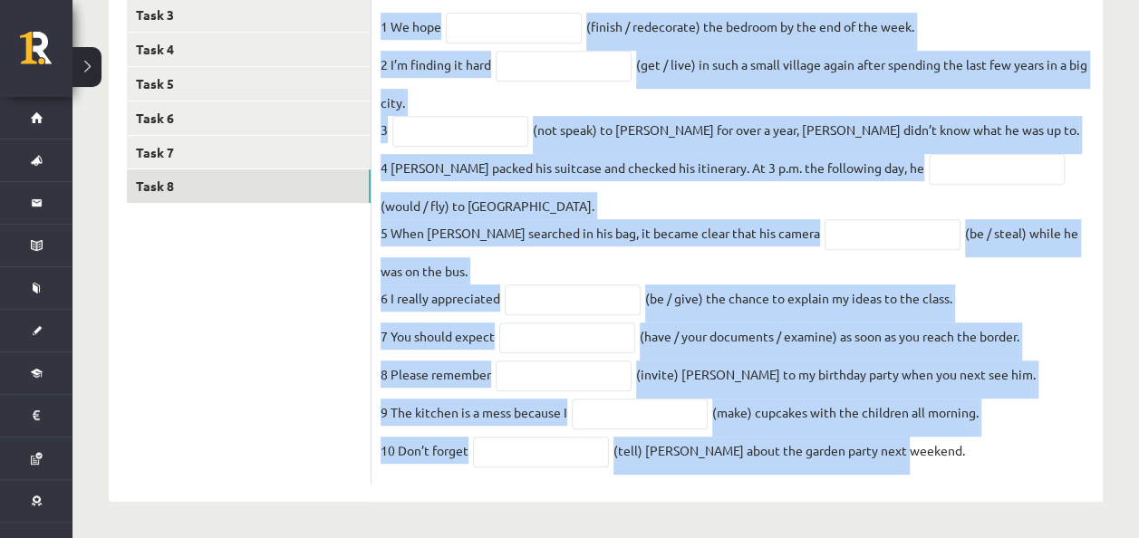
drag, startPoint x: 380, startPoint y: 42, endPoint x: 984, endPoint y: 463, distance: 736.5
click at [984, 463] on div "10p Put the verbs in the bracket in the correct form. 1 We hope (finish / redec…" at bounding box center [736, 216] width 731 height 536
copy div "Put the verbs in the bracket in the correct form. 1 We hope (finish / redecorat…"
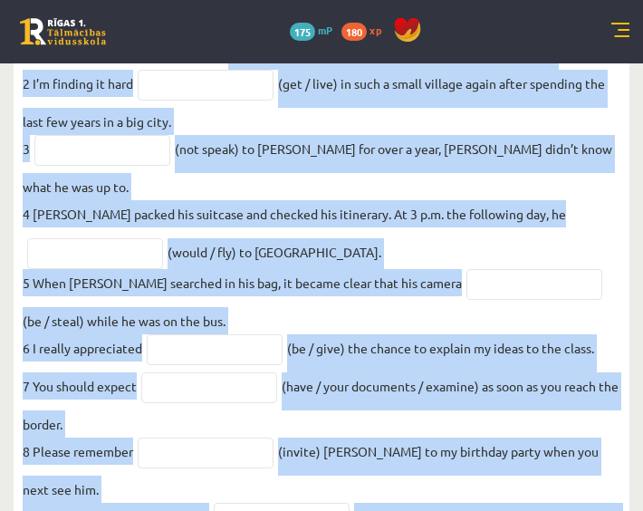
click at [131, 372] on p "7 You should expect" at bounding box center [80, 385] width 114 height 27
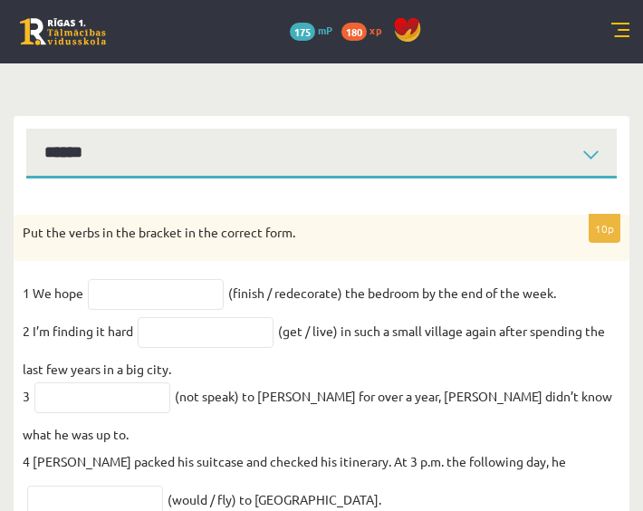
scroll to position [0, 0]
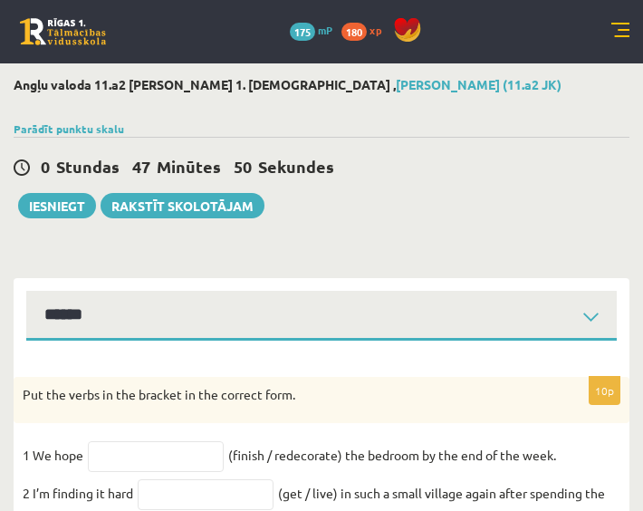
click at [101, 136] on div "Parādīt punktu skalu Atzīme No Līdz 1 0 17 2 18 26 3 27 34 4 35 43 5 44 51 6 52…" at bounding box center [322, 128] width 616 height 16
click at [101, 126] on link "Parādīt punktu skalu" at bounding box center [69, 128] width 111 height 14
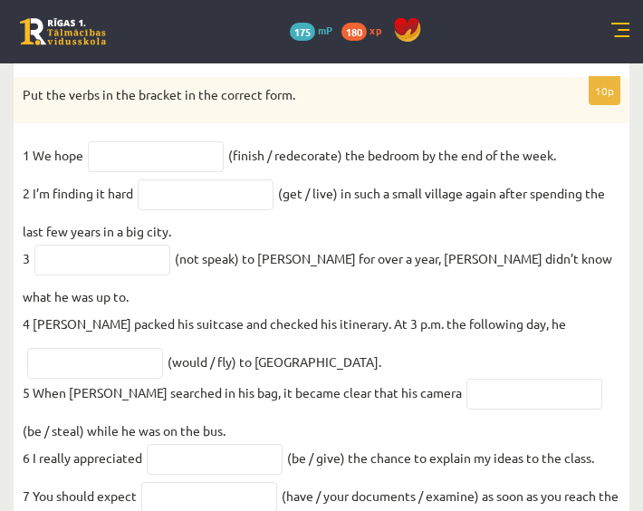
scroll to position [723, 0]
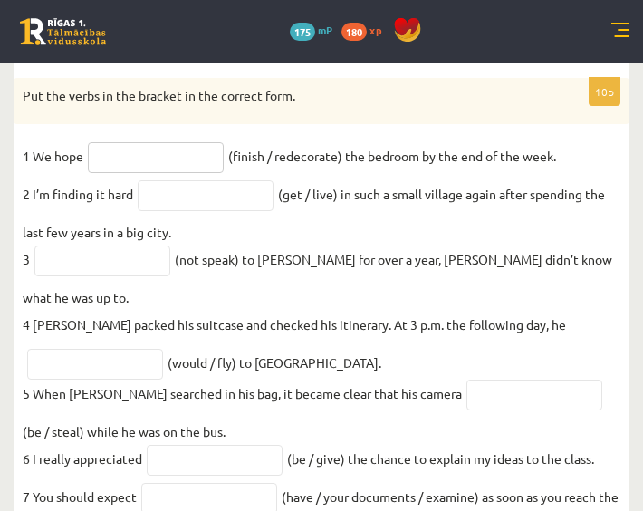
click at [186, 149] on input "text" at bounding box center [156, 157] width 136 height 31
click at [157, 153] on input "text" at bounding box center [156, 157] width 136 height 31
click at [350, 78] on div "Put the verbs in the bracket in the correct form." at bounding box center [322, 101] width 616 height 47
click at [166, 146] on input "text" at bounding box center [156, 157] width 136 height 31
click at [201, 146] on input "*********" at bounding box center [156, 157] width 136 height 31
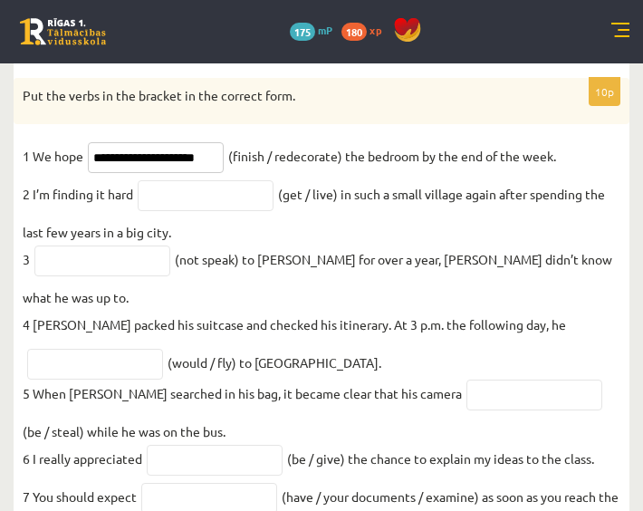
type input "**********"
click at [203, 187] on input "text" at bounding box center [206, 195] width 136 height 31
click at [237, 198] on input "text" at bounding box center [206, 195] width 136 height 31
type input "**********"
click at [122, 251] on input "text" at bounding box center [102, 260] width 136 height 31
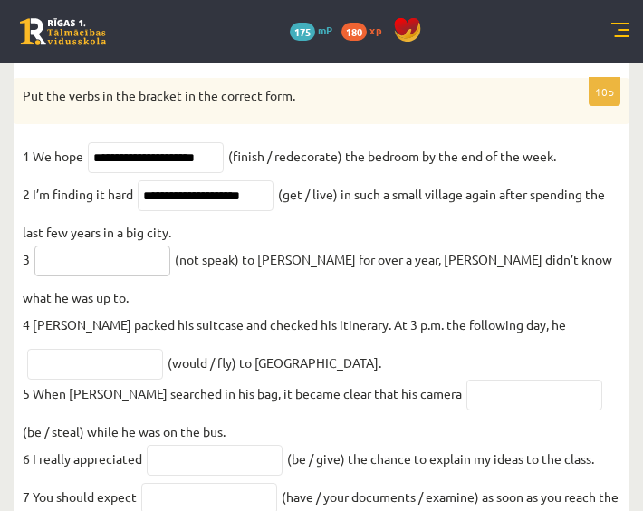
click at [107, 260] on input "text" at bounding box center [102, 260] width 136 height 31
type input "*"
click at [119, 264] on input "**********" at bounding box center [102, 260] width 136 height 31
type input "**********"
click at [139, 349] on input "text" at bounding box center [95, 364] width 136 height 31
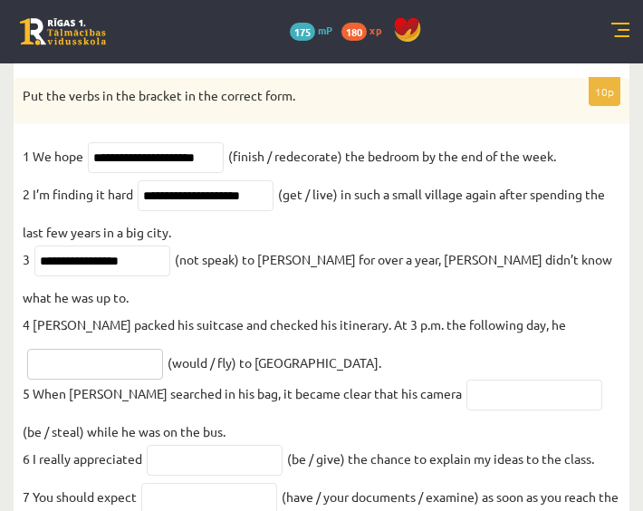
click at [143, 349] on input "text" at bounding box center [95, 364] width 136 height 31
type input "*********"
click at [466, 380] on input "text" at bounding box center [534, 395] width 136 height 31
click at [353, 384] on fieldset "**********" at bounding box center [322, 415] width 598 height 547
click at [466, 380] on input "text" at bounding box center [534, 395] width 136 height 31
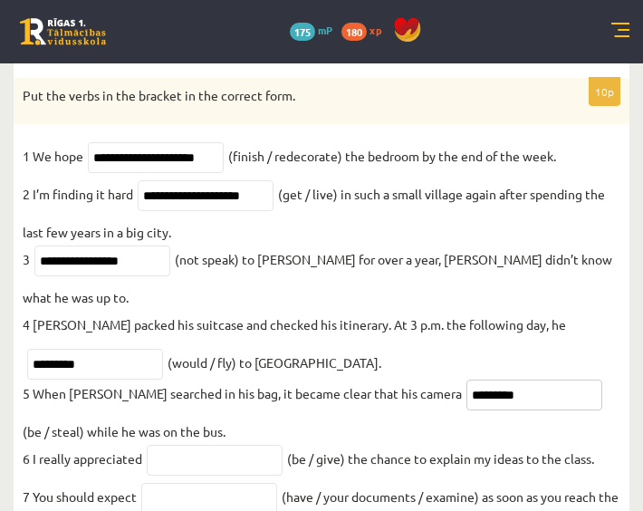
type input "********"
click at [144, 445] on fieldset "**********" at bounding box center [322, 415] width 598 height 547
click at [154, 445] on input "text" at bounding box center [215, 460] width 136 height 31
click at [251, 445] on input "text" at bounding box center [215, 460] width 136 height 31
type input "**********"
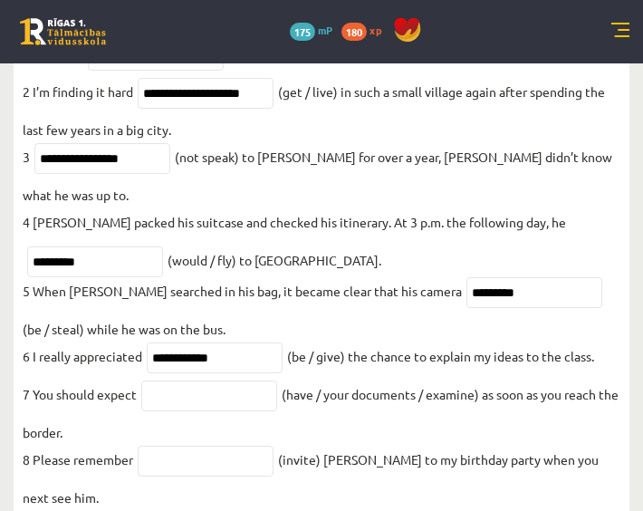
scroll to position [824, 0]
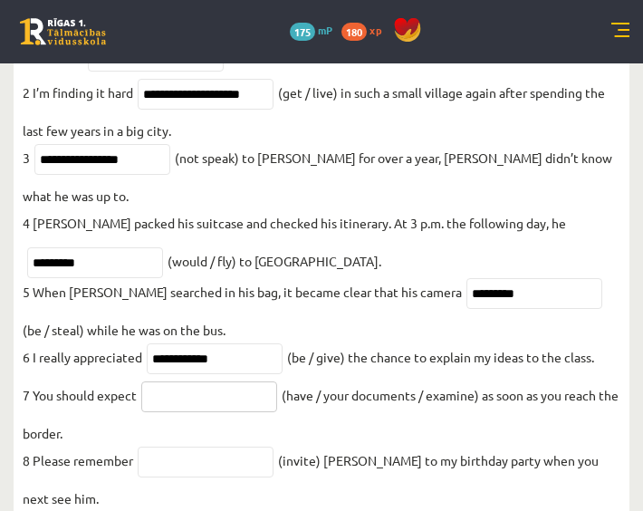
click at [243, 381] on input "text" at bounding box center [209, 396] width 136 height 31
type input "**********"
click at [253, 447] on input "text" at bounding box center [206, 462] width 136 height 31
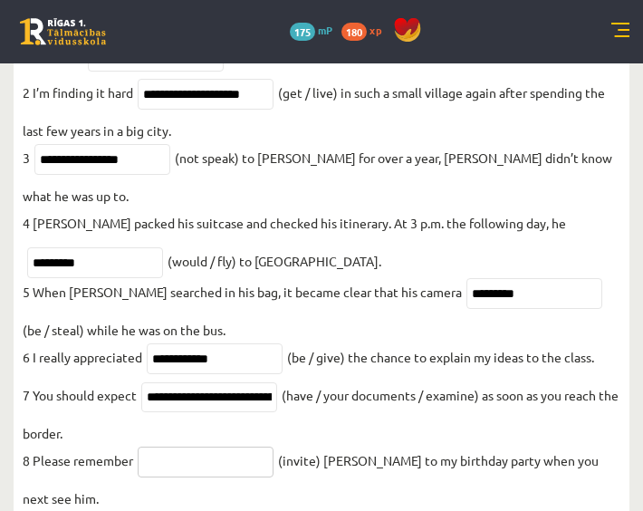
click at [245, 447] on input "text" at bounding box center [206, 462] width 136 height 31
type input "*********"
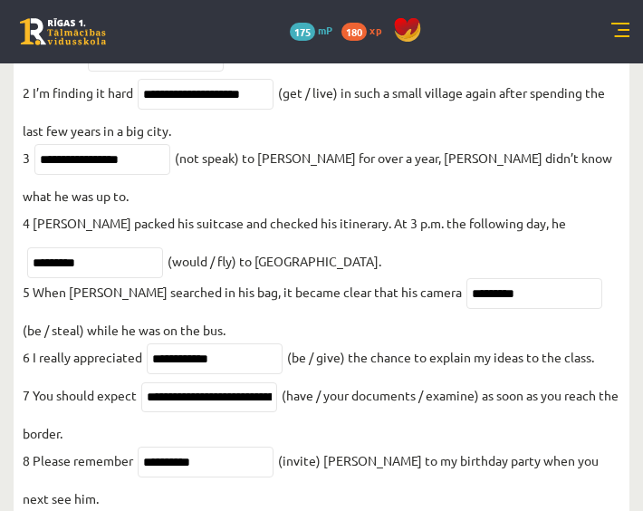
type input "*"
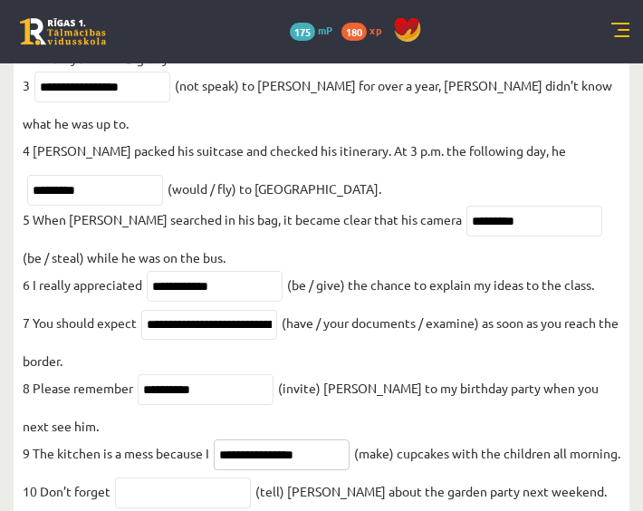
type input "**********"
click at [212, 477] on input "text" at bounding box center [183, 492] width 136 height 31
click at [205, 477] on input "text" at bounding box center [183, 492] width 136 height 31
type input "*******"
click at [497, 264] on fieldset "**********" at bounding box center [322, 241] width 598 height 547
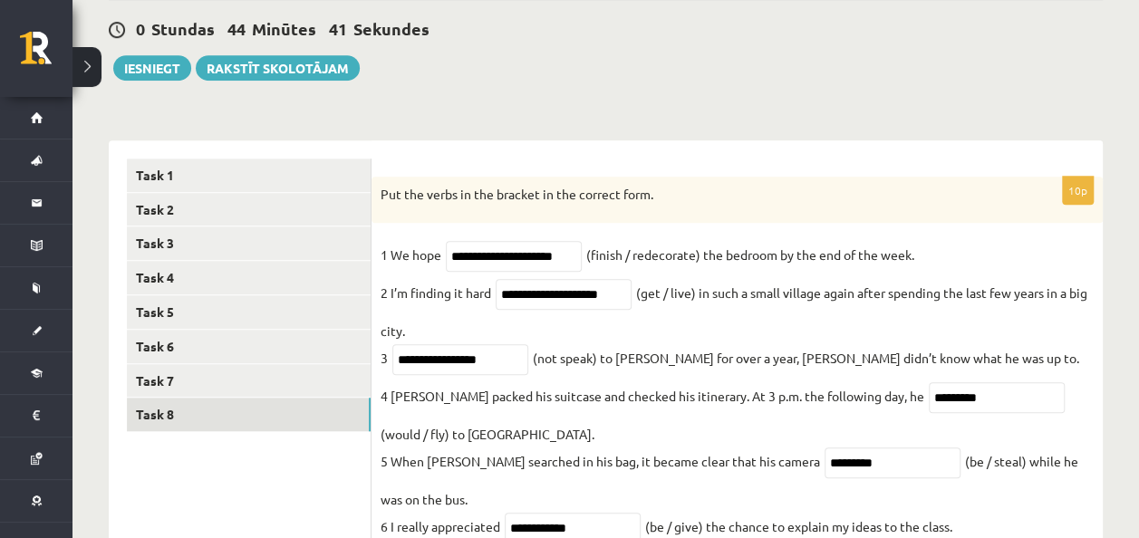
scroll to position [581, 0]
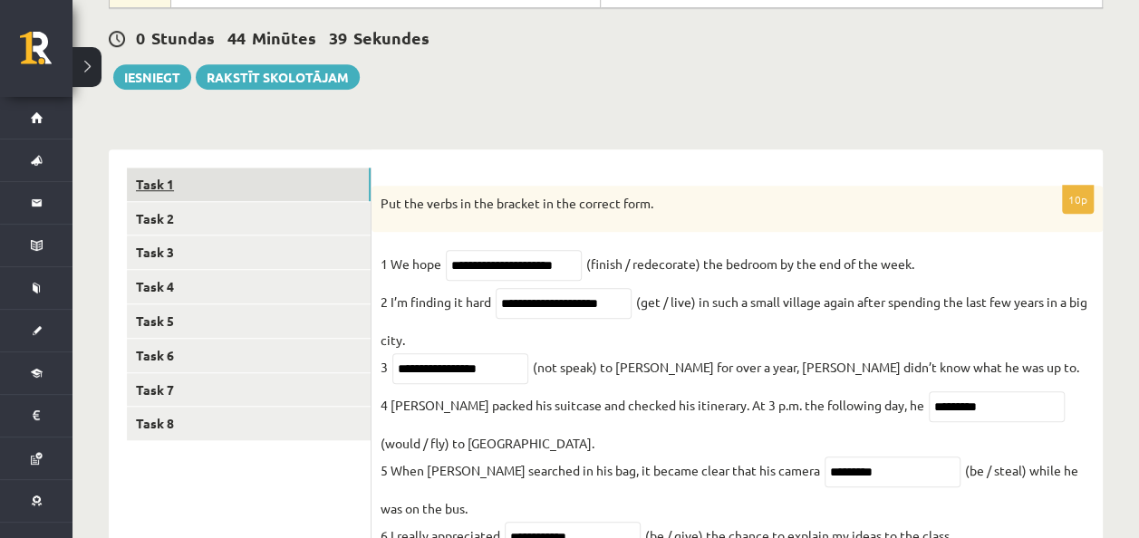
click at [266, 193] on link "Task 1" at bounding box center [249, 185] width 244 height 34
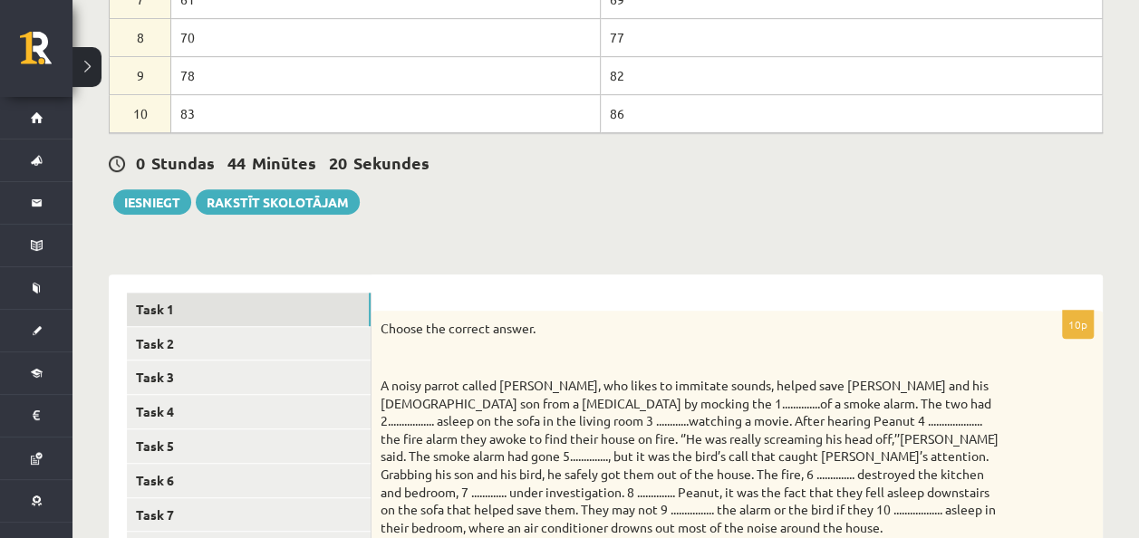
scroll to position [444, 0]
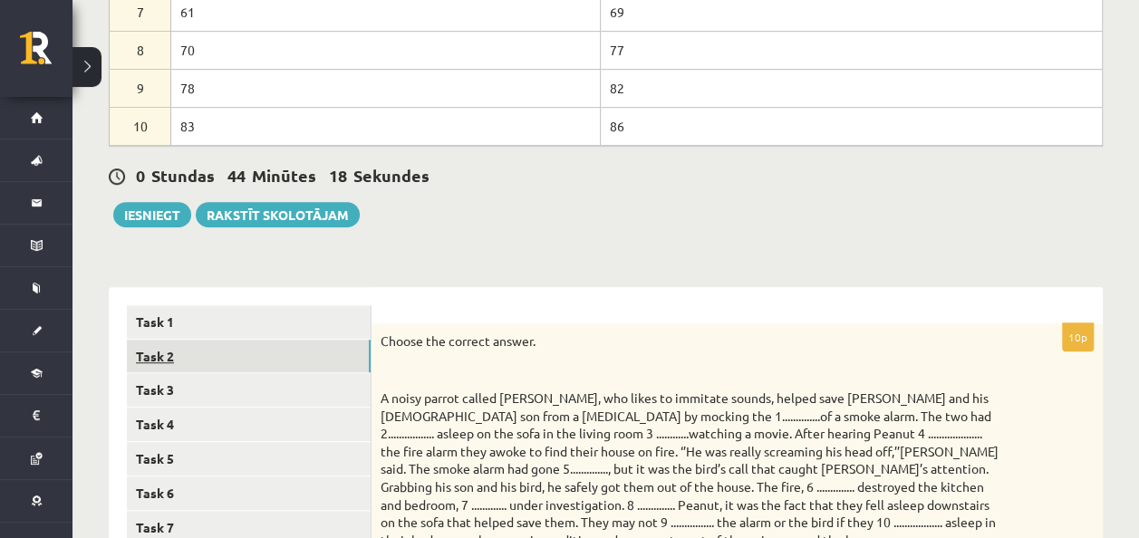
click at [236, 353] on link "Task 2" at bounding box center [249, 357] width 244 height 34
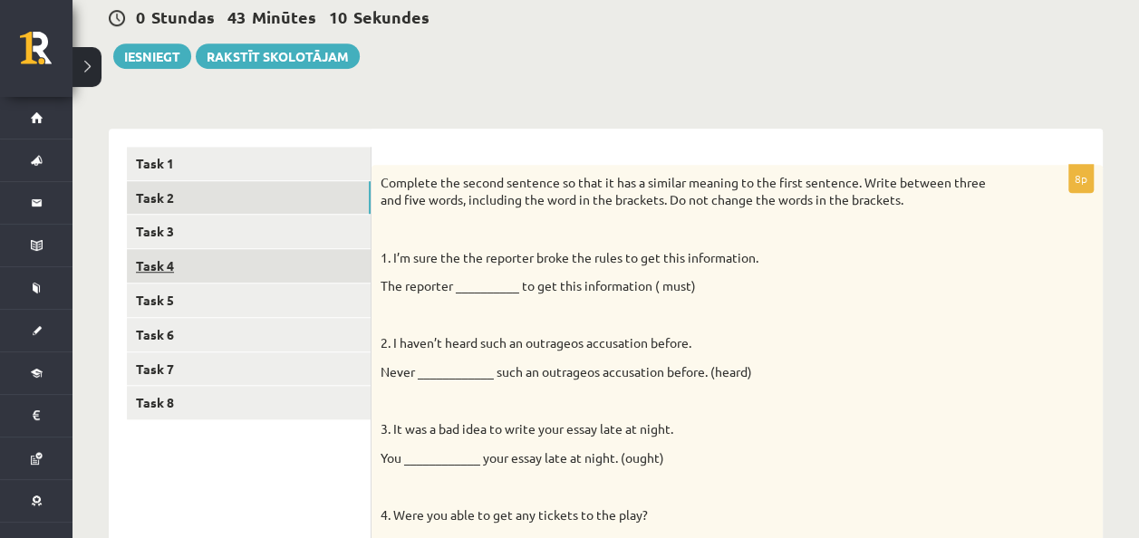
scroll to position [603, 0]
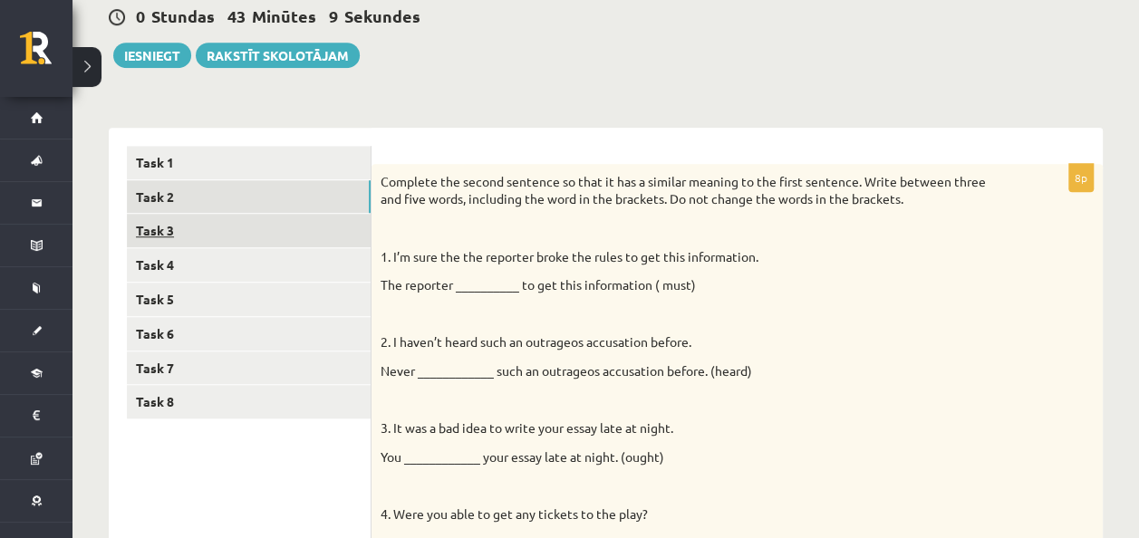
click at [146, 223] on link "Task 3" at bounding box center [249, 231] width 244 height 34
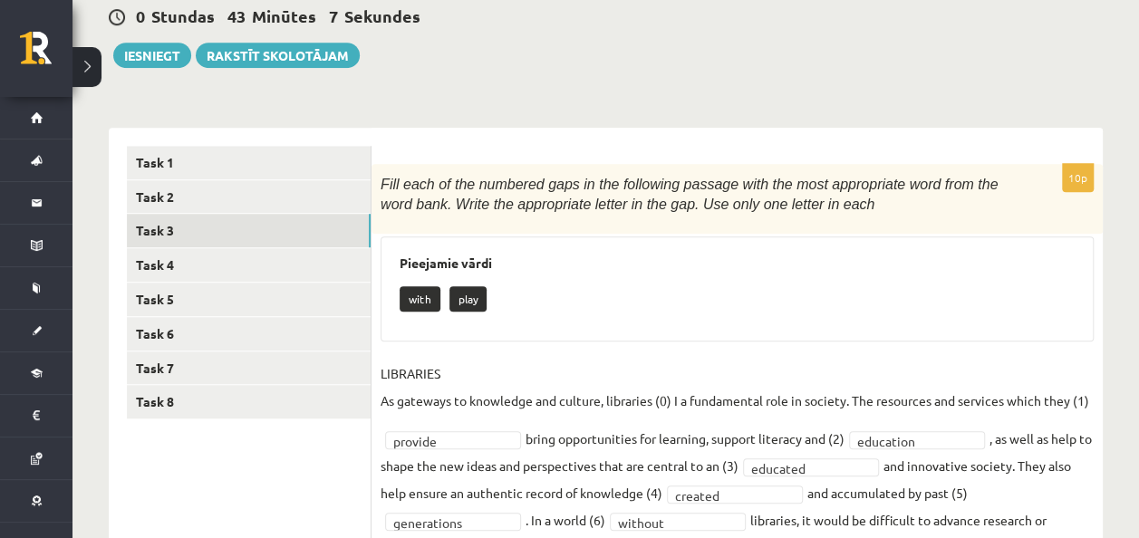
scroll to position [831, 0]
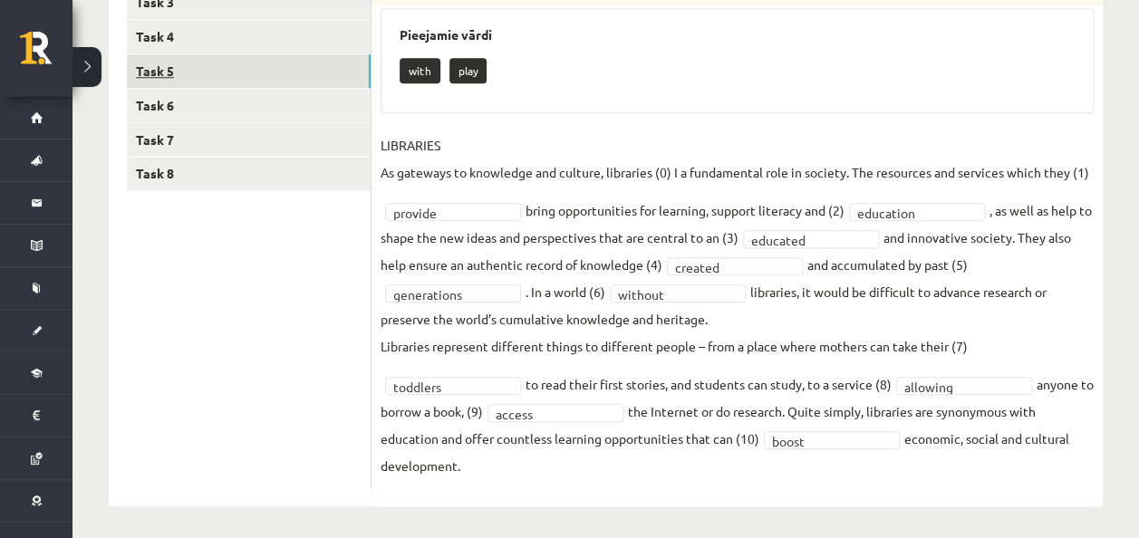
click at [167, 54] on link "Task 5" at bounding box center [249, 71] width 244 height 34
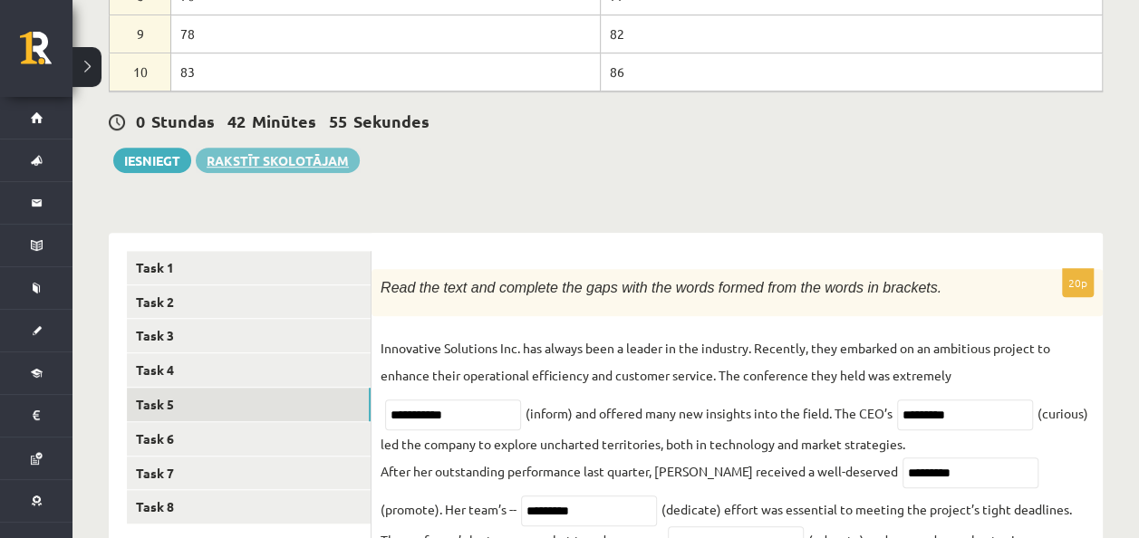
scroll to position [502, 0]
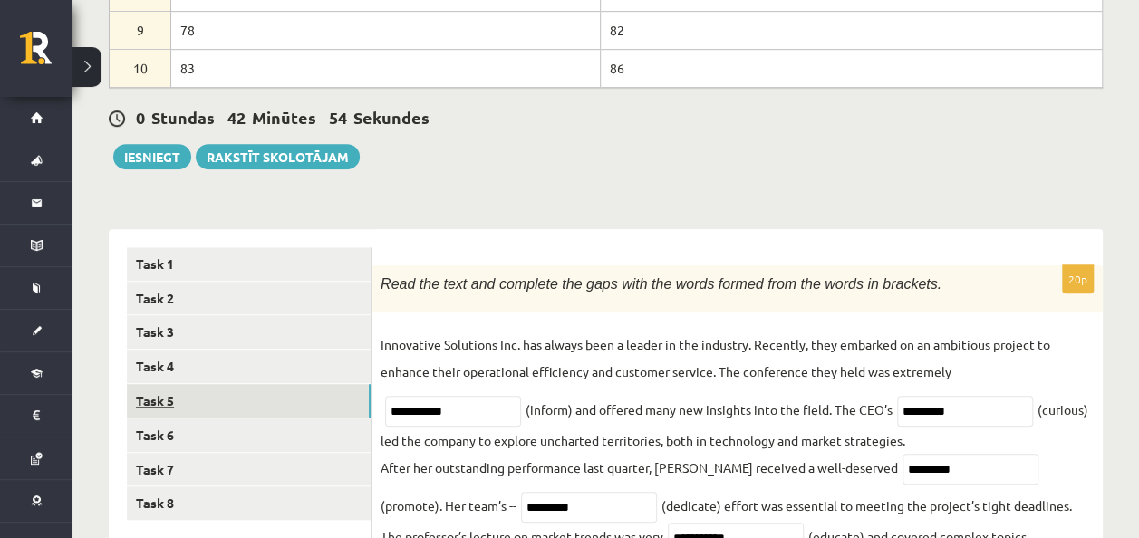
click at [150, 389] on link "Task 5" at bounding box center [249, 401] width 244 height 34
click at [178, 392] on link "Task 5" at bounding box center [249, 401] width 244 height 34
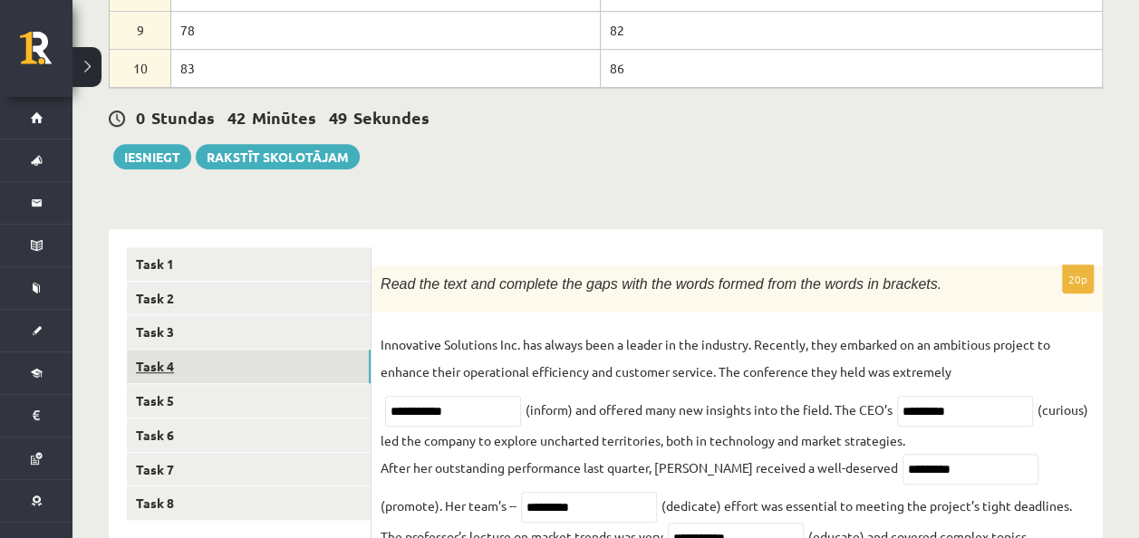
click at [156, 355] on link "Task 4" at bounding box center [249, 367] width 244 height 34
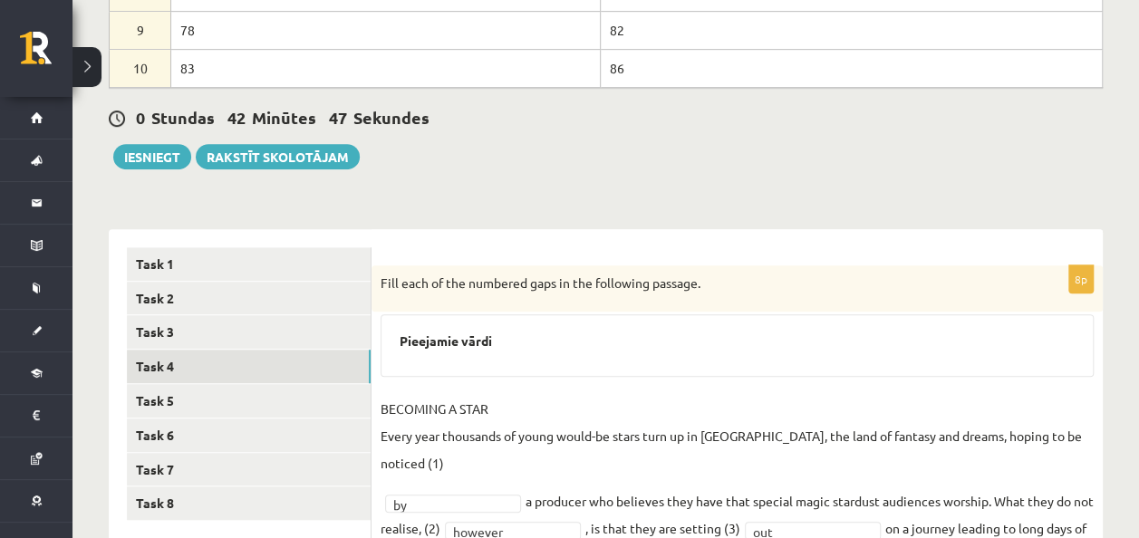
scroll to position [701, 0]
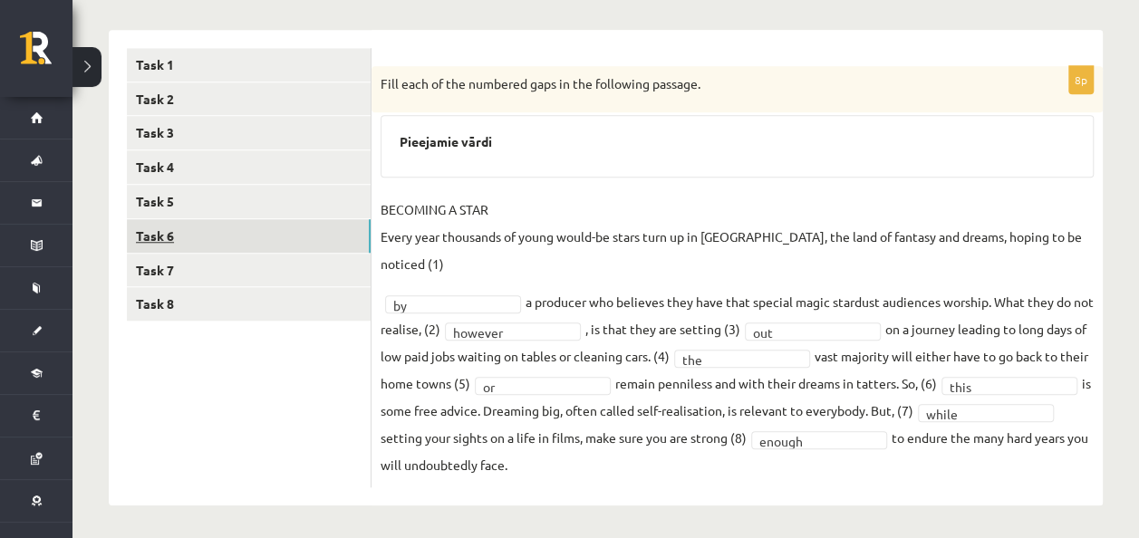
click at [155, 222] on link "Task 6" at bounding box center [249, 236] width 244 height 34
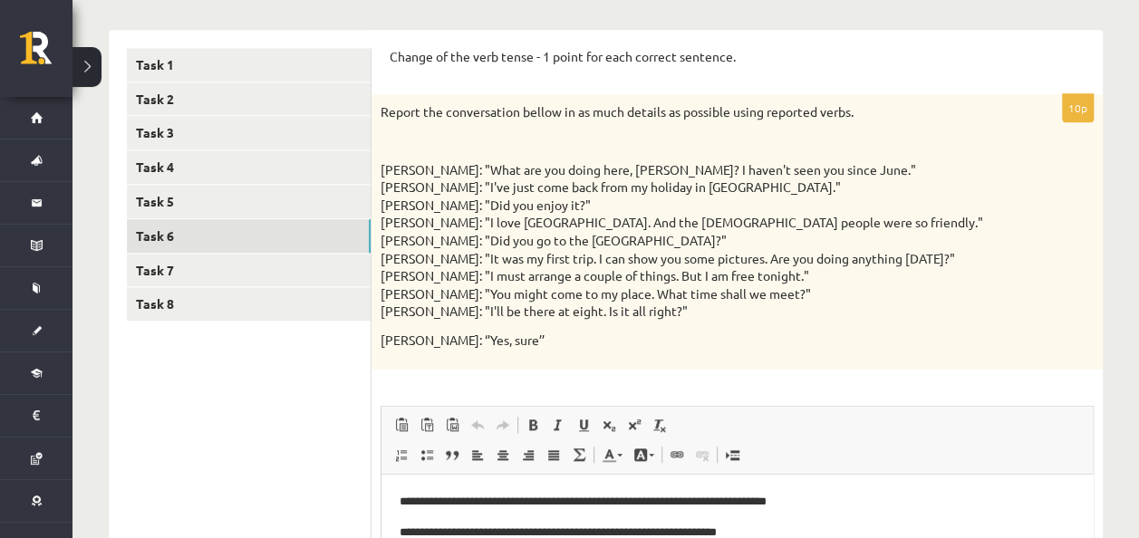
scroll to position [0, 0]
click at [168, 263] on link "Task 7" at bounding box center [249, 271] width 244 height 34
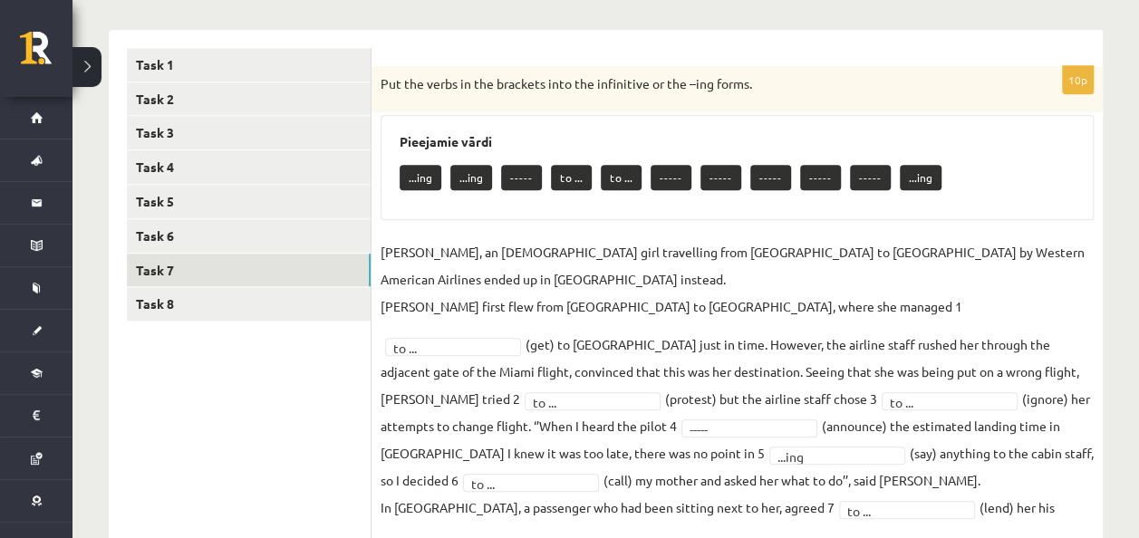
scroll to position [836, 0]
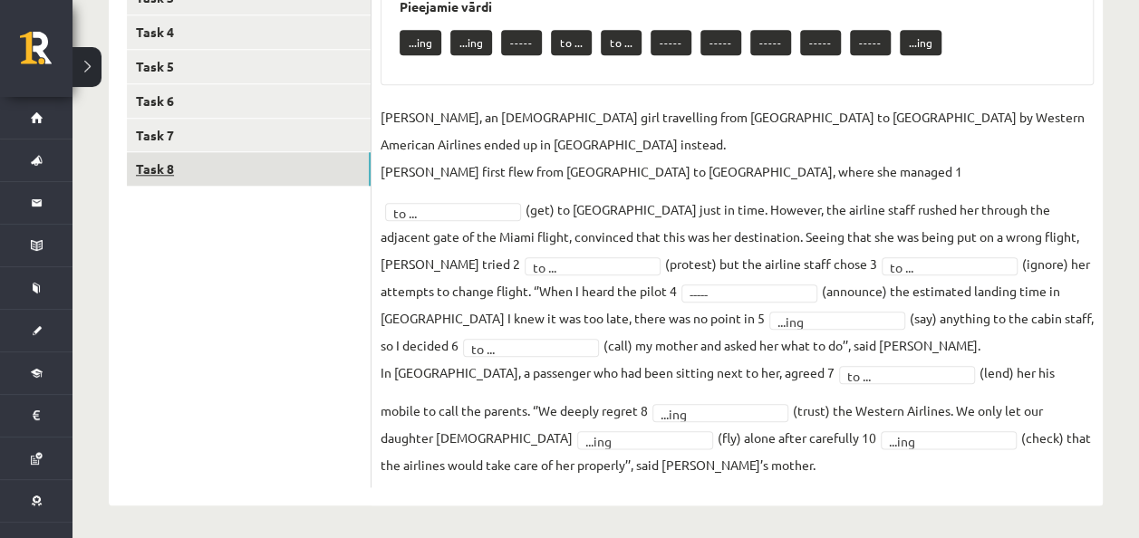
click at [164, 165] on link "Task 8" at bounding box center [249, 169] width 244 height 34
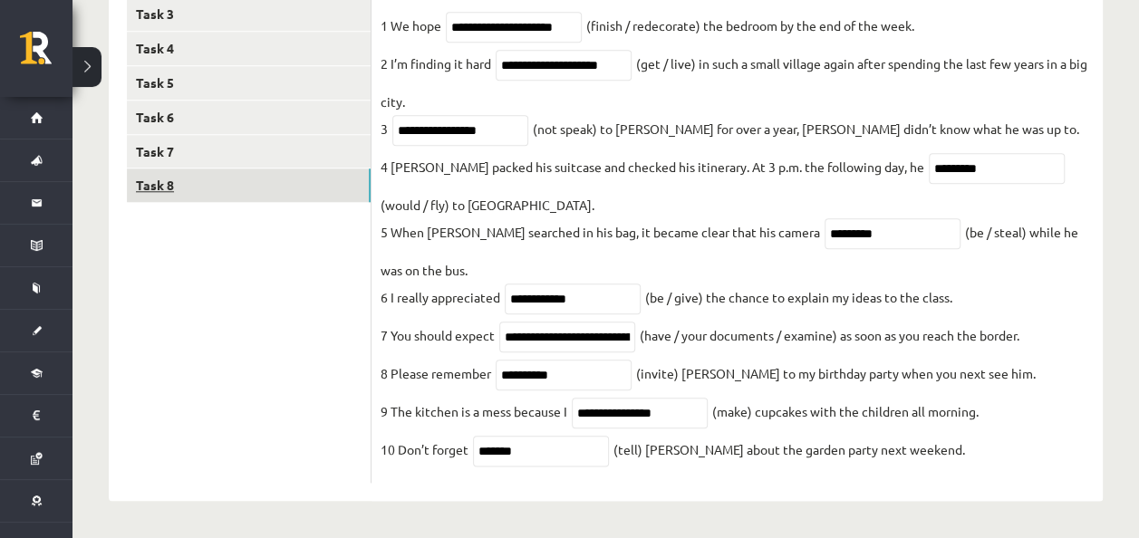
scroll to position [831, 0]
click at [203, 135] on link "Task 7" at bounding box center [249, 152] width 244 height 34
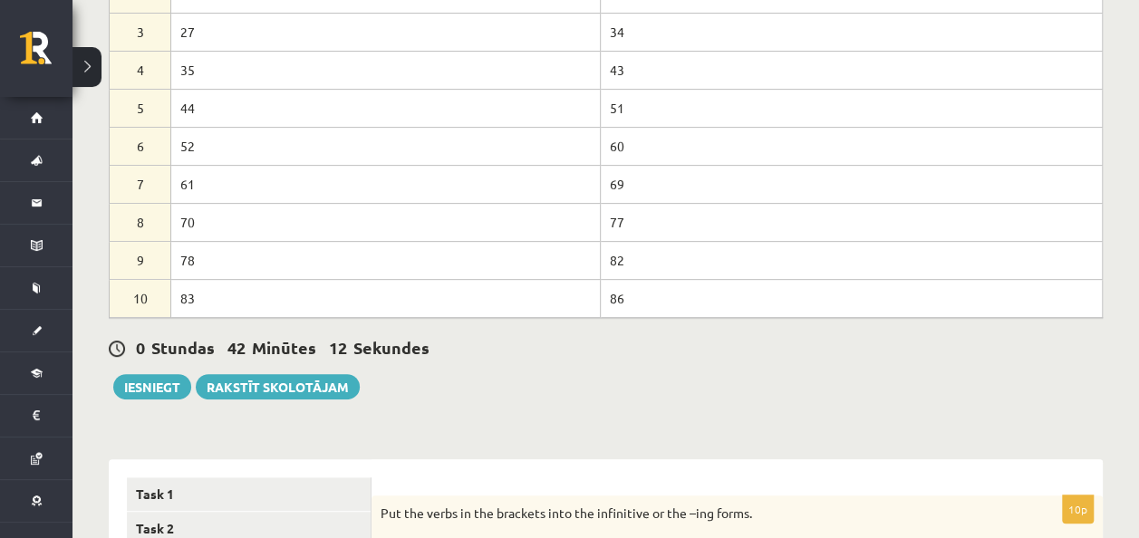
scroll to position [278, 0]
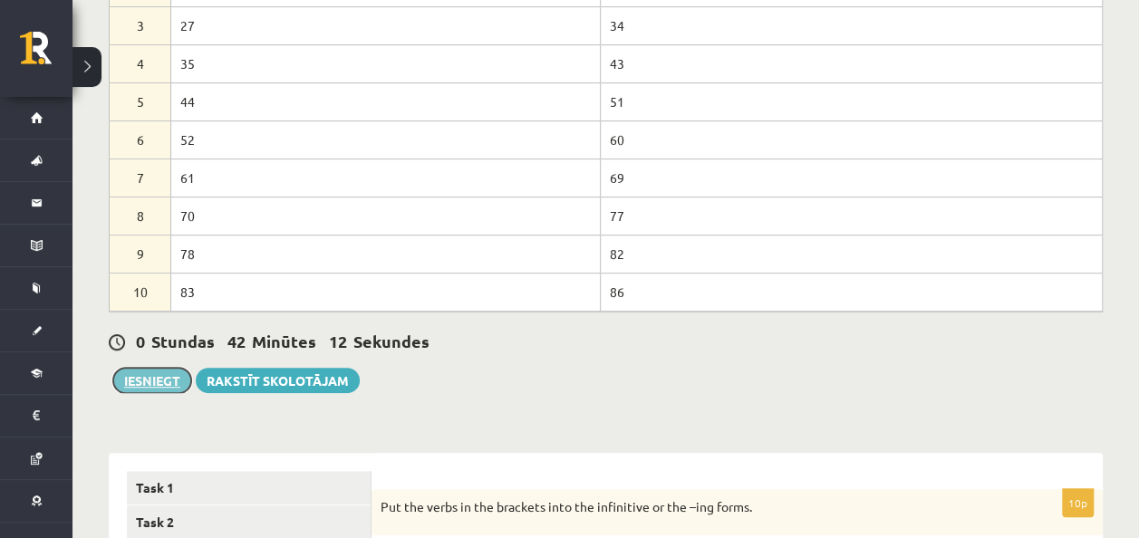
click at [171, 375] on button "Iesniegt" at bounding box center [152, 380] width 78 height 25
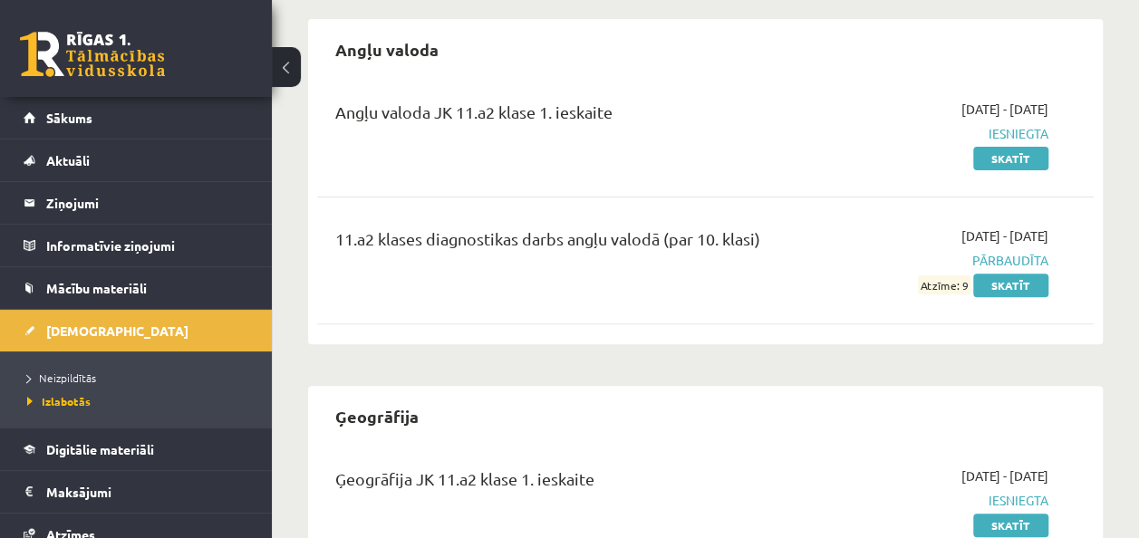
scroll to position [143, 0]
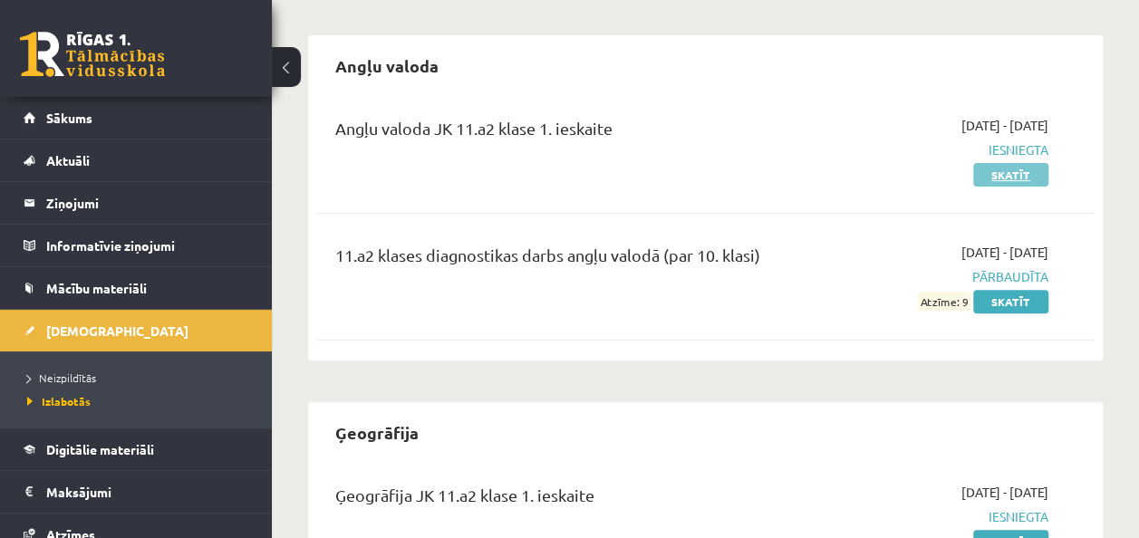
click at [1010, 177] on link "Skatīt" at bounding box center [1010, 175] width 75 height 24
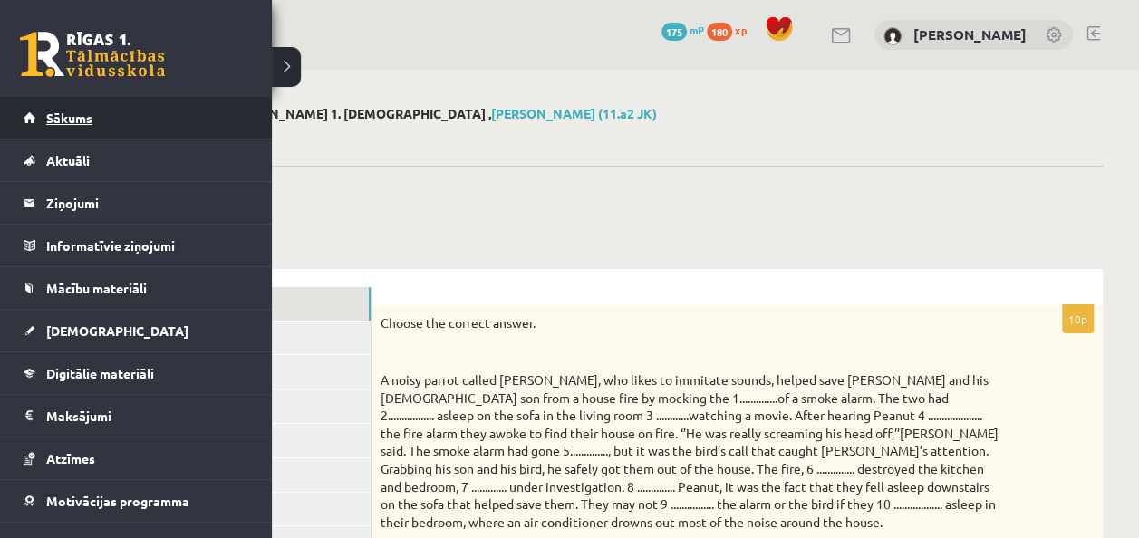
click at [83, 128] on link "Sākums" at bounding box center [137, 118] width 226 height 42
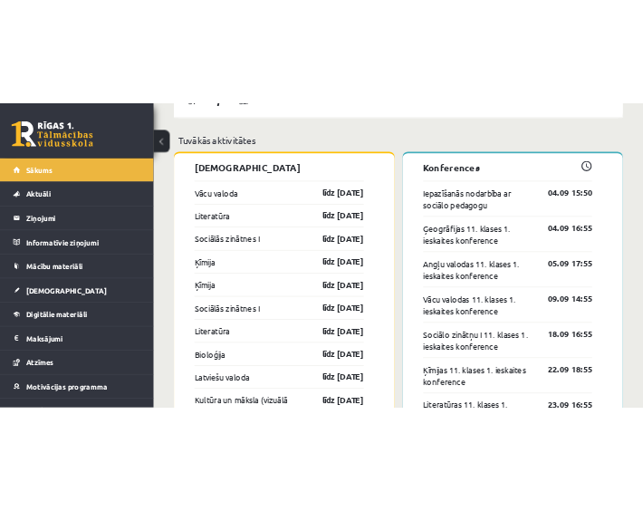
scroll to position [1600, 0]
